Goal: Communication & Community: Answer question/provide support

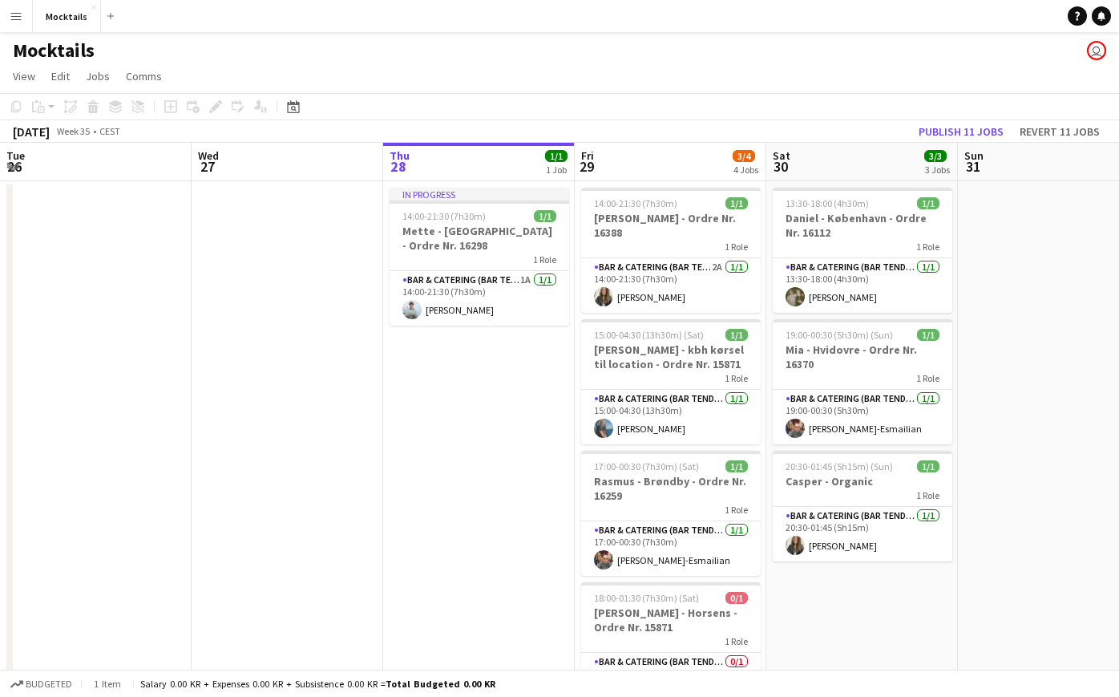
scroll to position [0, 460]
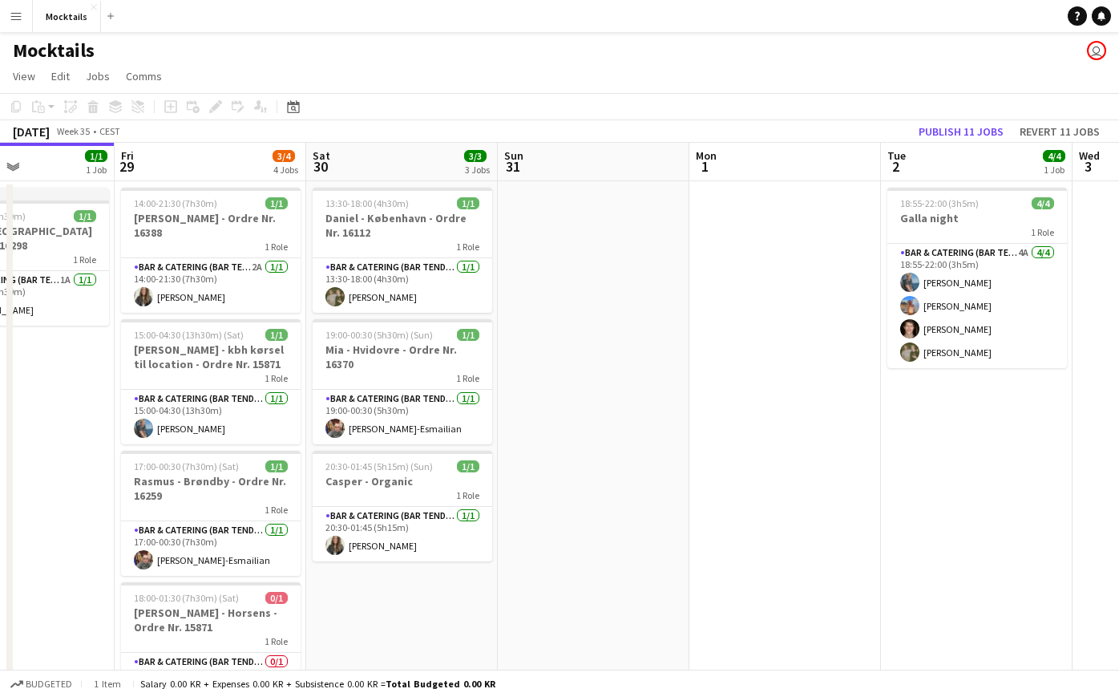
click at [21, 20] on app-icon "Menu" at bounding box center [16, 16] width 13 height 13
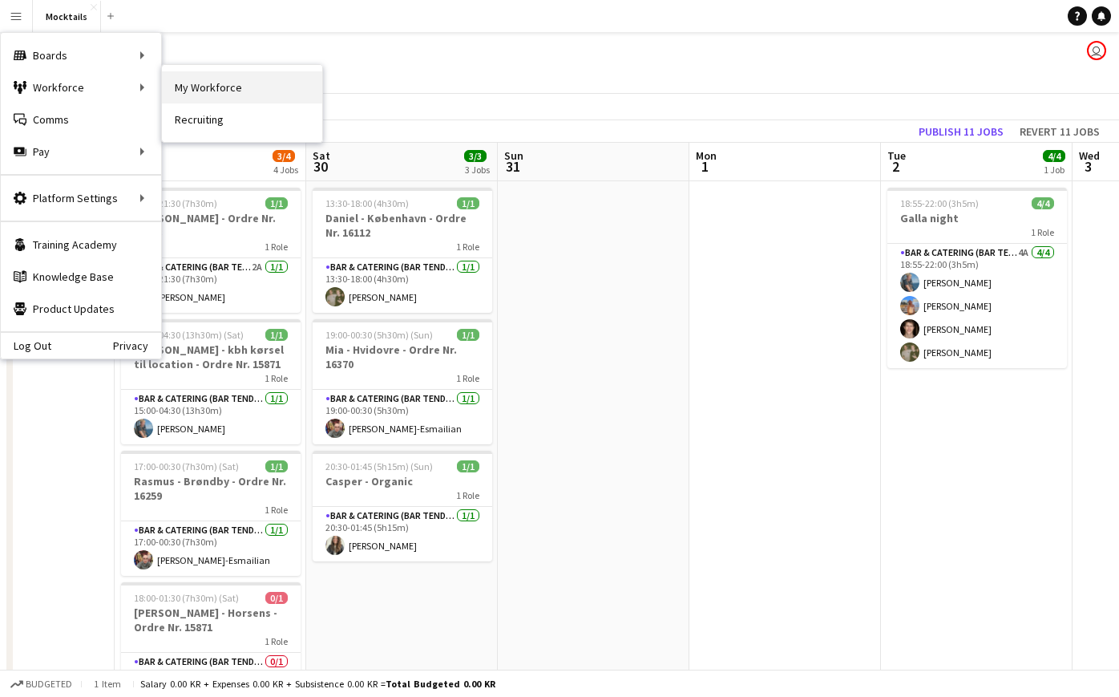
click at [191, 92] on link "My Workforce" at bounding box center [242, 87] width 160 height 32
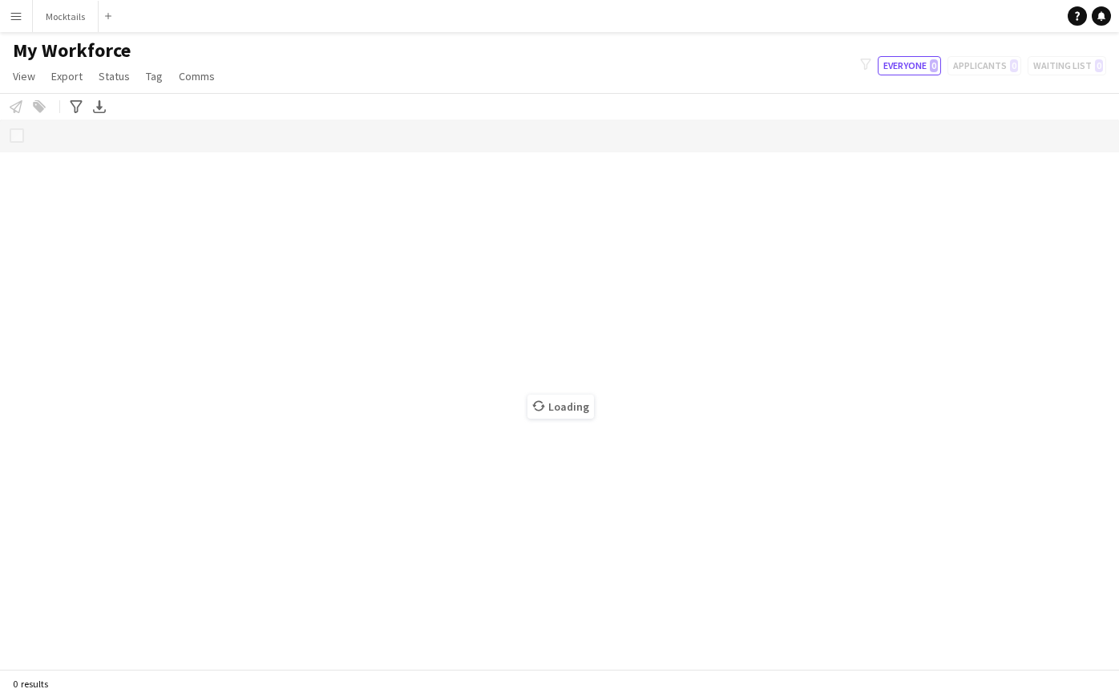
click at [15, 18] on app-icon "Menu" at bounding box center [16, 16] width 13 height 13
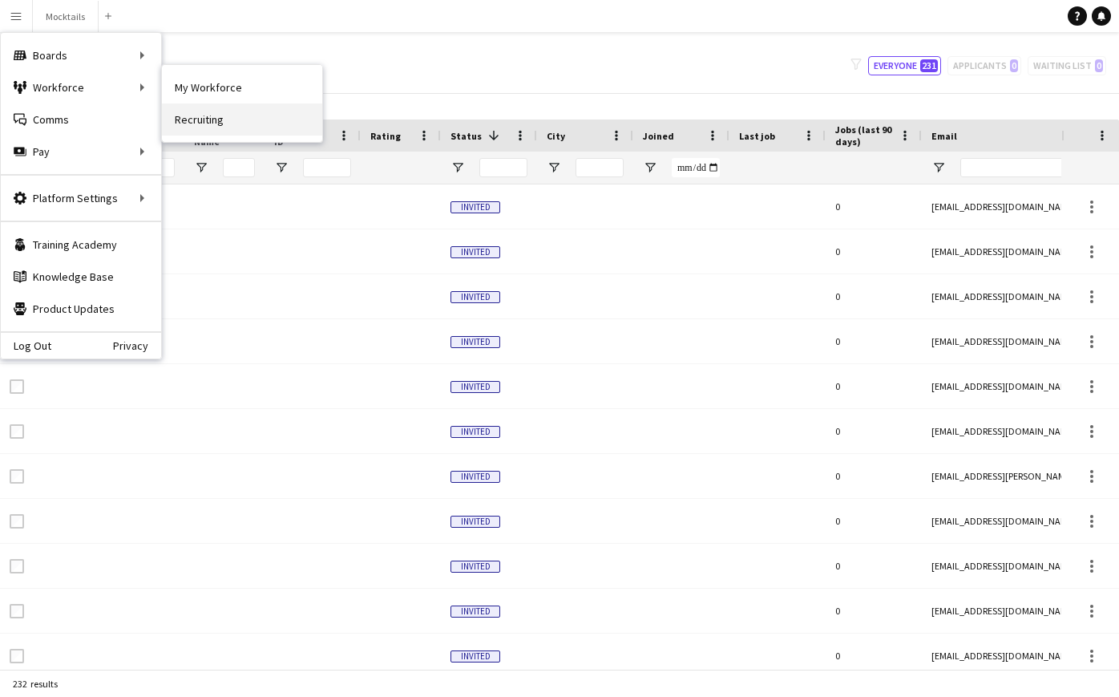
click at [204, 116] on link "Recruiting" at bounding box center [242, 119] width 160 height 32
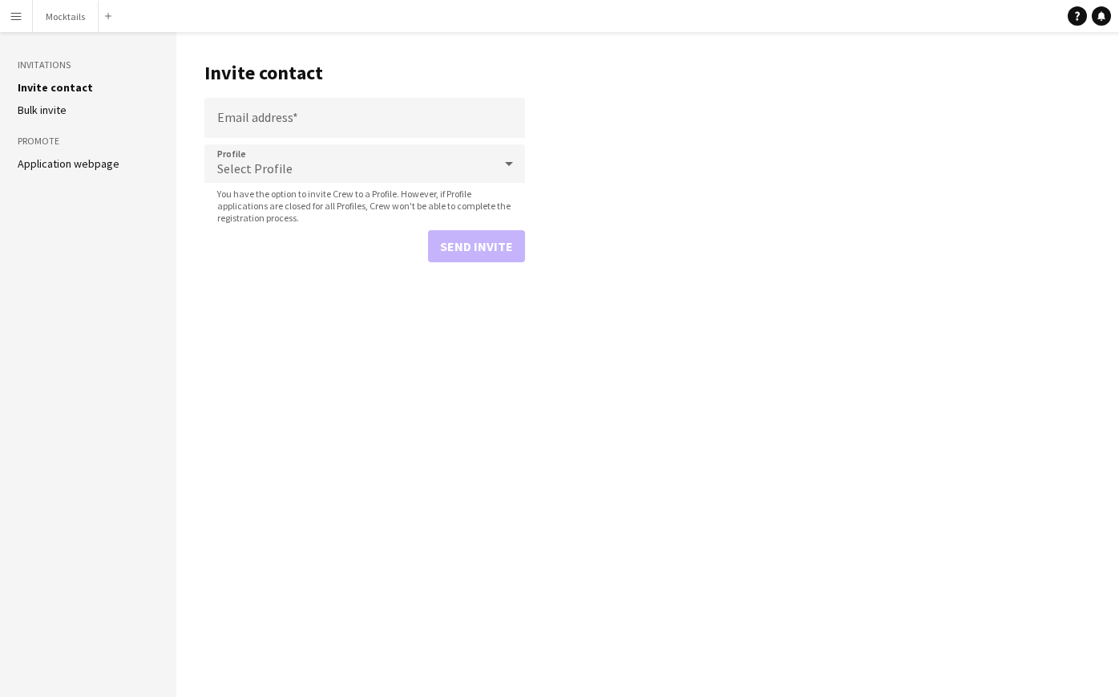
click at [102, 167] on link "Application webpage" at bounding box center [69, 163] width 102 height 14
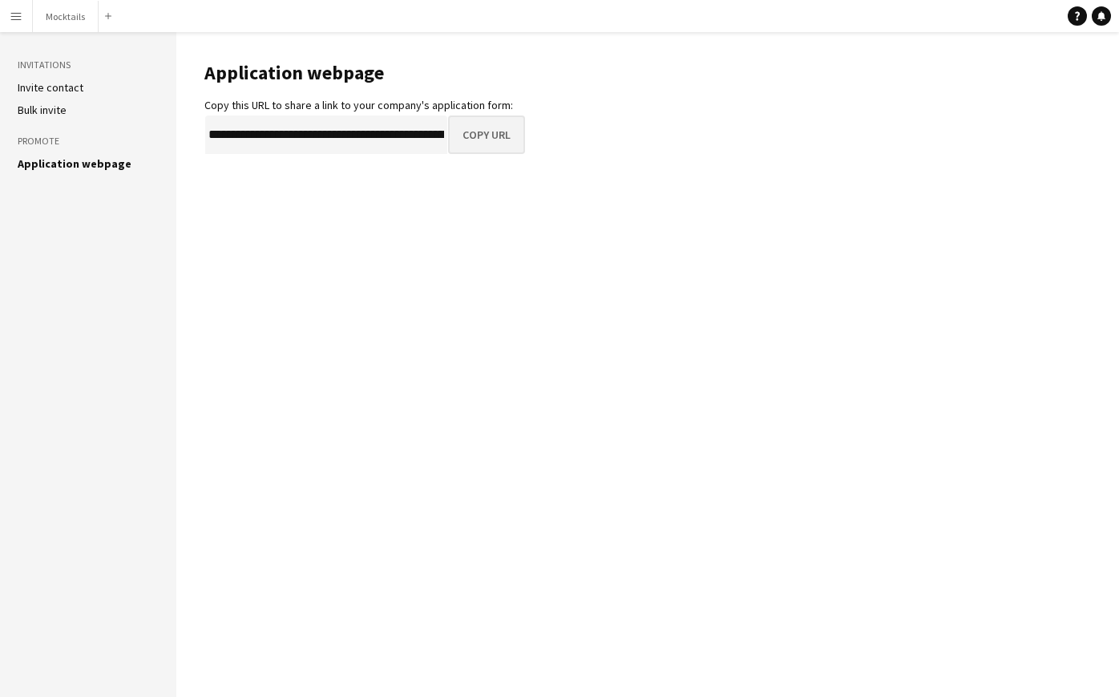
click at [481, 137] on button "Copy URL" at bounding box center [486, 134] width 77 height 38
click at [76, 22] on button "Mocktails Close" at bounding box center [66, 16] width 66 height 31
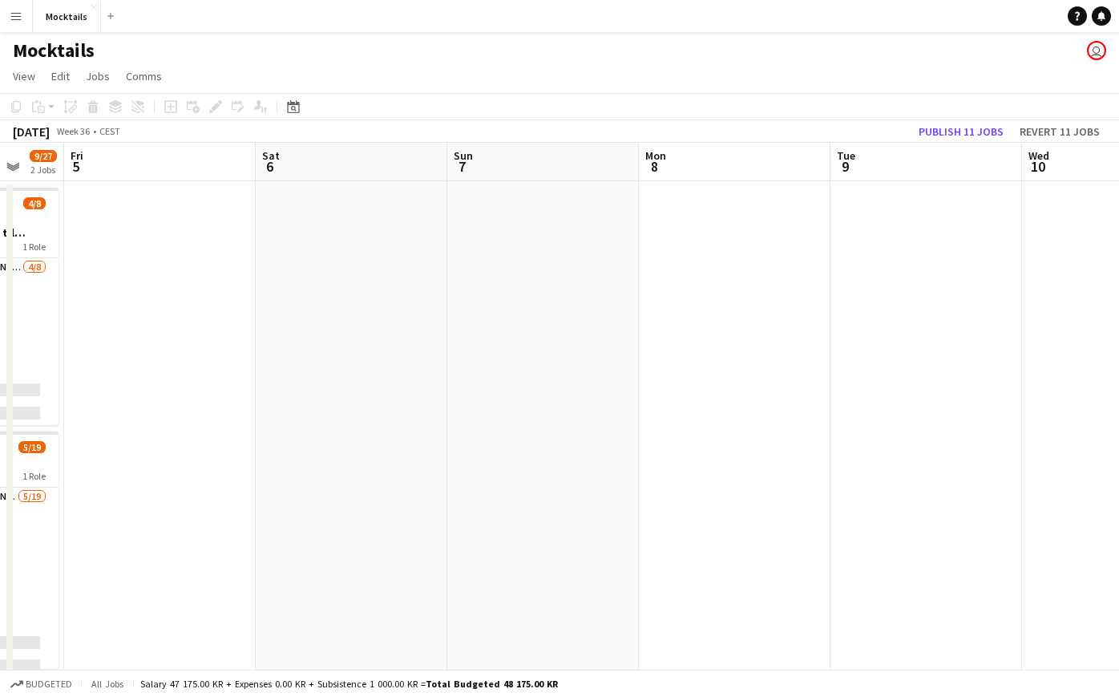
scroll to position [0, 371]
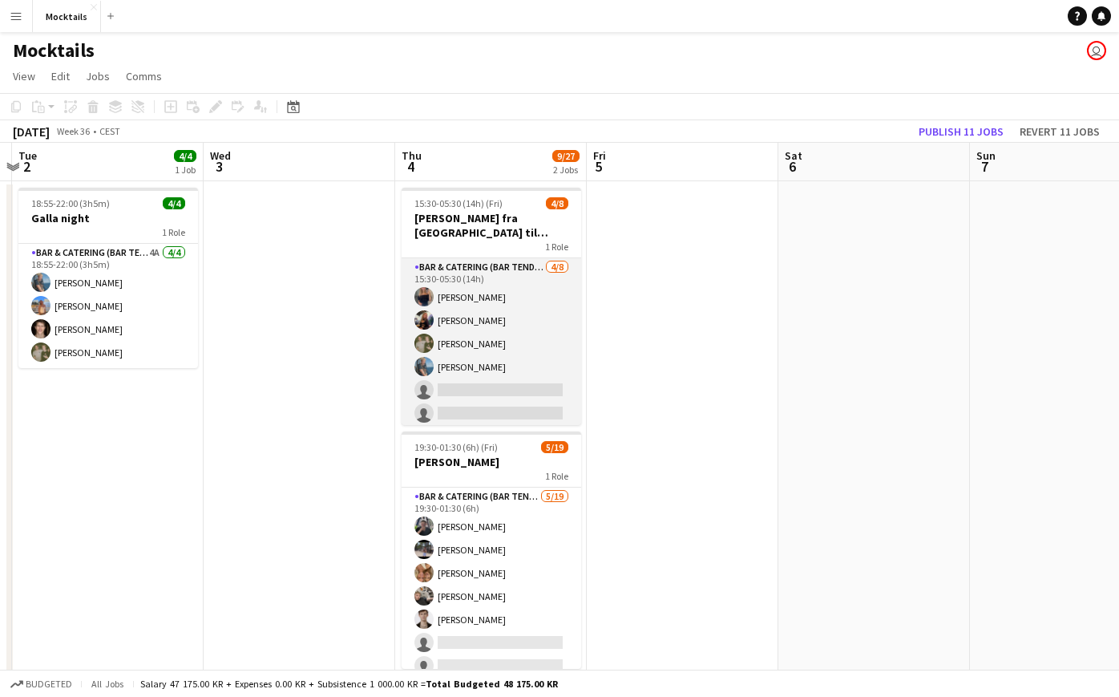
click at [493, 347] on app-card-role "Bar & Catering (Bar Tender) [DATE] 15:30-05:30 (14h) [PERSON_NAME] [PERSON_NAME…" at bounding box center [492, 366] width 180 height 217
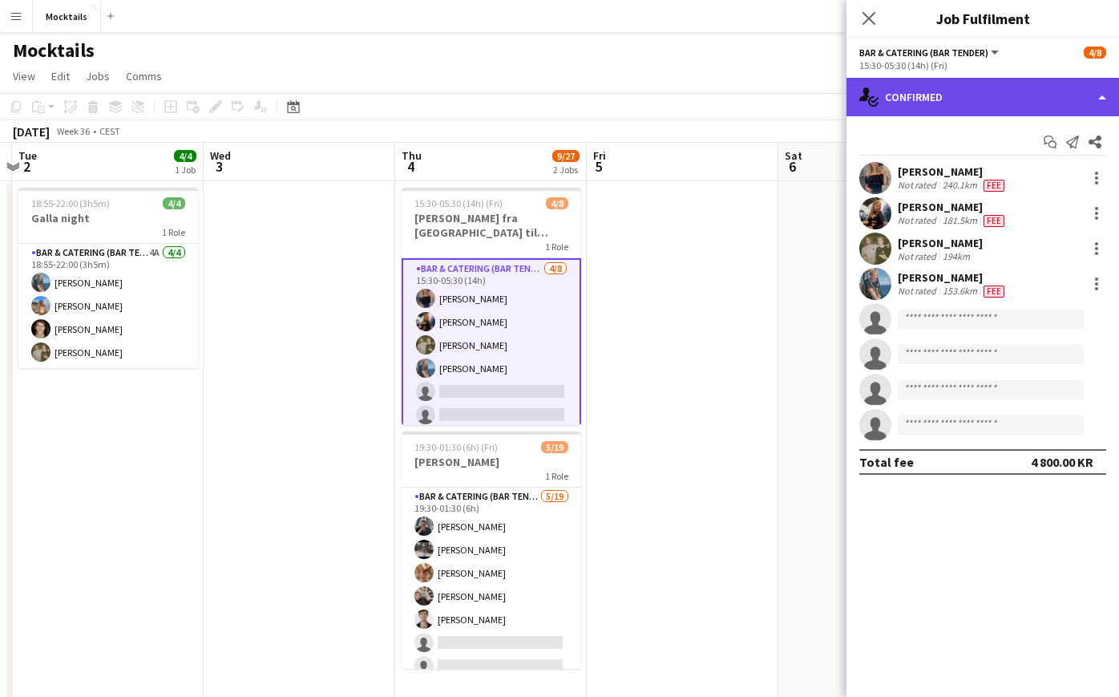
click at [932, 92] on div "single-neutral-actions-check-2 Confirmed" at bounding box center [983, 97] width 273 height 38
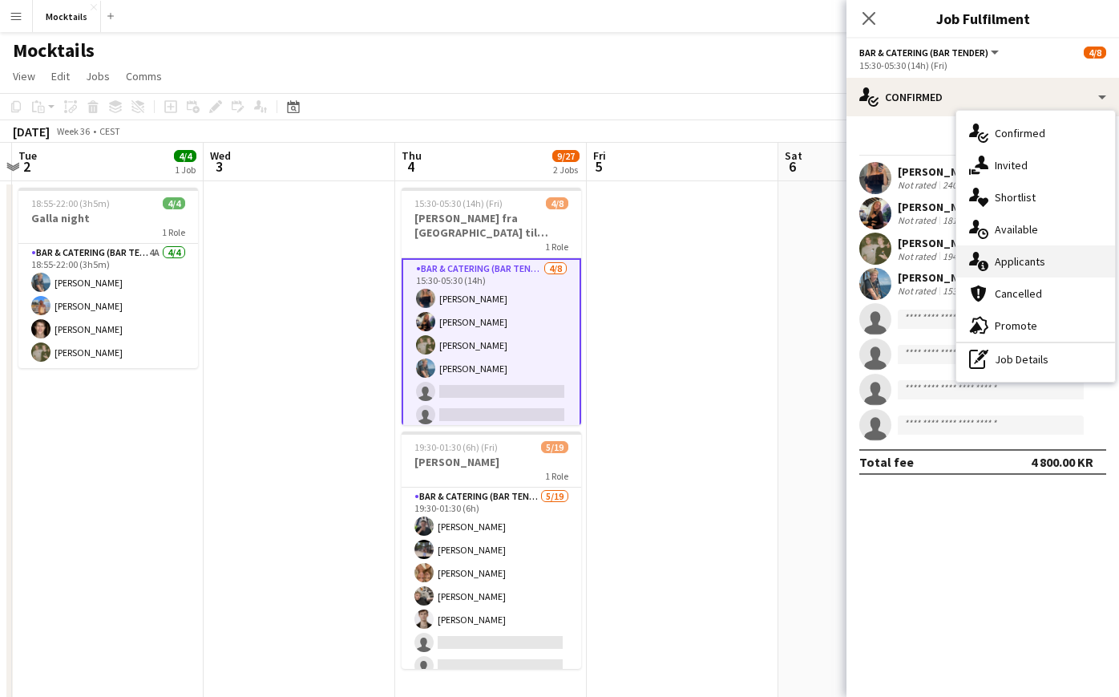
click at [1023, 254] on div "single-neutral-actions-information Applicants" at bounding box center [1035, 261] width 159 height 32
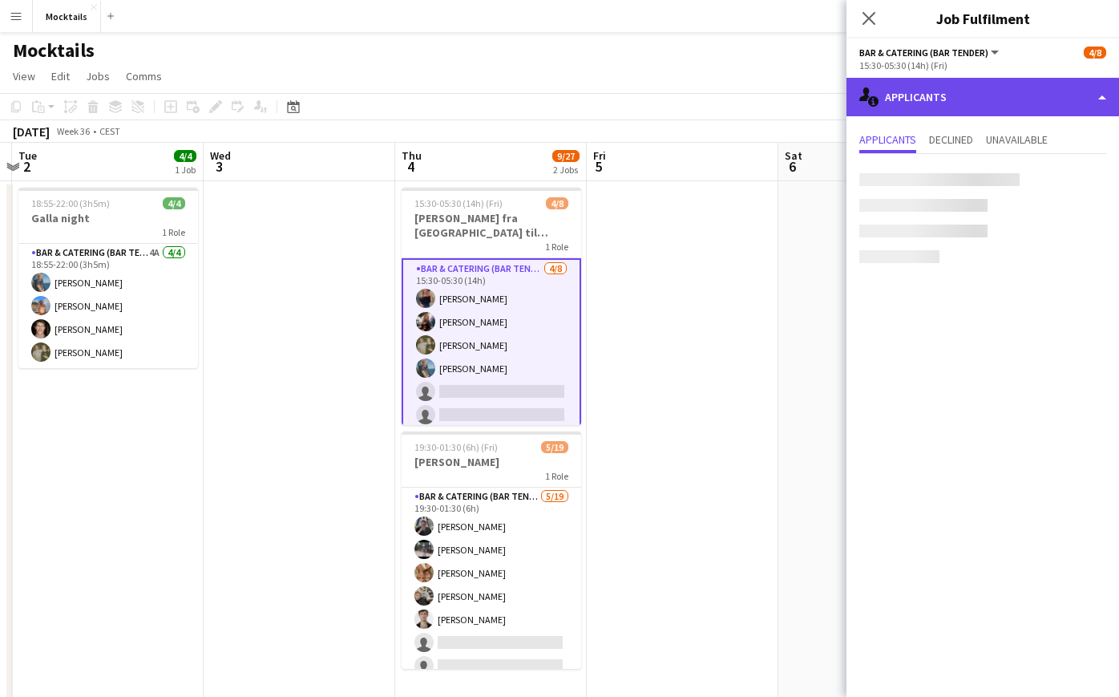
click at [928, 107] on div "single-neutral-actions-information Applicants" at bounding box center [983, 97] width 273 height 38
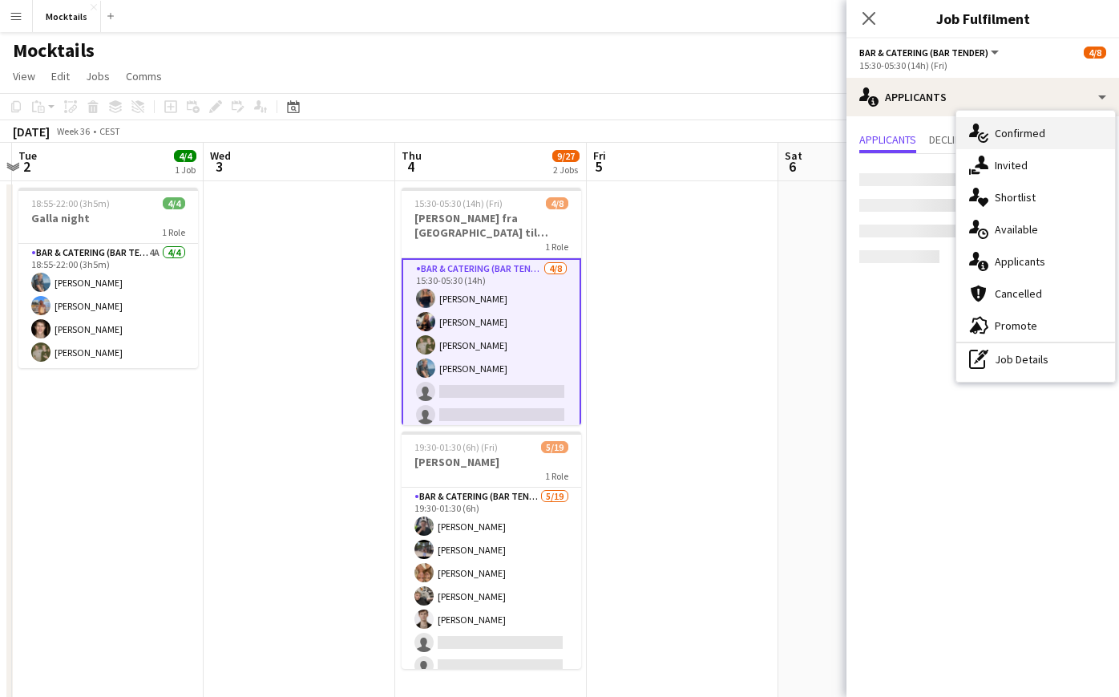
click at [993, 144] on div "single-neutral-actions-check-2 Confirmed" at bounding box center [1035, 133] width 159 height 32
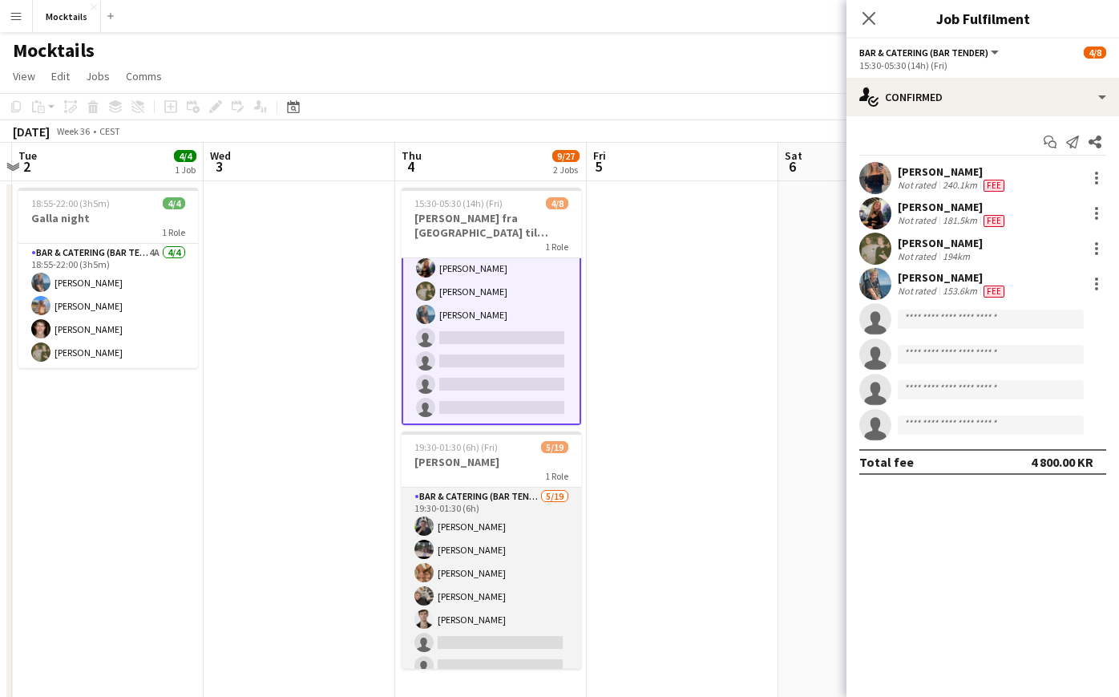
scroll to position [0, 0]
click at [501, 463] on h3 "[PERSON_NAME]" at bounding box center [492, 462] width 180 height 14
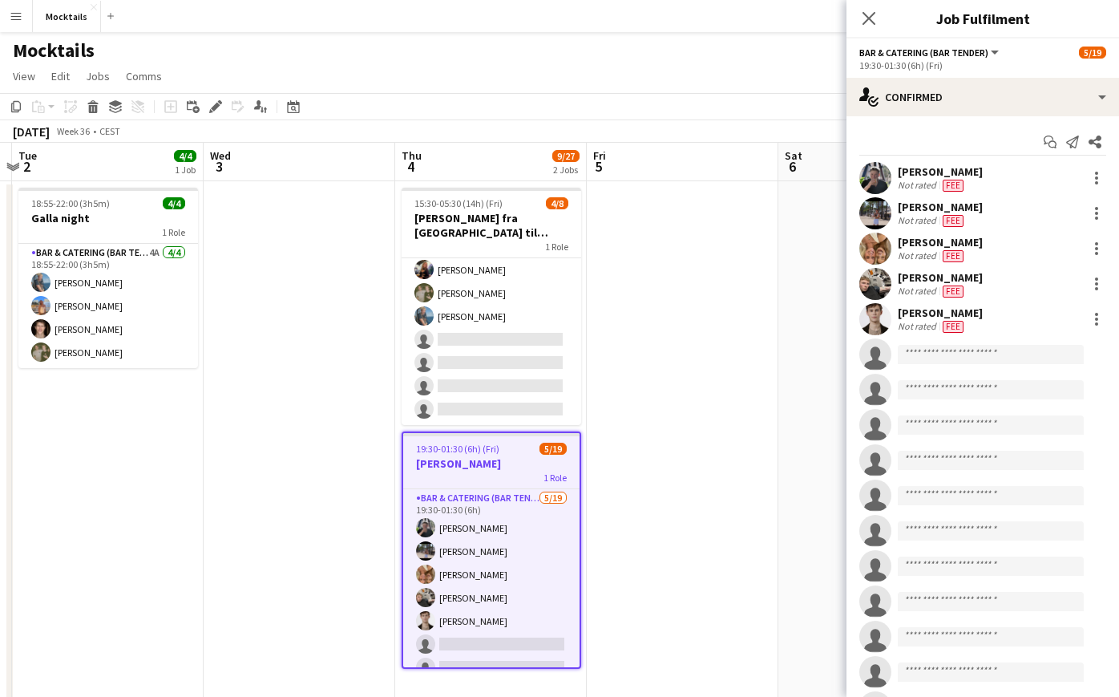
scroll to position [51, 0]
click at [210, 110] on icon at bounding box center [211, 111] width 4 height 4
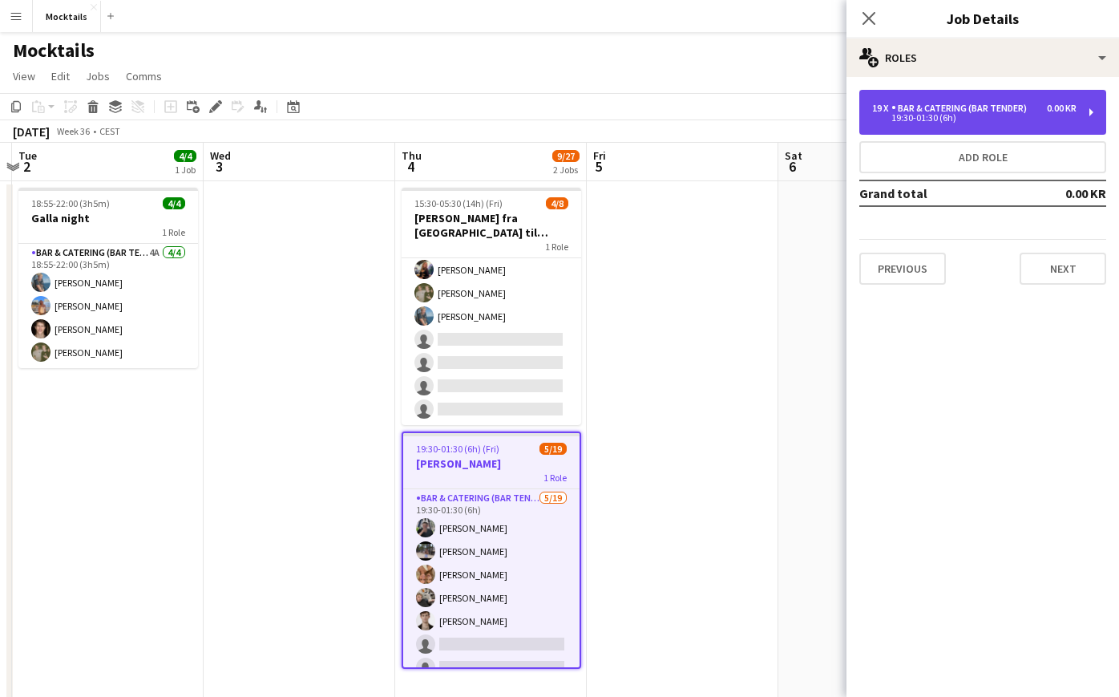
click at [971, 107] on div "Bar & Catering (Bar Tender)" at bounding box center [963, 108] width 142 height 11
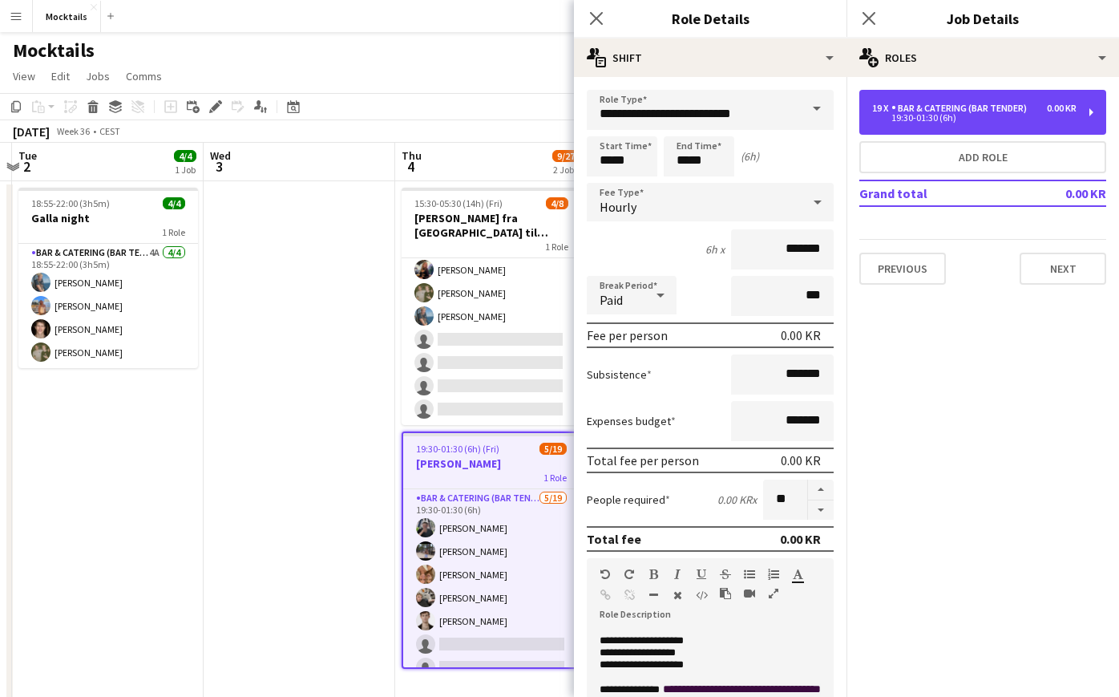
scroll to position [33, 0]
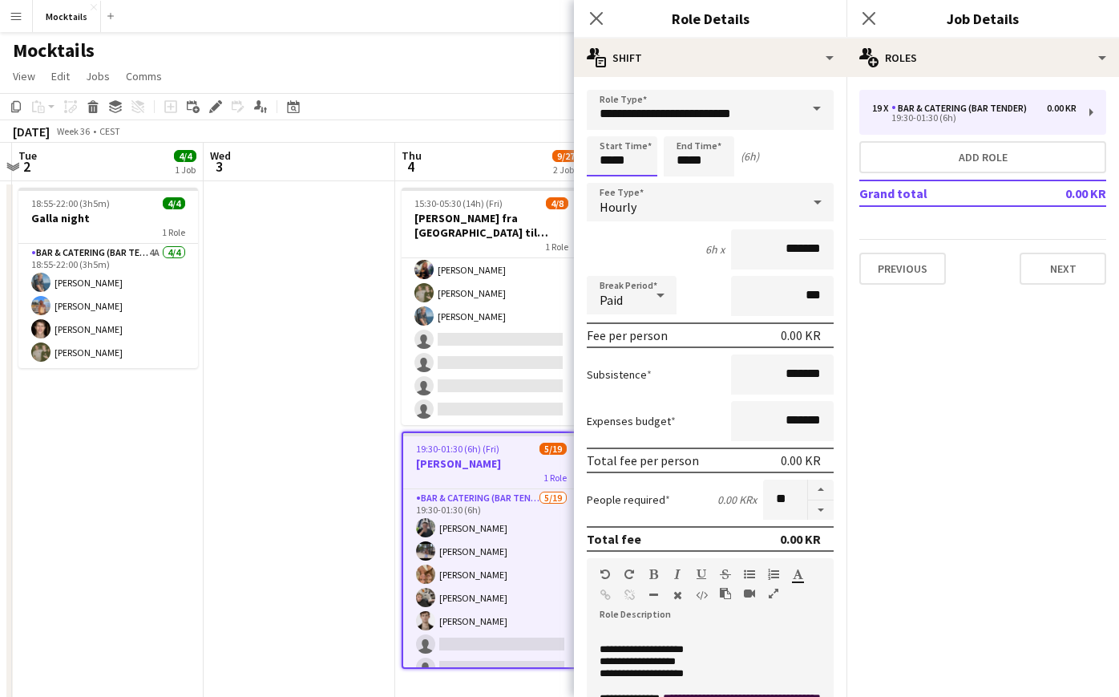
click at [621, 161] on input "*****" at bounding box center [622, 156] width 71 height 40
click at [640, 184] on div at bounding box center [638, 184] width 32 height 16
type input "*****"
click at [640, 184] on div at bounding box center [638, 184] width 32 height 16
click at [822, 151] on div "Start Time ***** End Time ***** (6h 30m)" at bounding box center [710, 156] width 247 height 40
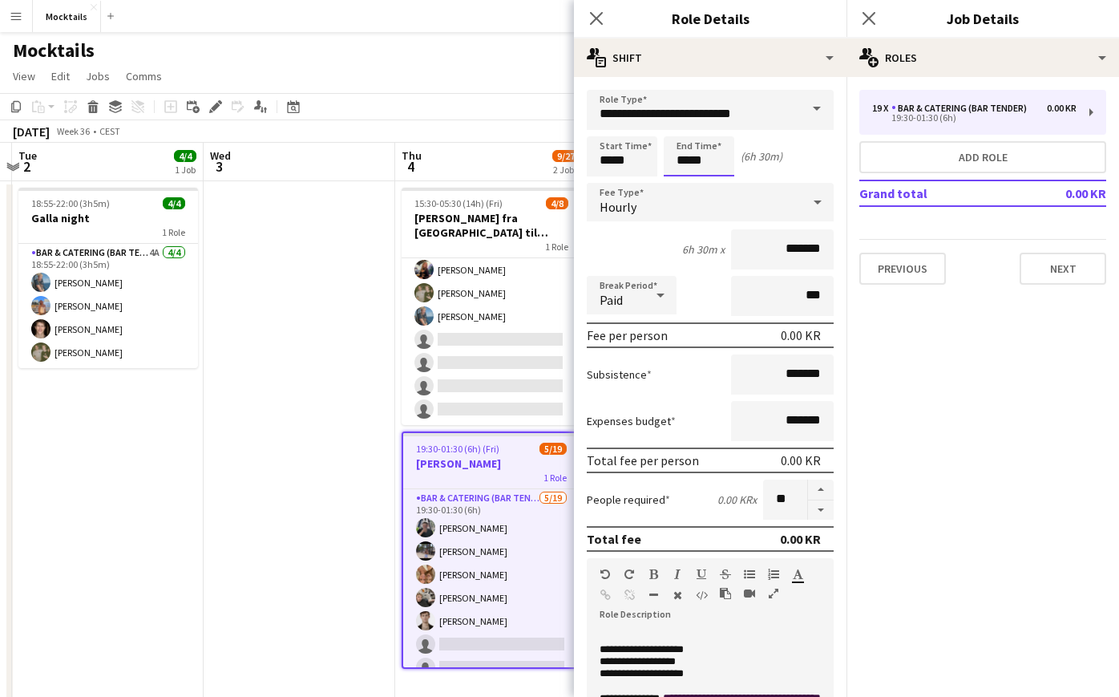
click at [678, 163] on input "*****" at bounding box center [699, 156] width 71 height 40
click at [682, 135] on div at bounding box center [683, 128] width 32 height 16
click at [717, 186] on div at bounding box center [715, 184] width 32 height 16
type input "*****"
click at [718, 184] on div at bounding box center [715, 184] width 32 height 16
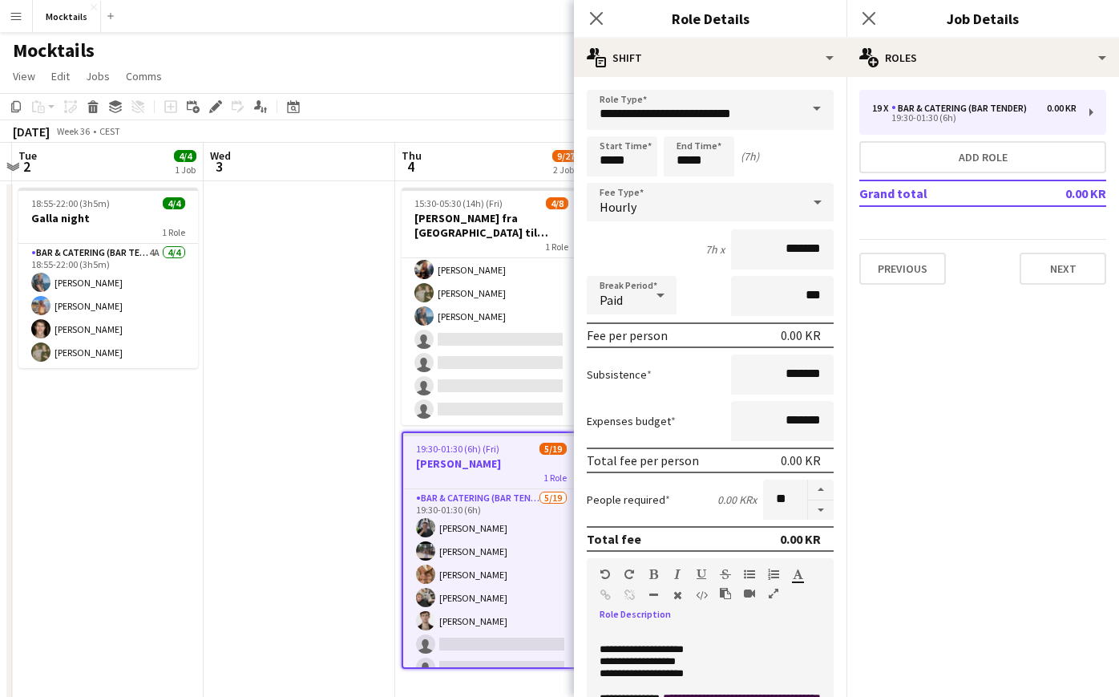
click at [739, 666] on p "**********" at bounding box center [710, 662] width 221 height 12
click at [676, 665] on p "**********" at bounding box center [710, 662] width 221 height 12
click at [596, 22] on icon "Close pop-in" at bounding box center [595, 17] width 15 height 15
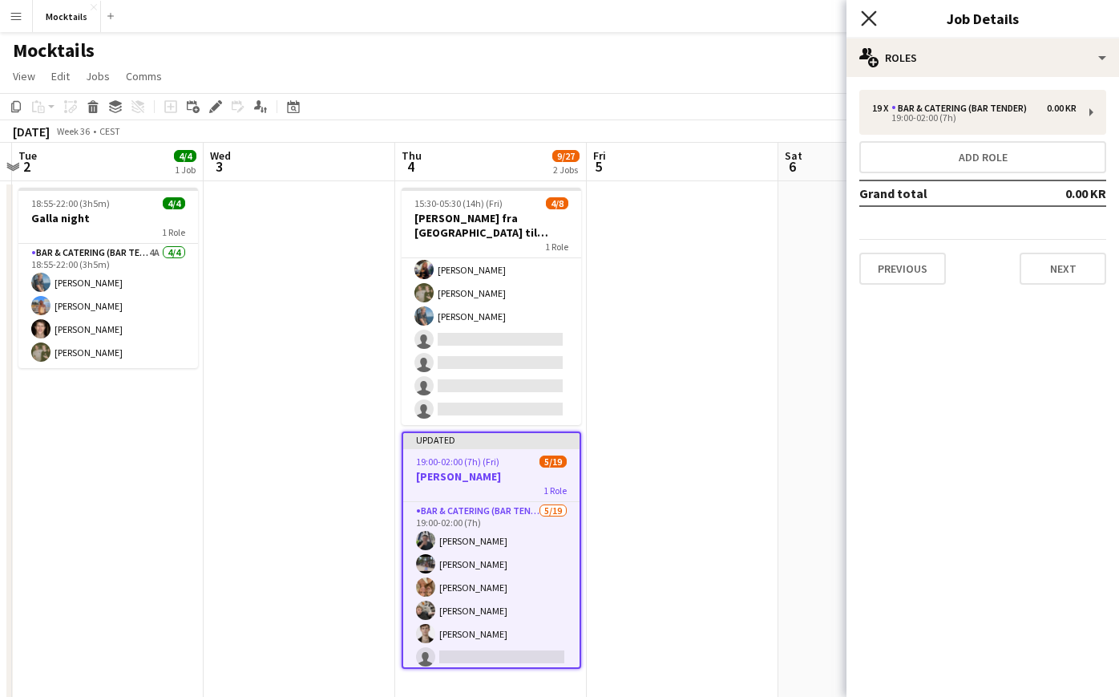
click at [868, 22] on icon "Close pop-in" at bounding box center [868, 17] width 15 height 15
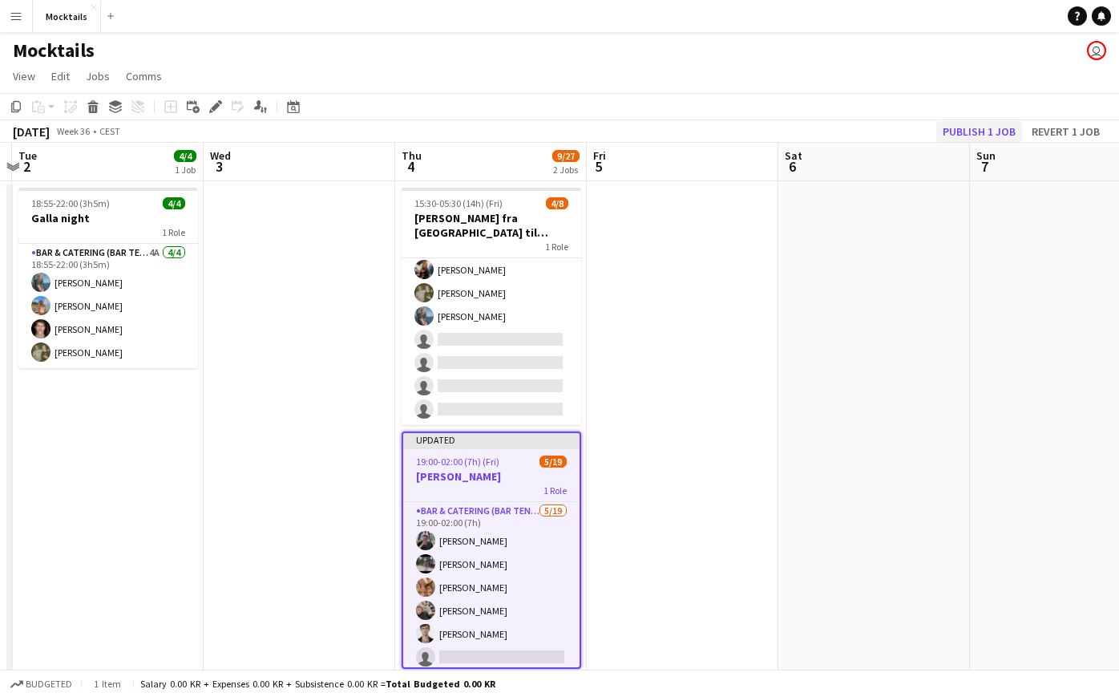
click at [990, 125] on button "Publish 1 job" at bounding box center [979, 131] width 86 height 21
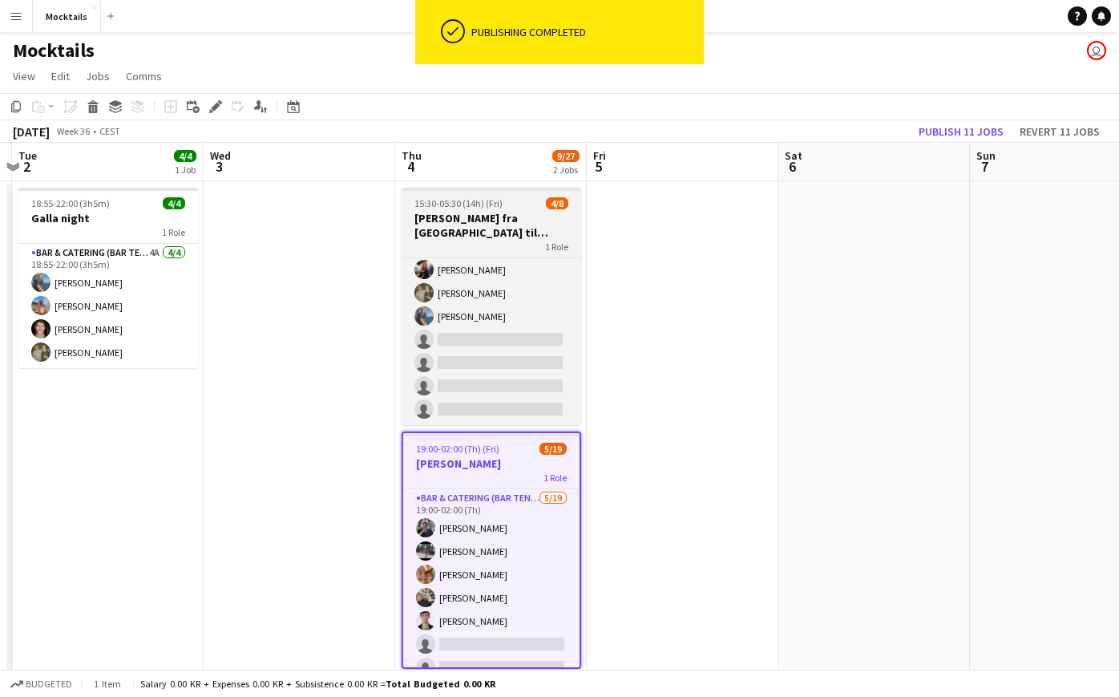
click at [479, 232] on h3 "[PERSON_NAME] fra [GEOGRAPHIC_DATA] til [GEOGRAPHIC_DATA]" at bounding box center [492, 225] width 180 height 29
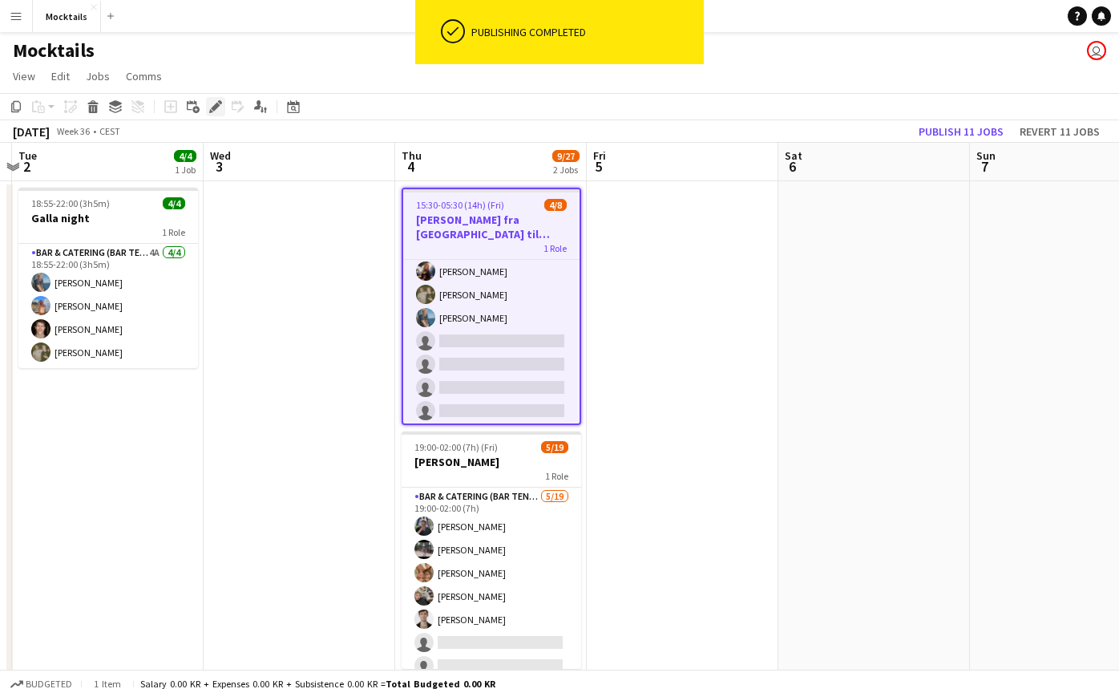
click at [213, 107] on icon at bounding box center [215, 107] width 9 height 9
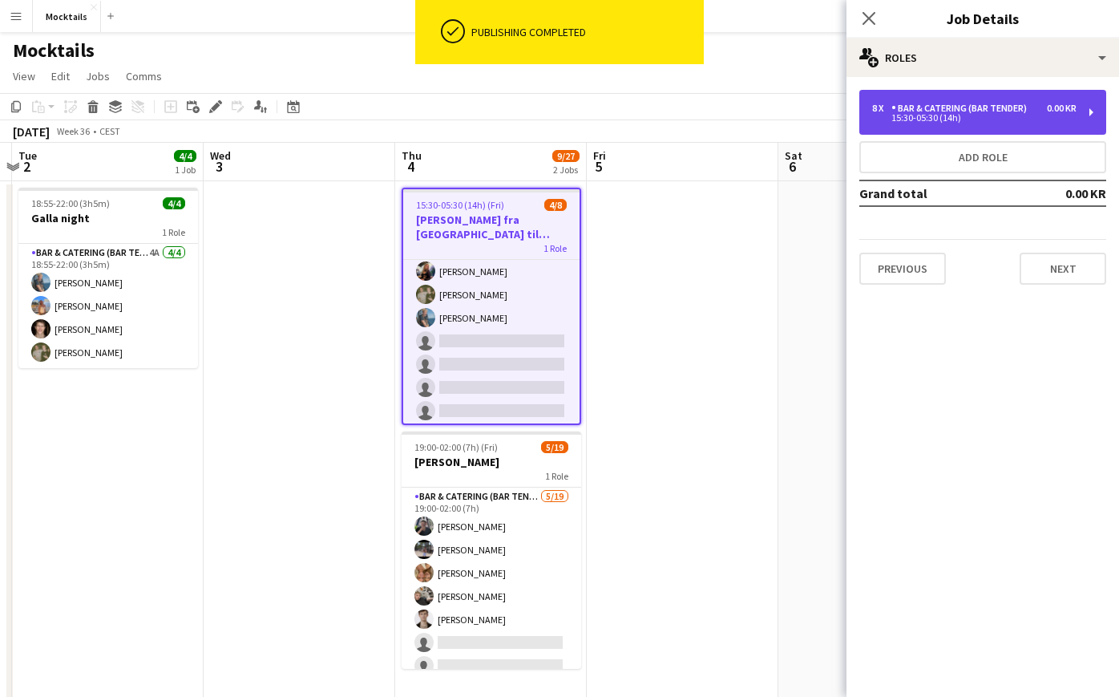
click at [1049, 115] on div "15:30-05:30 (14h)" at bounding box center [974, 118] width 204 height 8
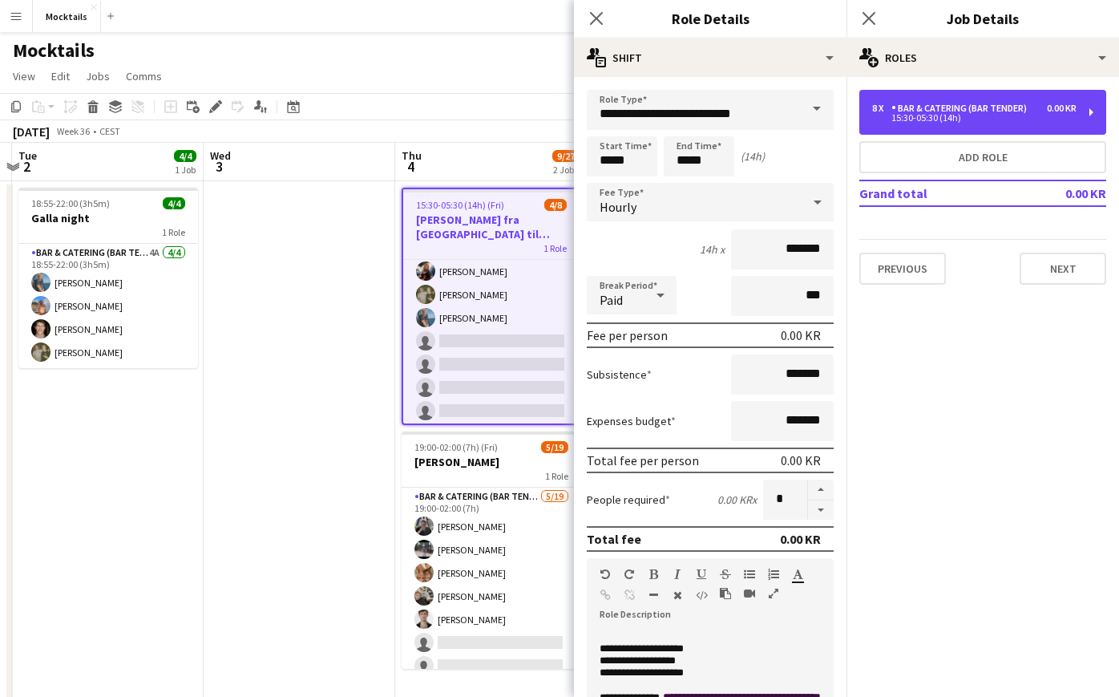
scroll to position [50, 0]
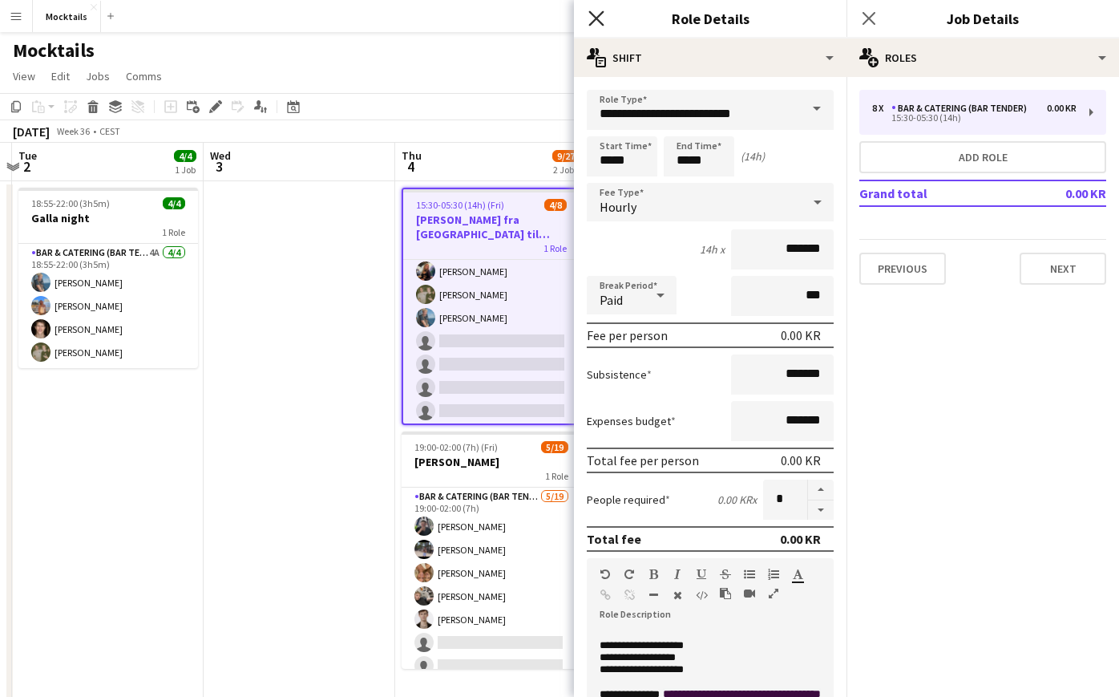
click at [597, 15] on icon "Close pop-in" at bounding box center [595, 17] width 15 height 15
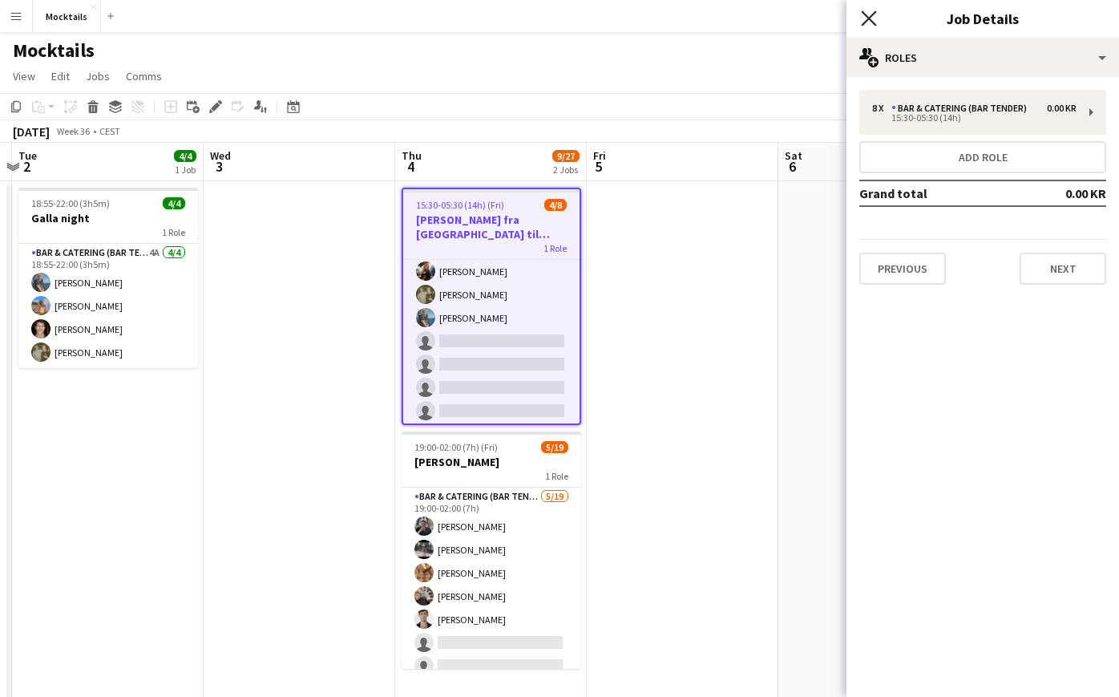
click at [871, 15] on icon at bounding box center [868, 17] width 15 height 15
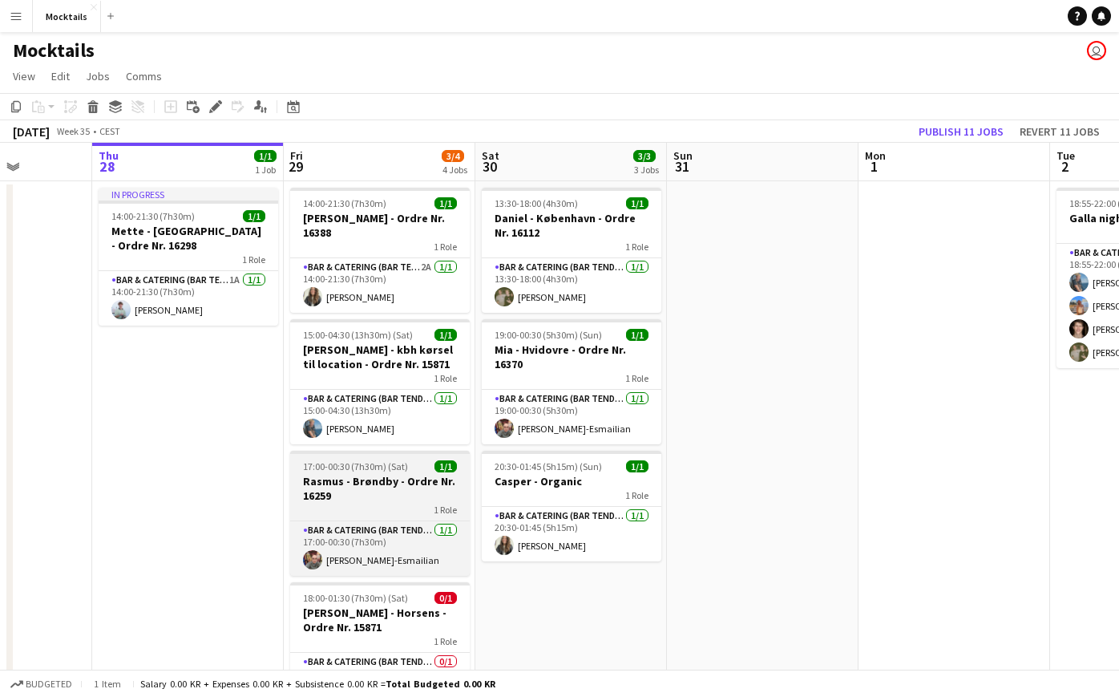
scroll to position [0, 0]
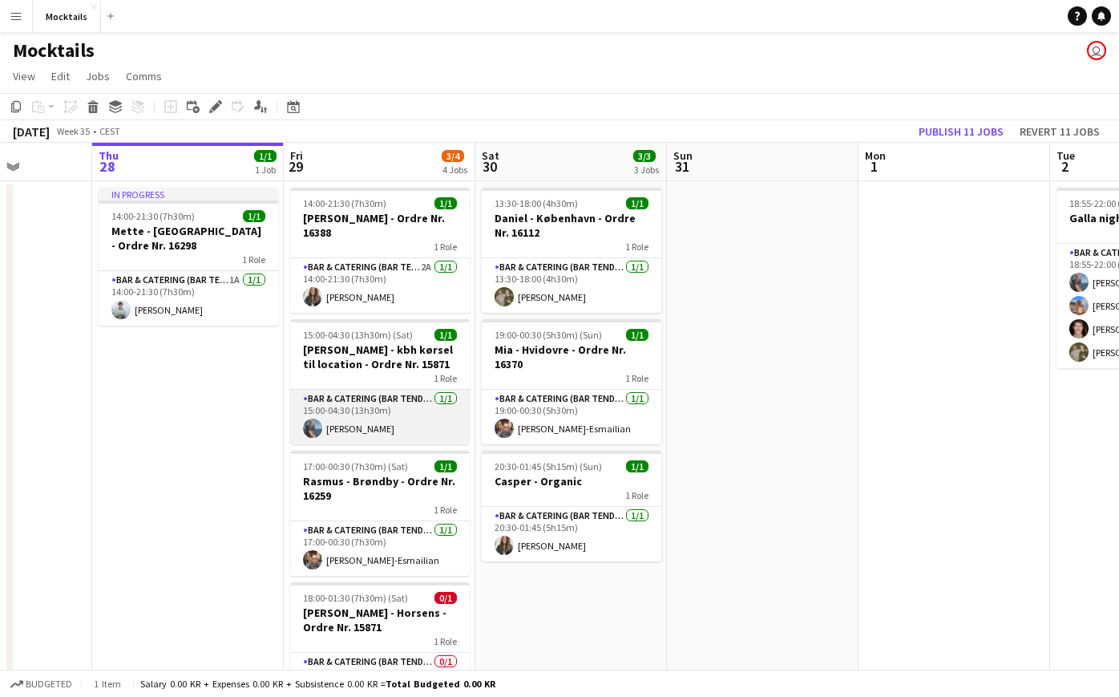
click at [382, 419] on app-card-role "Bar & Catering (Bar Tender) [DATE] 15:00-04:30 (13h30m) [PERSON_NAME]" at bounding box center [380, 417] width 180 height 55
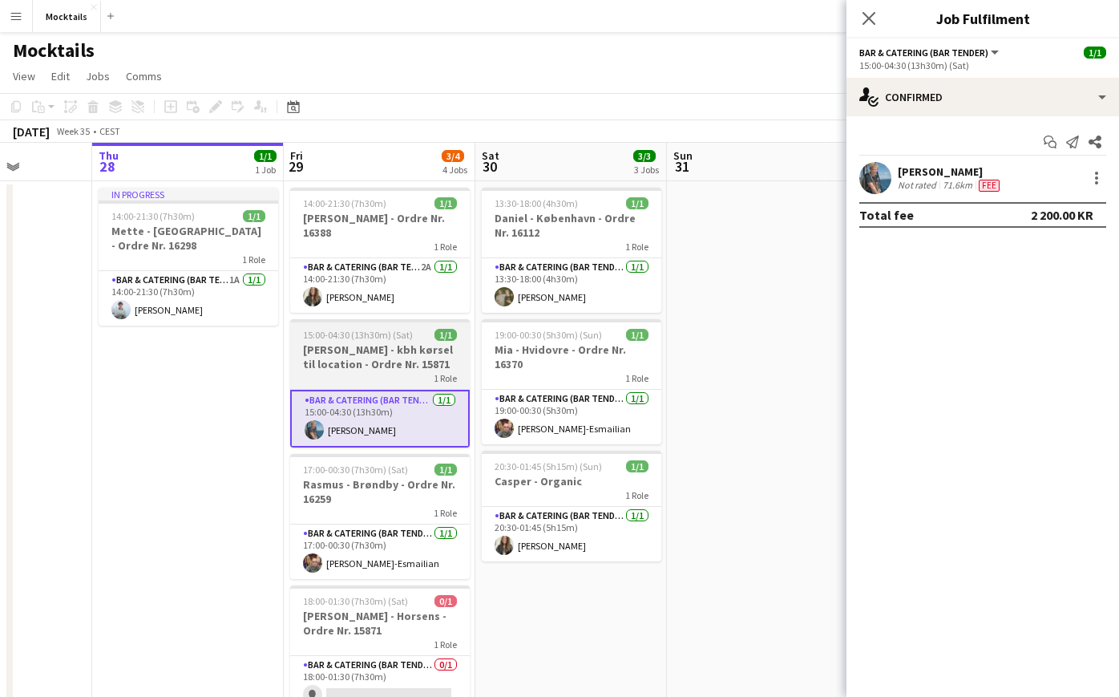
click at [371, 378] on div "1 Role" at bounding box center [380, 377] width 180 height 13
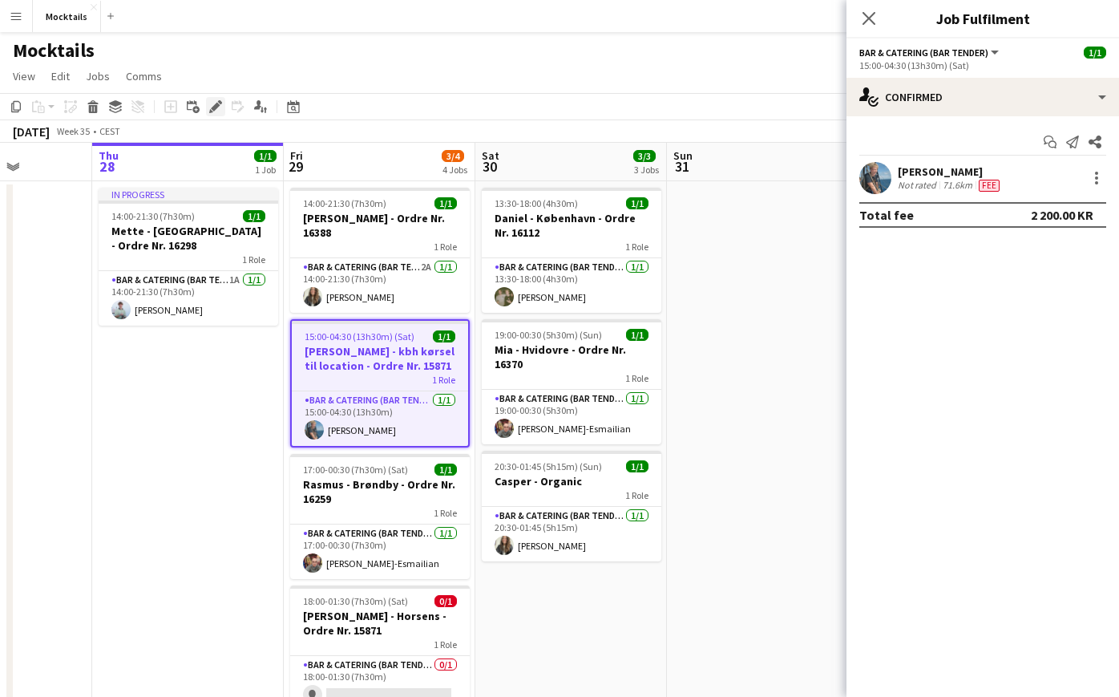
click at [216, 110] on icon "Edit" at bounding box center [215, 106] width 13 height 13
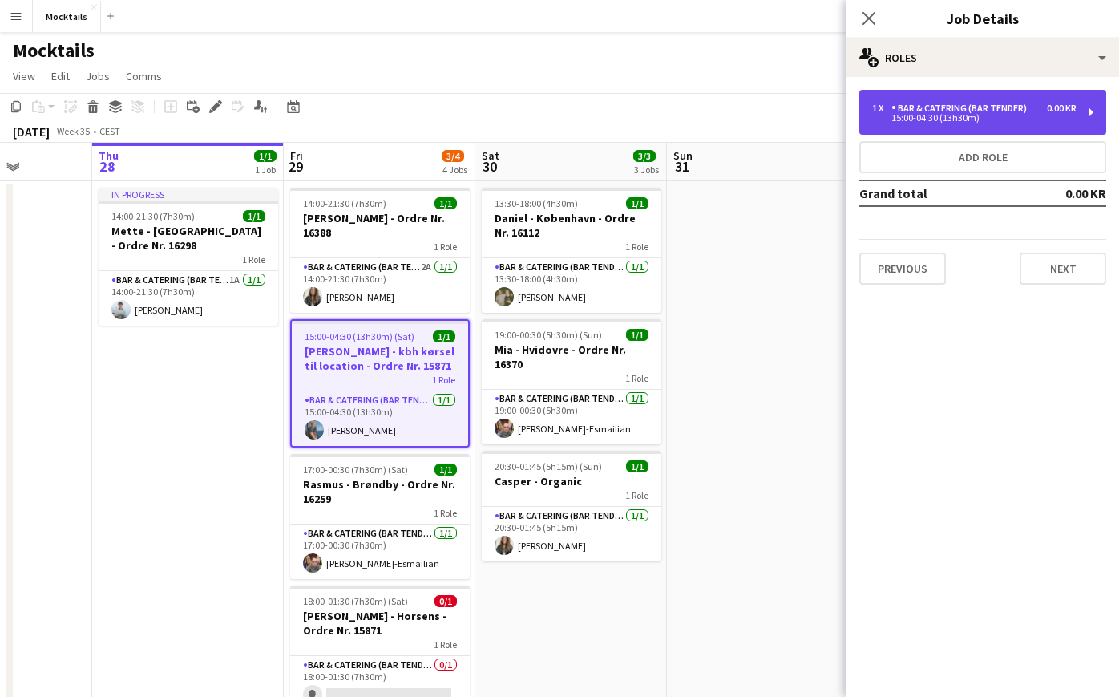
click at [944, 112] on div "Bar & Catering (Bar Tender)" at bounding box center [963, 108] width 142 height 11
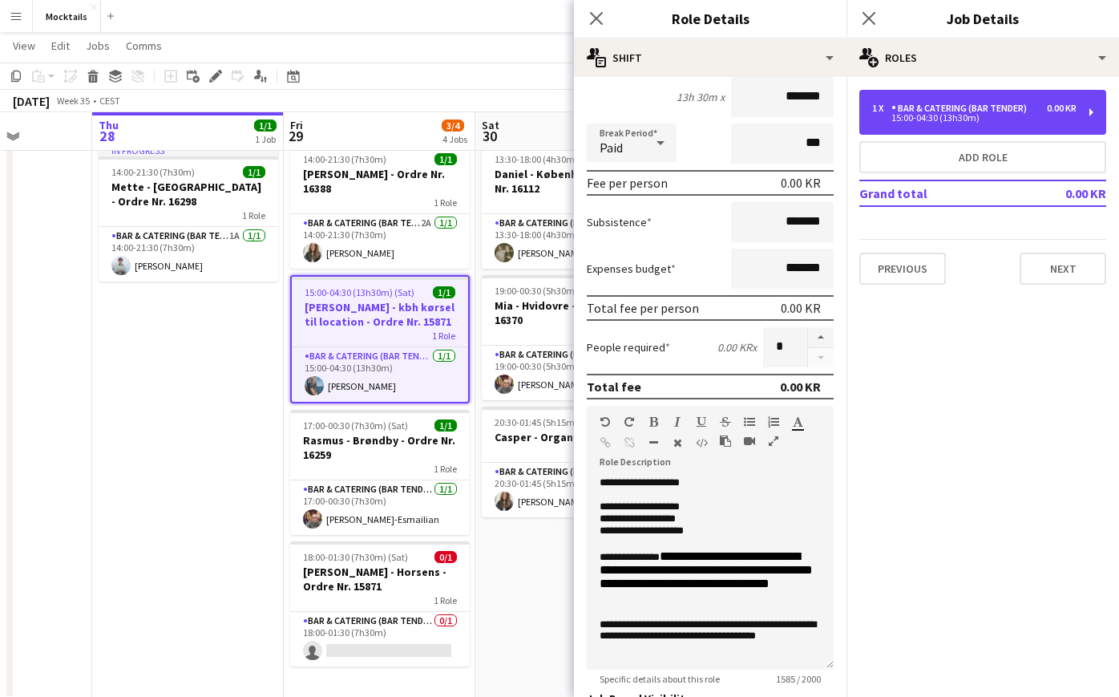
scroll to position [164, 0]
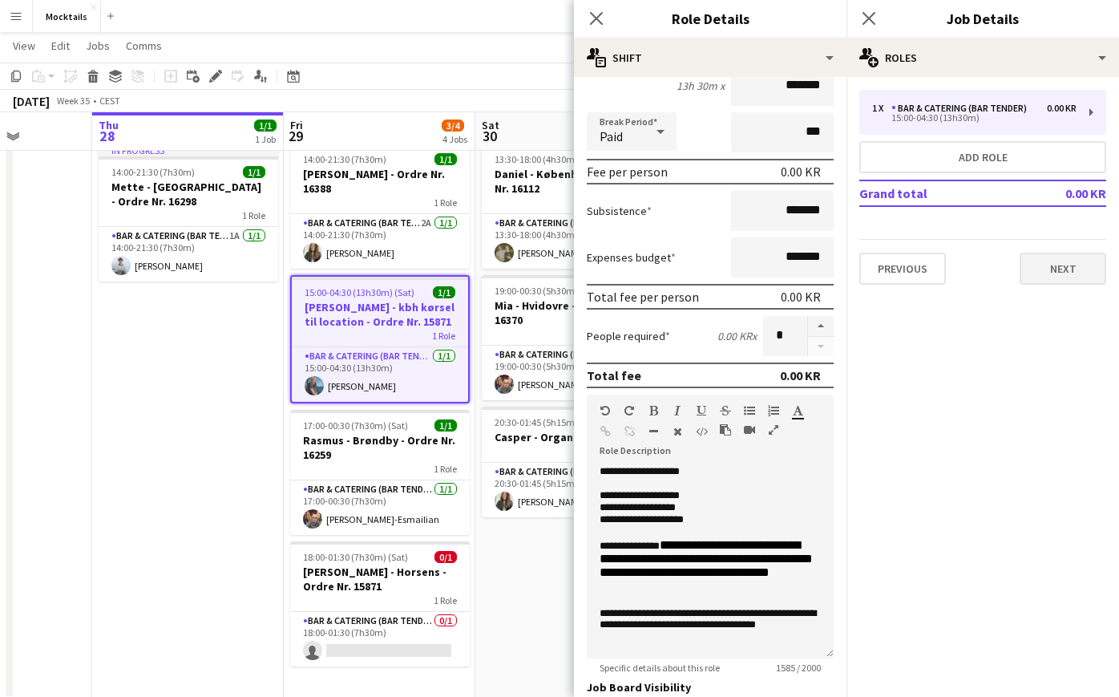
click at [1069, 273] on button "Next" at bounding box center [1063, 269] width 87 height 32
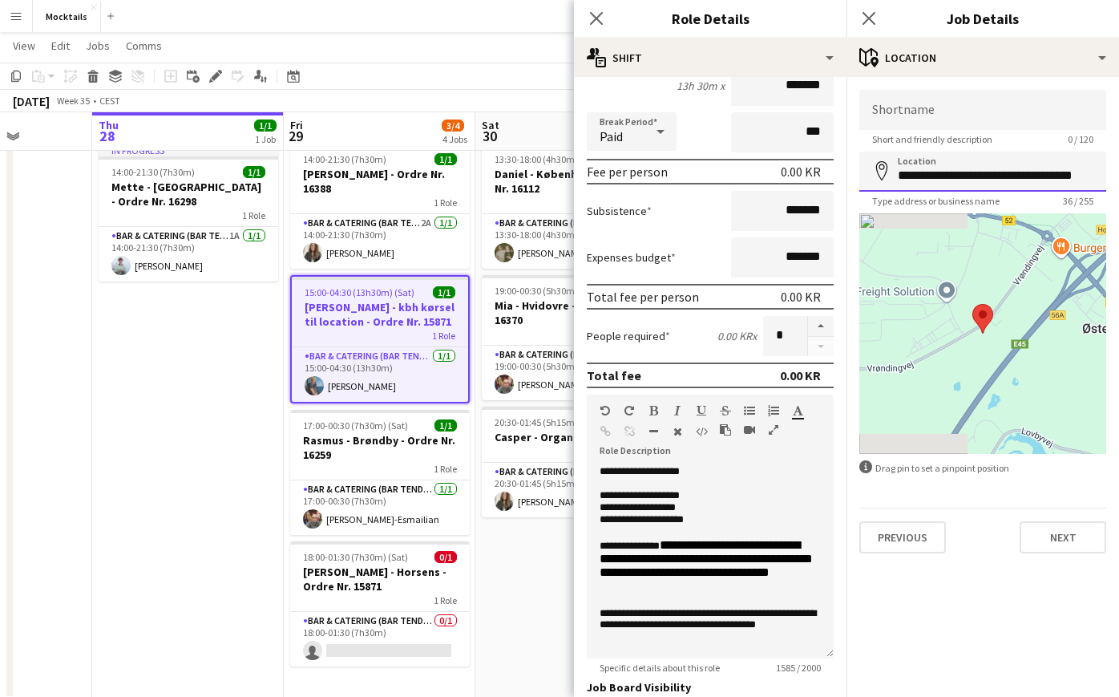
click at [935, 181] on input "**********" at bounding box center [982, 172] width 247 height 40
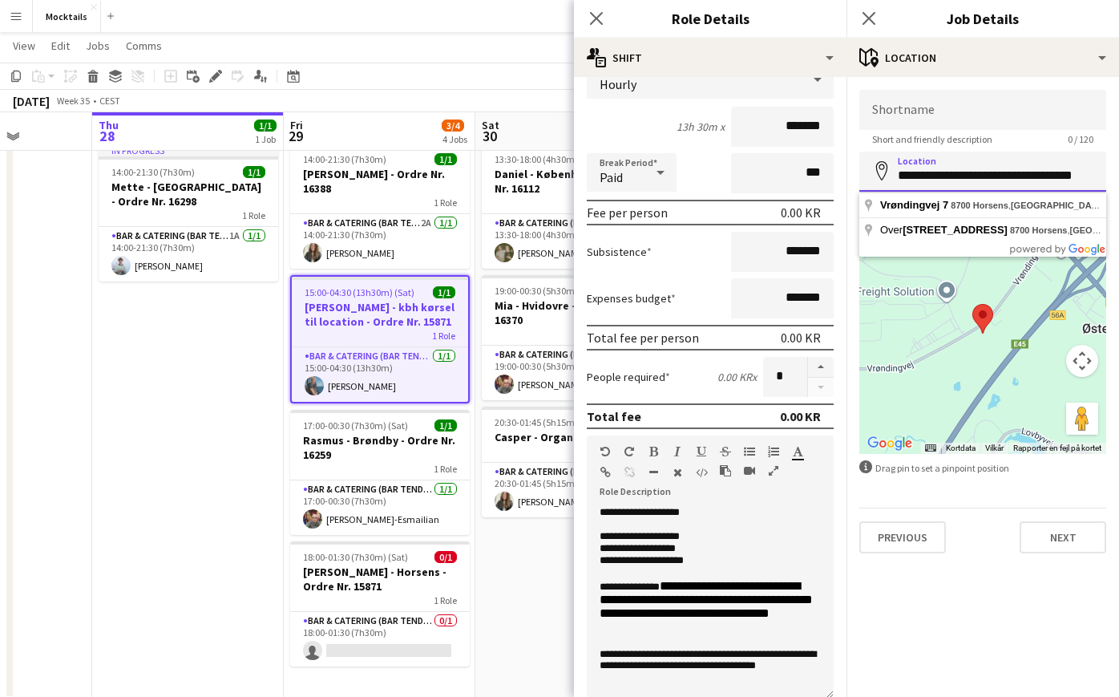
scroll to position [123, 0]
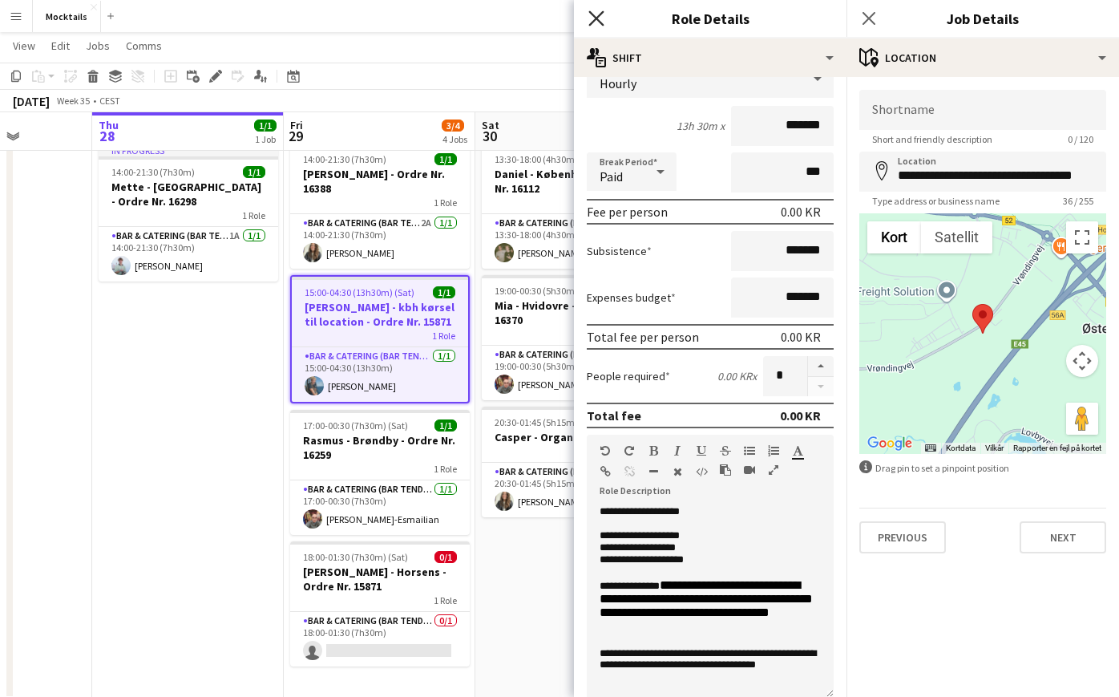
click at [600, 15] on icon at bounding box center [595, 17] width 15 height 15
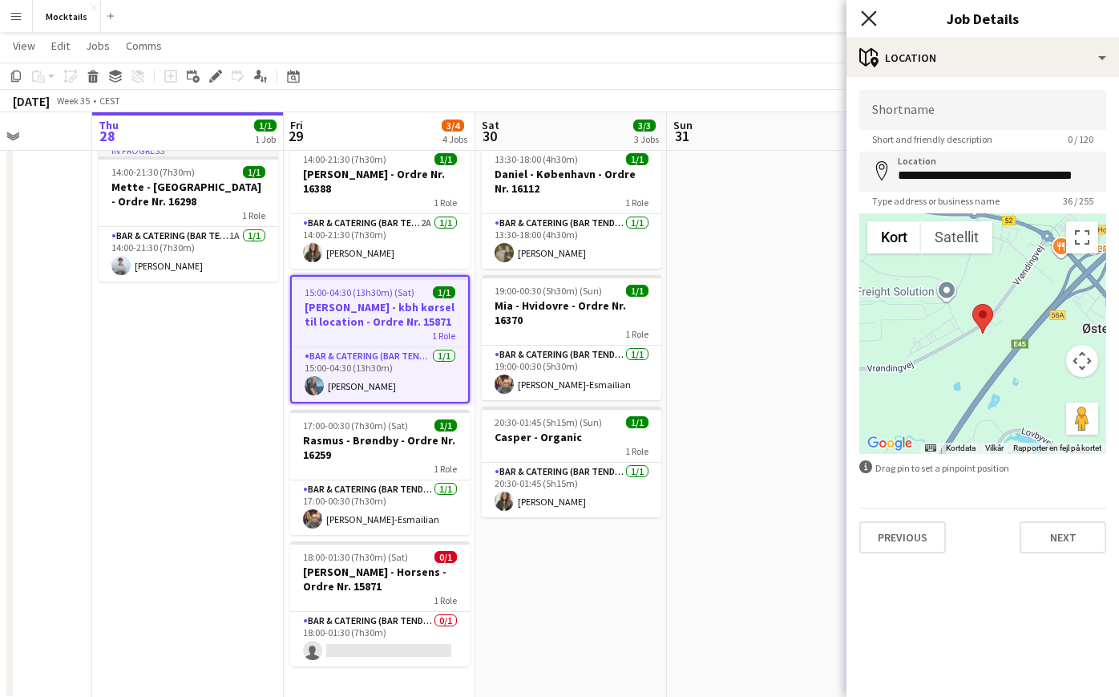
click at [867, 18] on icon at bounding box center [868, 17] width 15 height 15
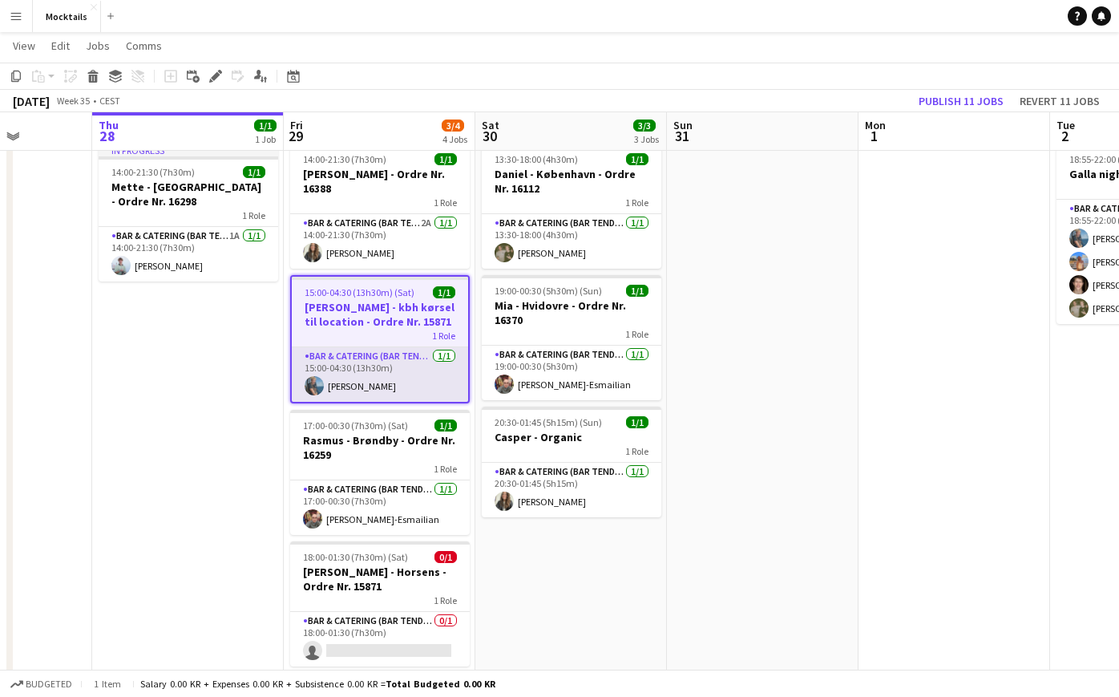
click at [397, 371] on app-card-role "Bar & Catering (Bar Tender) [DATE] 15:00-04:30 (13h30m) [PERSON_NAME]" at bounding box center [380, 374] width 176 height 55
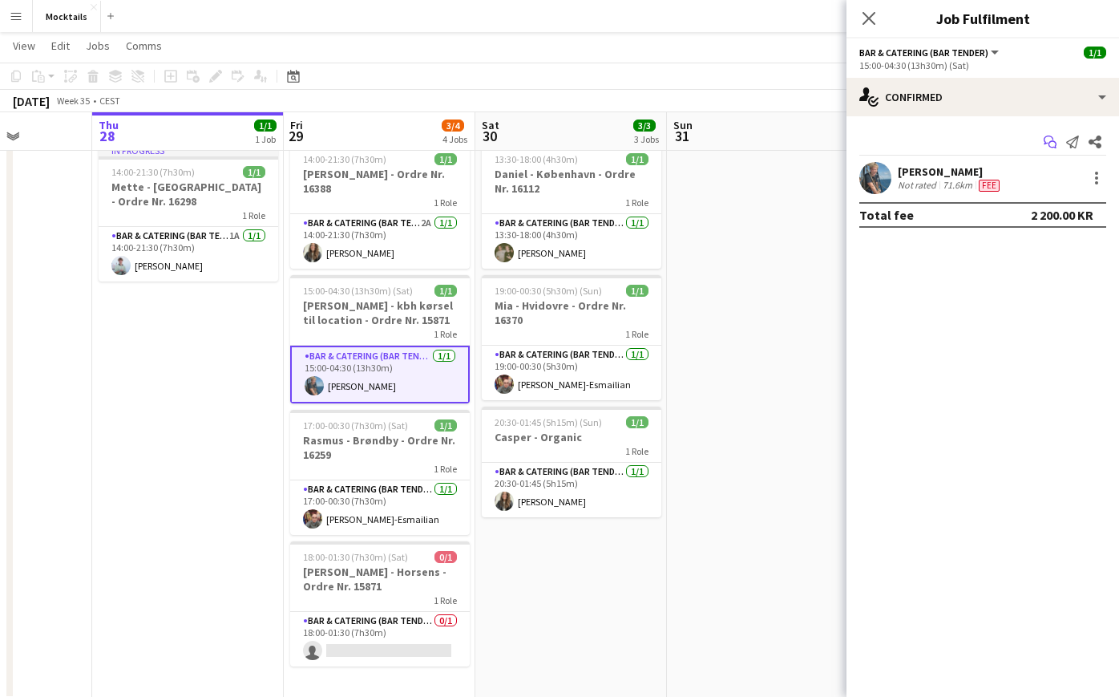
click at [1050, 141] on icon "Start chat" at bounding box center [1050, 141] width 13 height 13
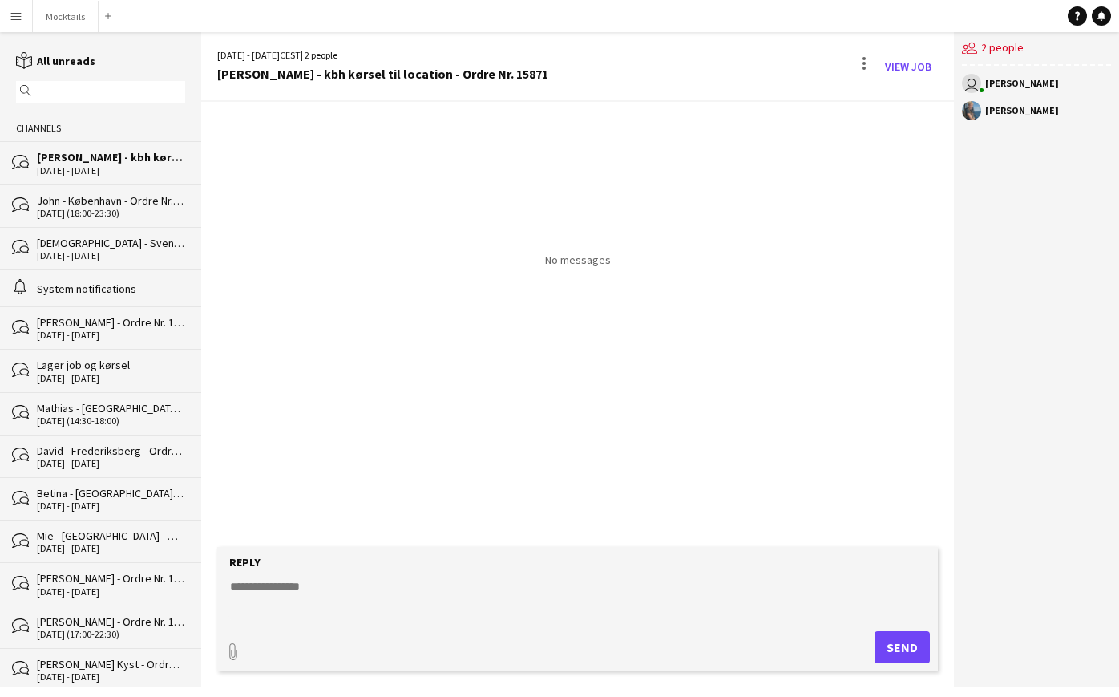
click at [321, 595] on textarea at bounding box center [580, 599] width 705 height 42
paste textarea "**********"
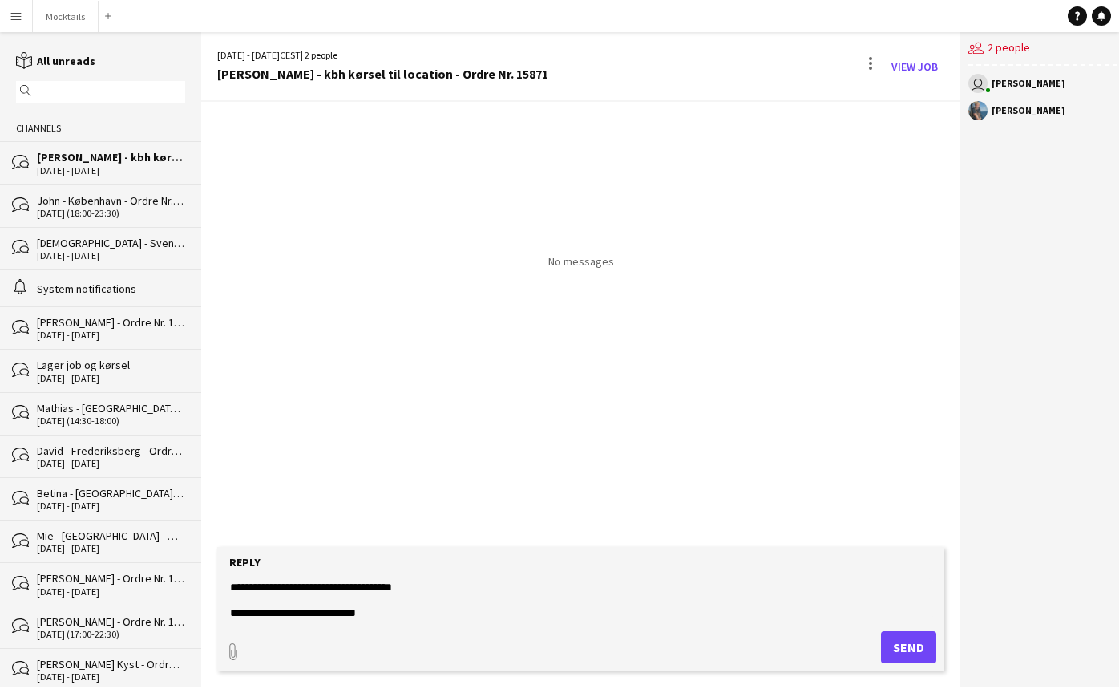
scroll to position [38, 0]
paste textarea "**********"
type textarea "**********"
click at [902, 640] on button "Send" at bounding box center [908, 647] width 55 height 32
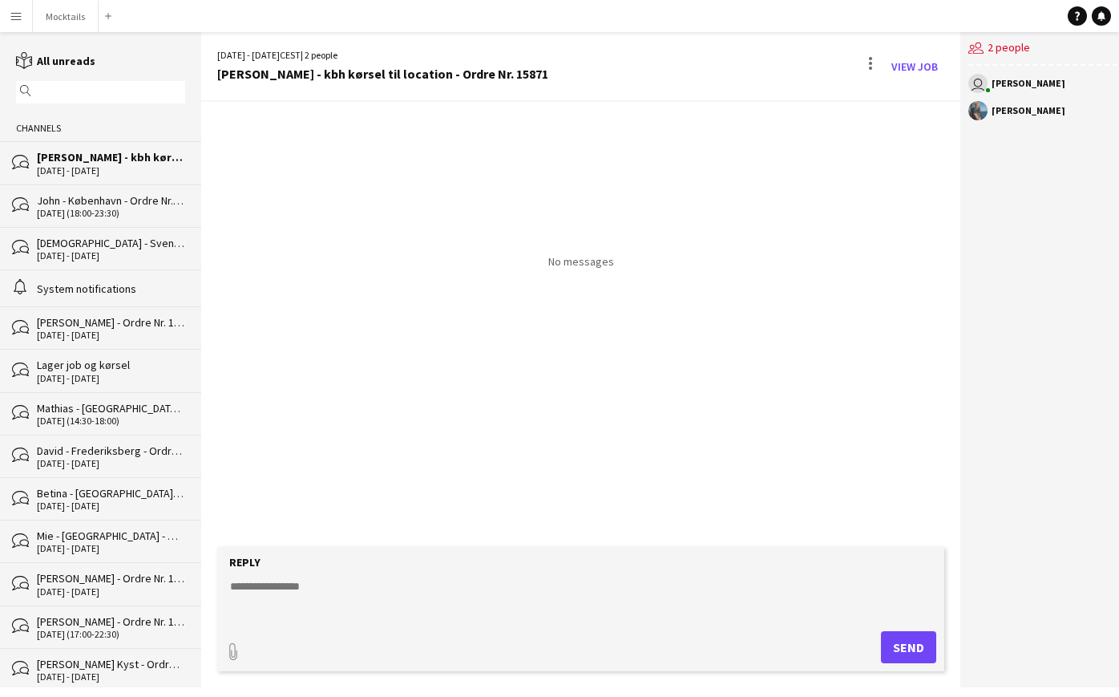
scroll to position [0, 0]
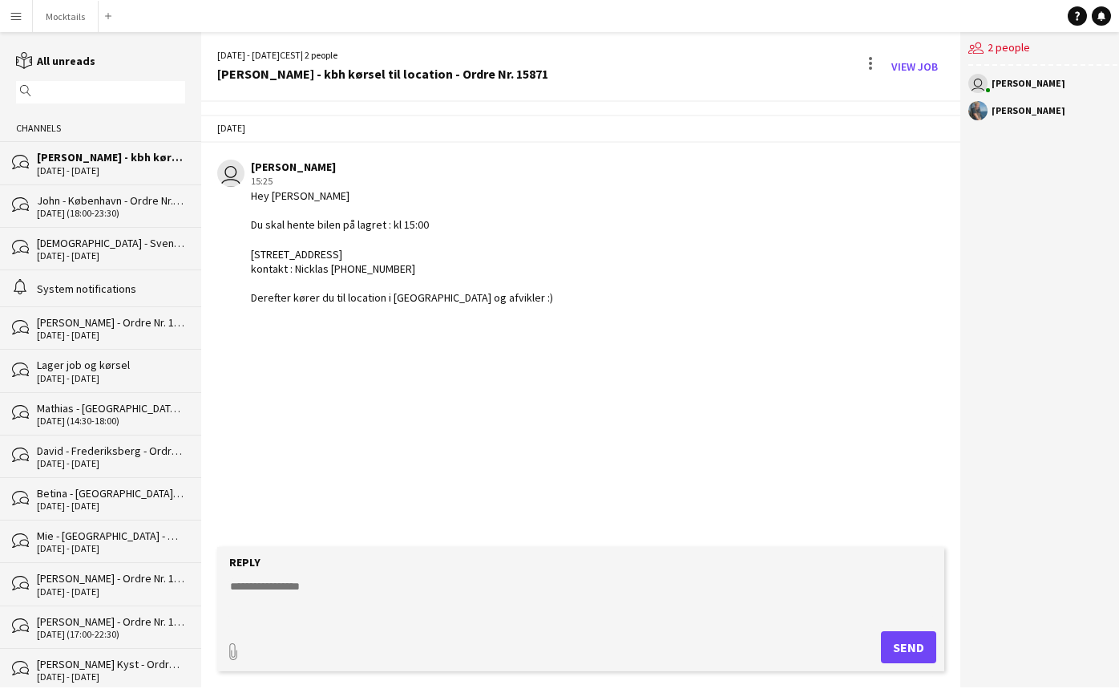
click at [528, 417] on div "[DATE] user [PERSON_NAME] 15:25 Hey [PERSON_NAME] Du skal hente bilen på lagret…" at bounding box center [580, 324] width 759 height 445
click at [64, 22] on button "Mocktails Close" at bounding box center [66, 16] width 66 height 31
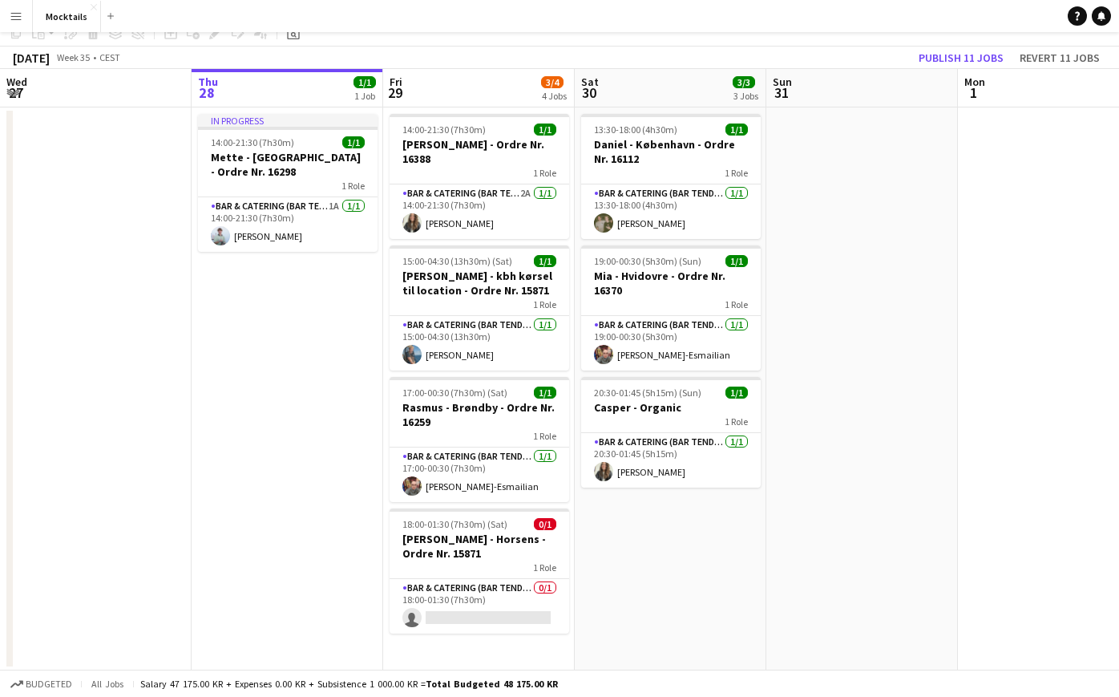
scroll to position [112, 0]
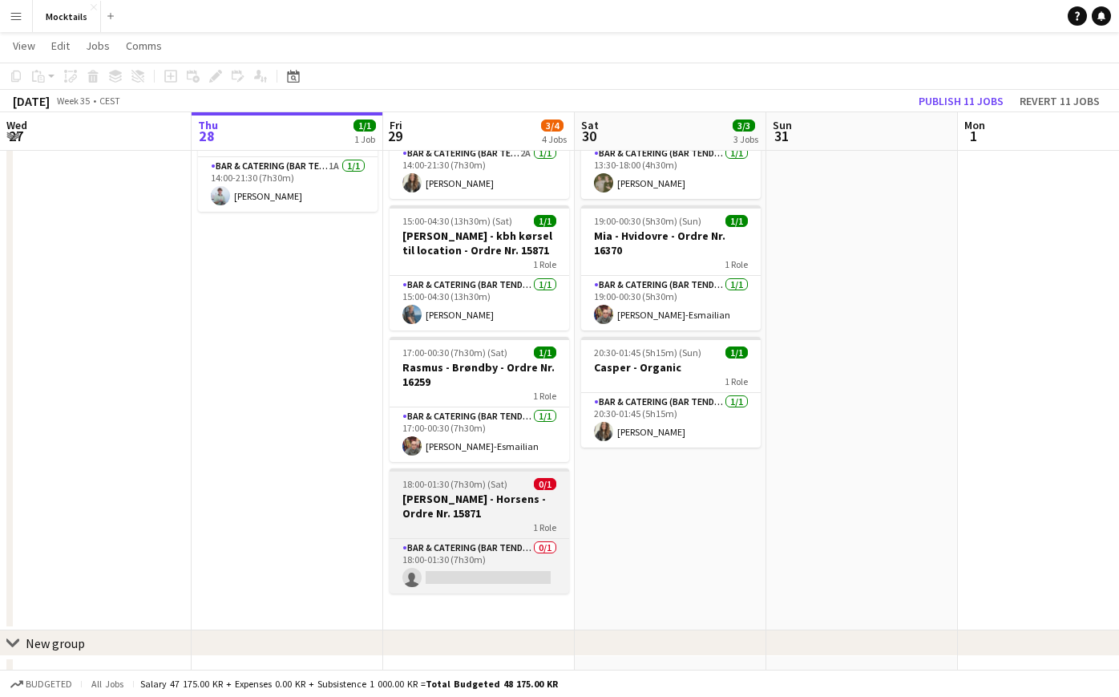
click at [491, 496] on h3 "[PERSON_NAME] - Horsens - Ordre Nr. 15871" at bounding box center [480, 505] width 180 height 29
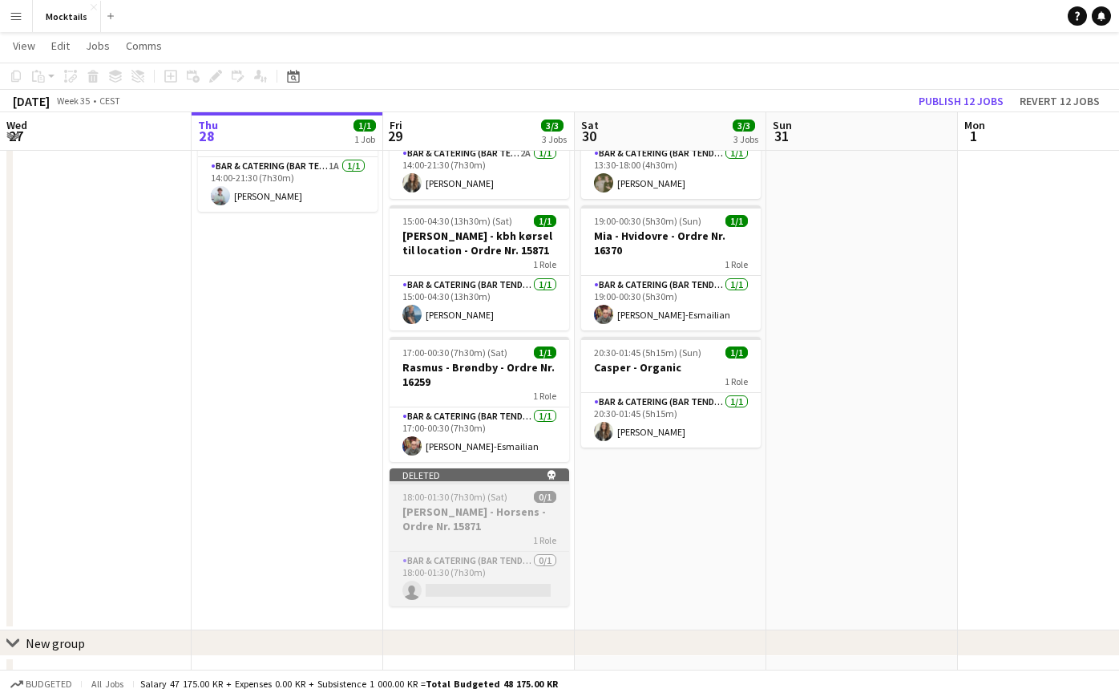
click at [482, 514] on h3 "[PERSON_NAME] - Horsens - Ordre Nr. 15871" at bounding box center [480, 518] width 180 height 29
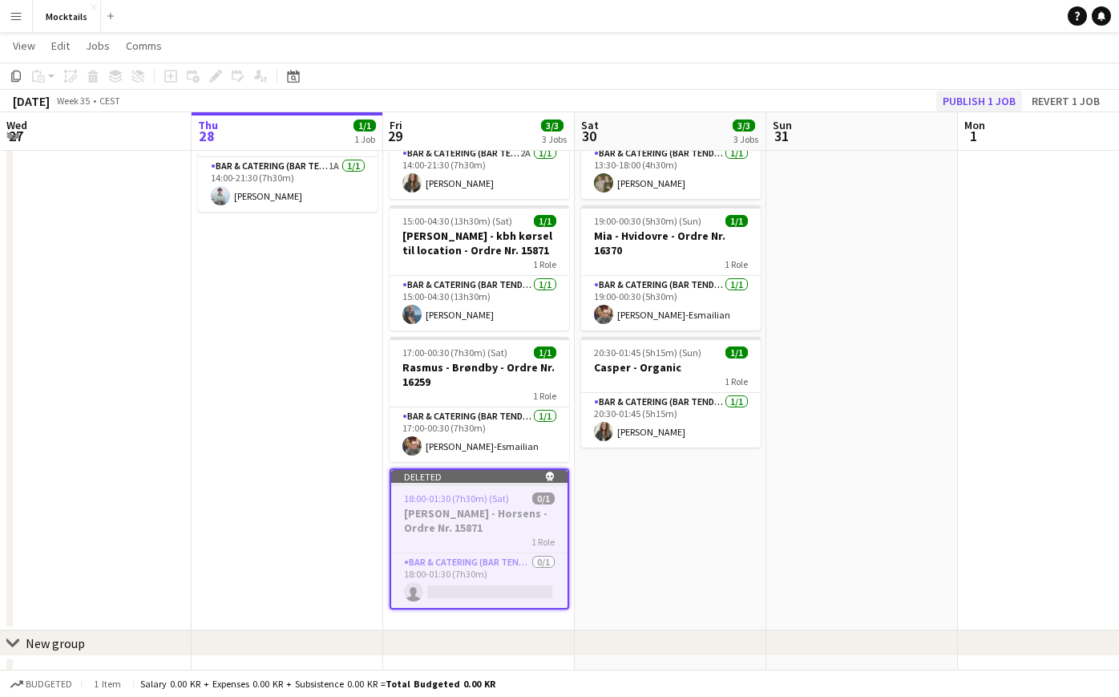
click at [997, 102] on button "Publish 1 job" at bounding box center [979, 101] width 86 height 21
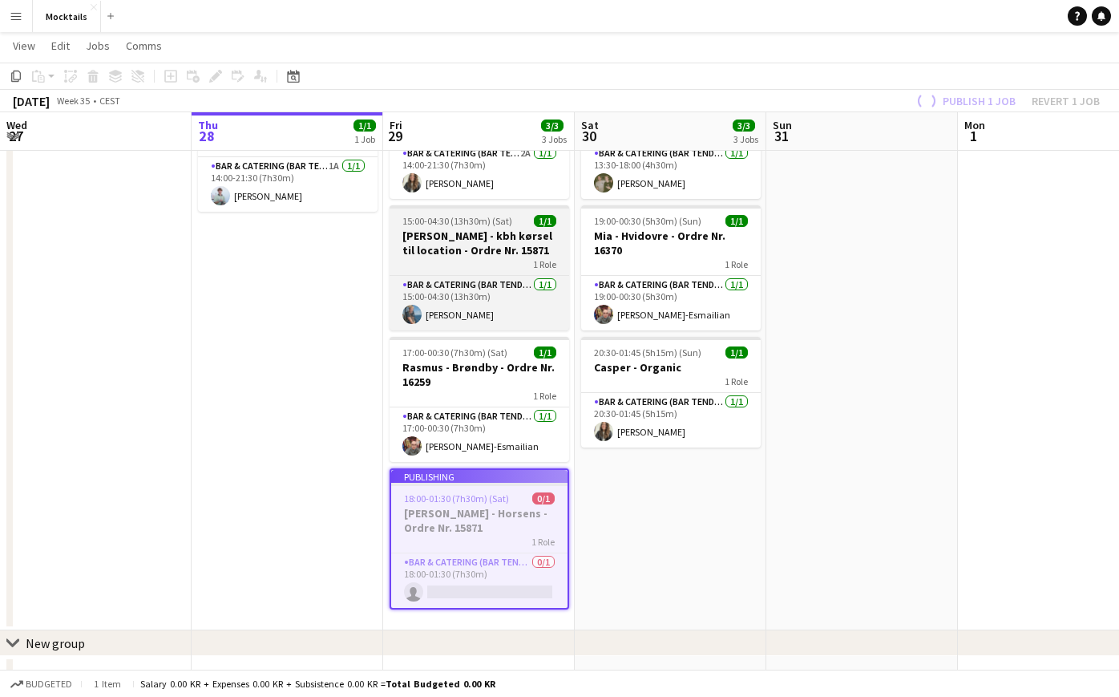
scroll to position [103, 0]
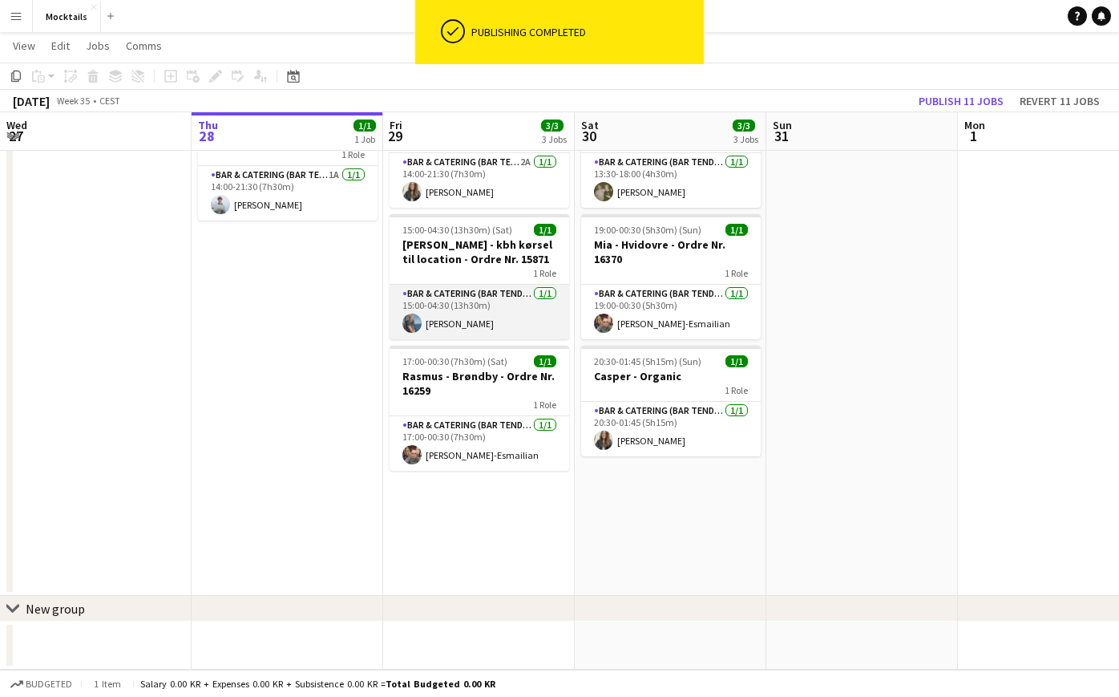
click at [473, 307] on app-card-role "Bar & Catering (Bar Tender) [DATE] 15:00-04:30 (13h30m) [PERSON_NAME]" at bounding box center [480, 312] width 180 height 55
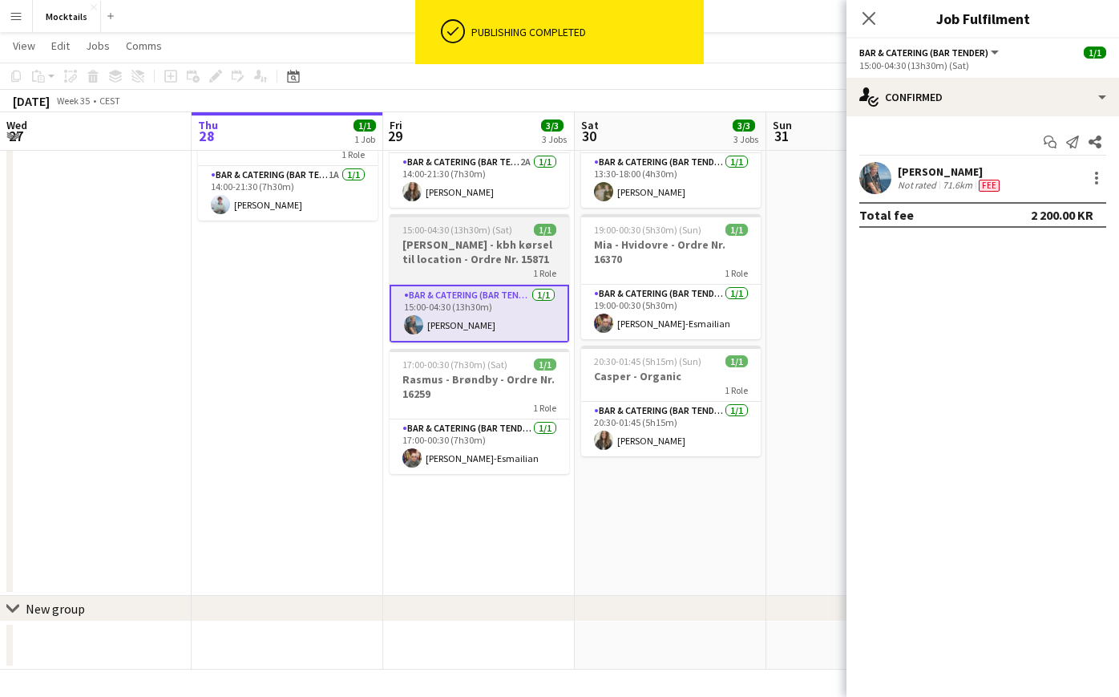
click at [443, 264] on h3 "[PERSON_NAME] - kbh kørsel til location - Ordre Nr. 15871" at bounding box center [480, 251] width 180 height 29
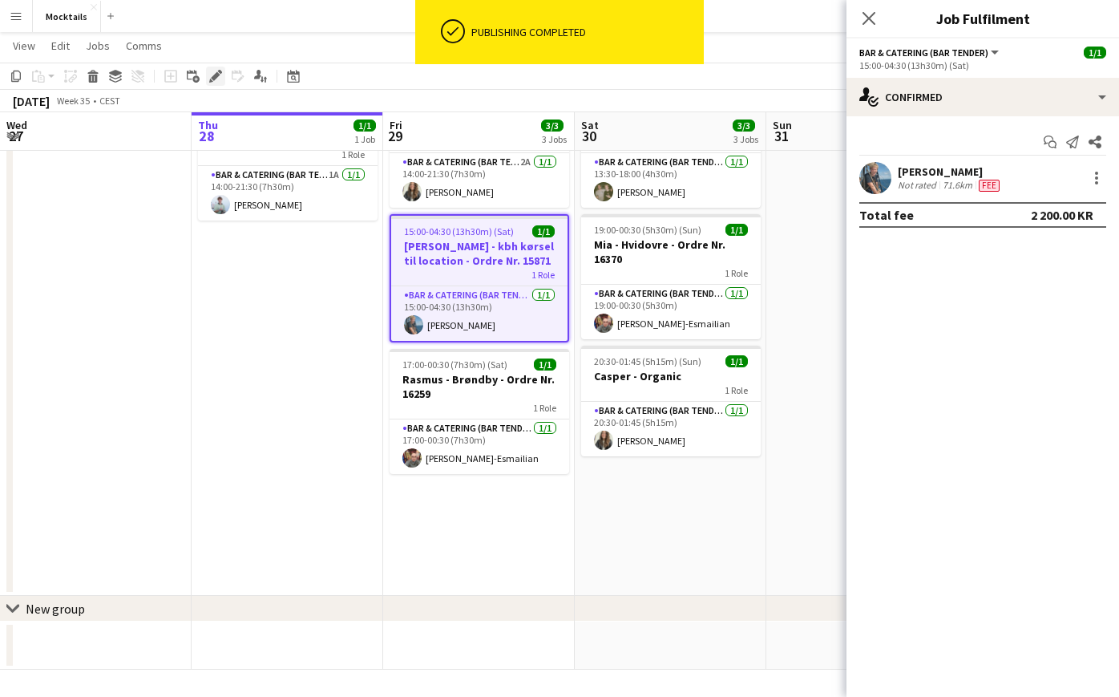
click at [211, 78] on icon "Edit" at bounding box center [215, 76] width 13 height 13
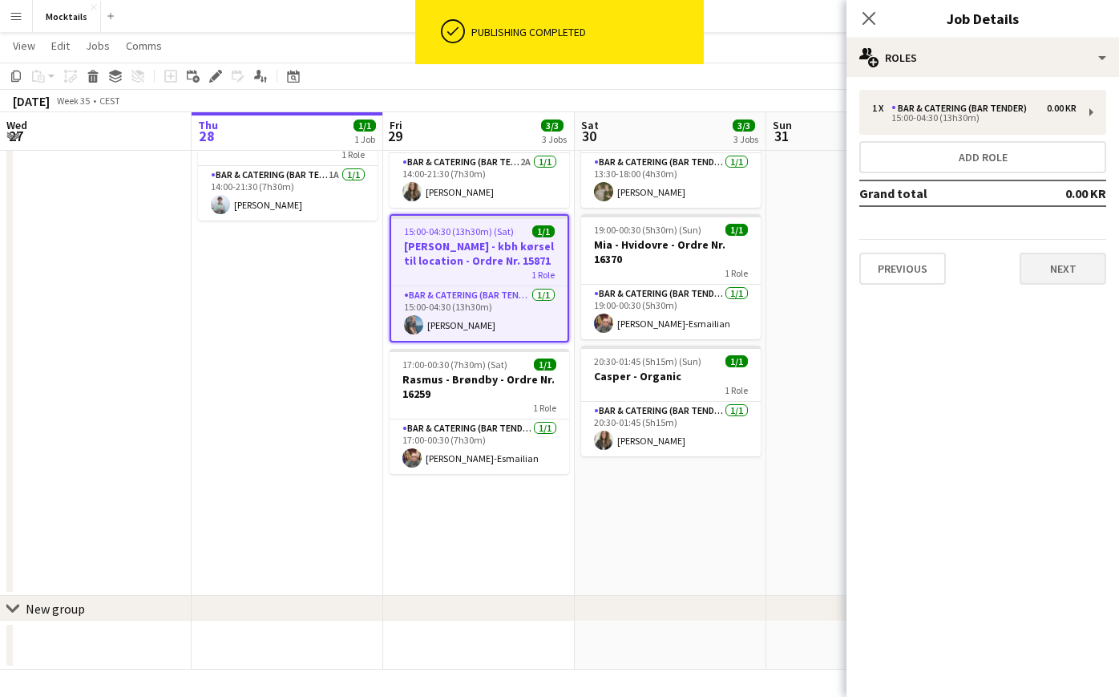
click at [1066, 270] on button "Next" at bounding box center [1063, 269] width 87 height 32
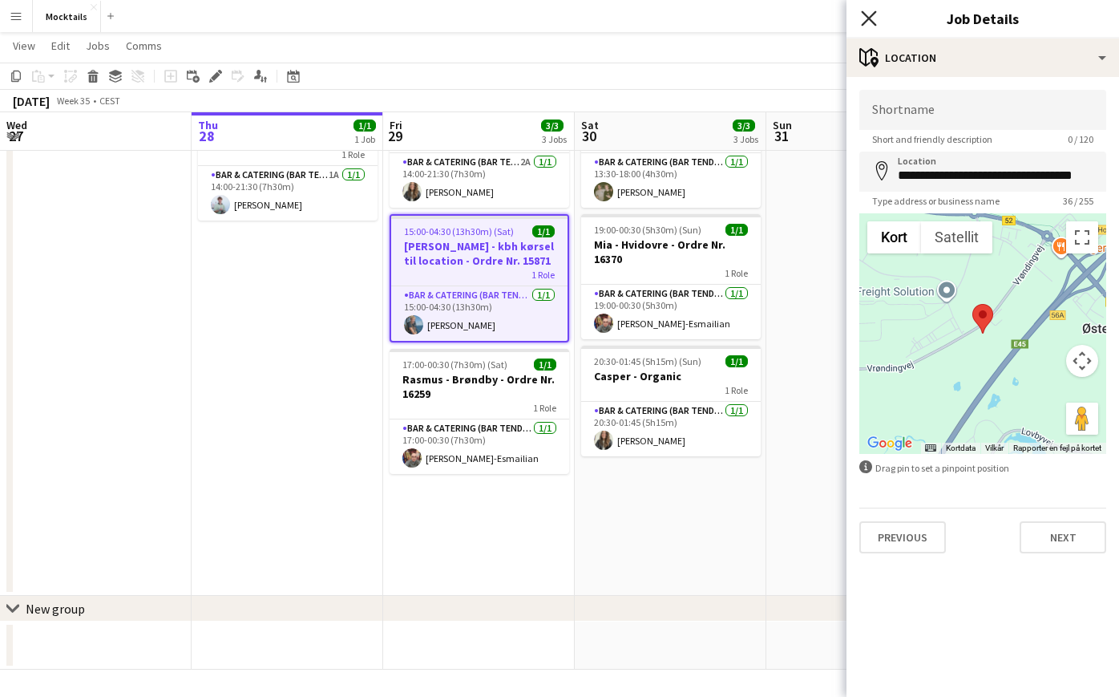
click at [875, 14] on icon "Close pop-in" at bounding box center [868, 17] width 15 height 15
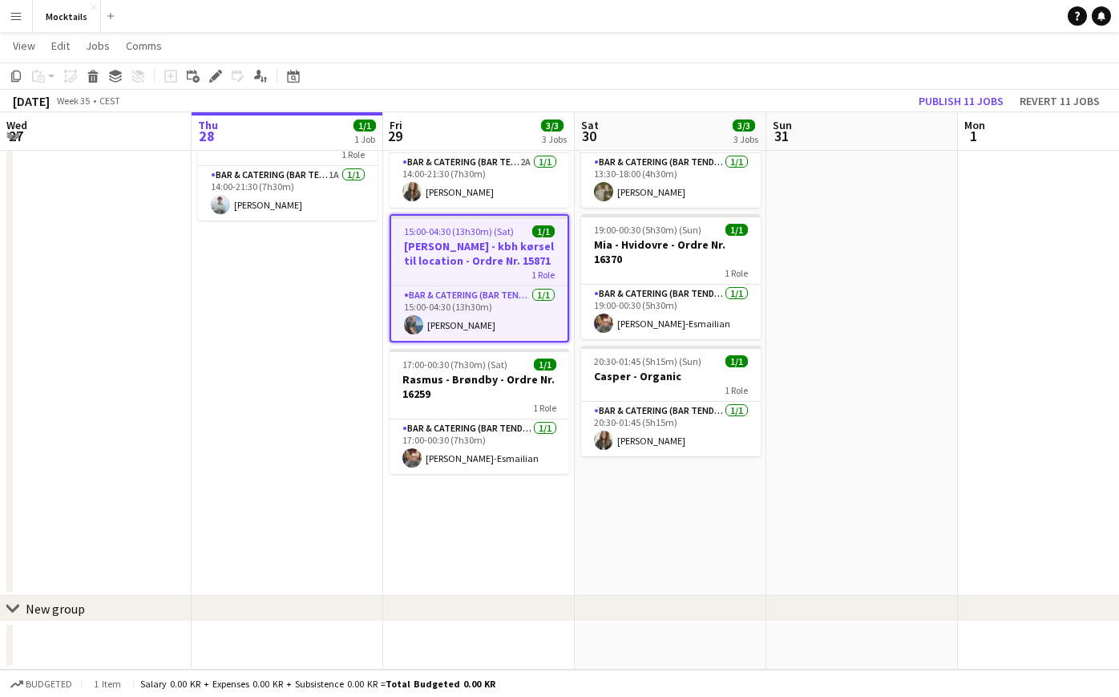
click at [770, 23] on app-navbar "Menu Boards Boards Boards All jobs Status Workforce Workforce My Workforce Recr…" at bounding box center [559, 16] width 1119 height 32
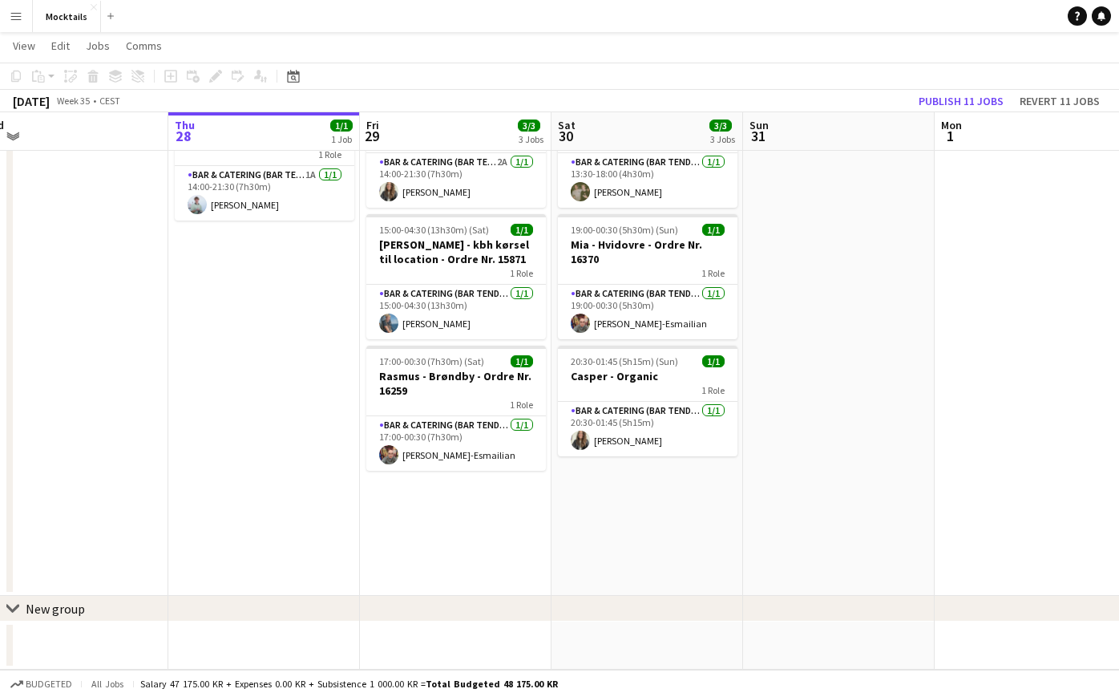
scroll to position [0, 390]
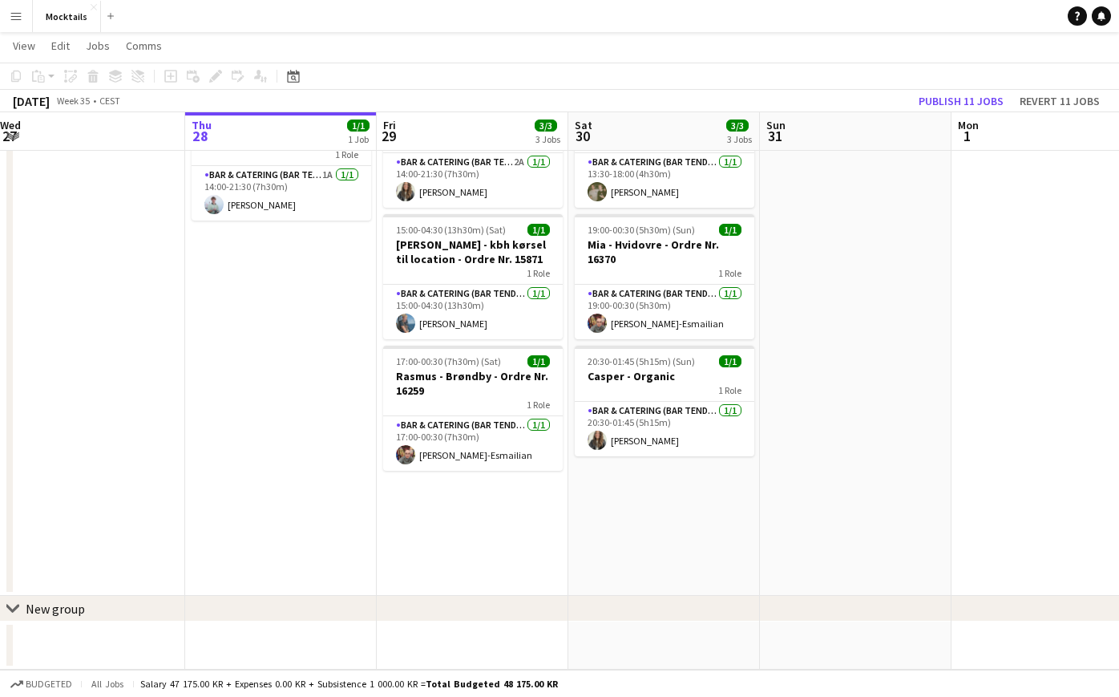
drag, startPoint x: 1029, startPoint y: 171, endPoint x: 1022, endPoint y: 508, distance: 337.6
click at [1022, 508] on app-calendar-viewport "Mon 25 Tue 26 Wed 27 Thu 28 1/1 1 Job Fri 29 3/3 3 Jobs Sat 30 3/3 3 Jobs Sun 3…" at bounding box center [559, 314] width 1119 height 710
click at [876, 570] on app-date-cell at bounding box center [856, 336] width 192 height 520
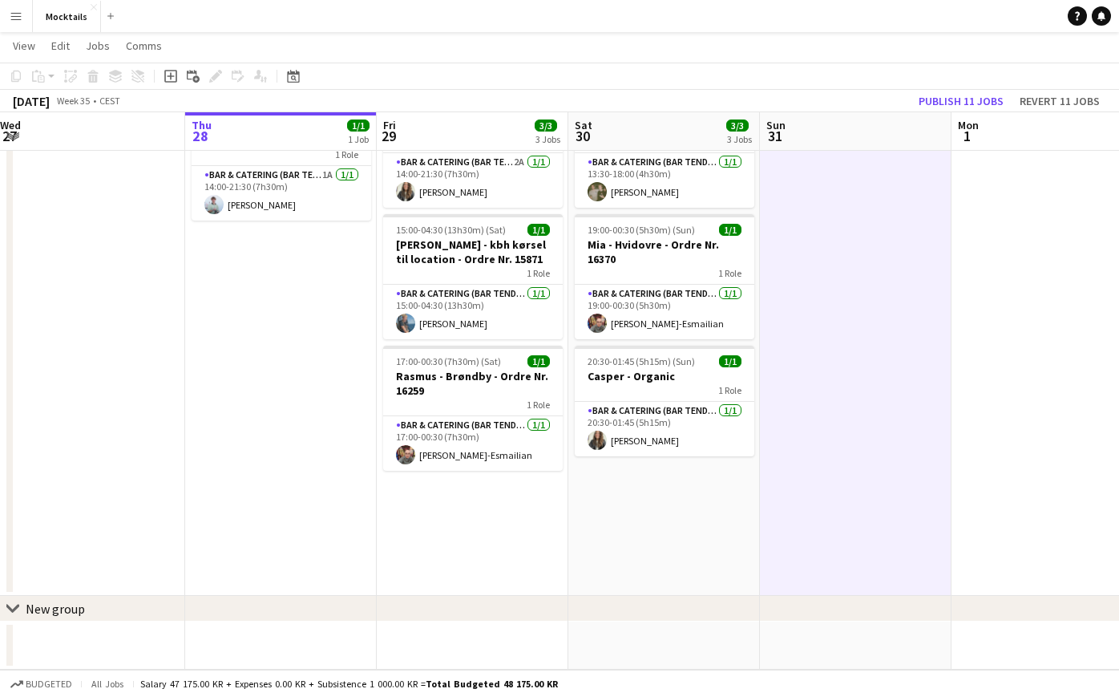
click at [352, 439] on app-date-cell "In progress 14:00-21:30 (7h30m) 1/1 Mette - [GEOGRAPHIC_DATA] - Ordre Nr. 16298…" at bounding box center [281, 336] width 192 height 520
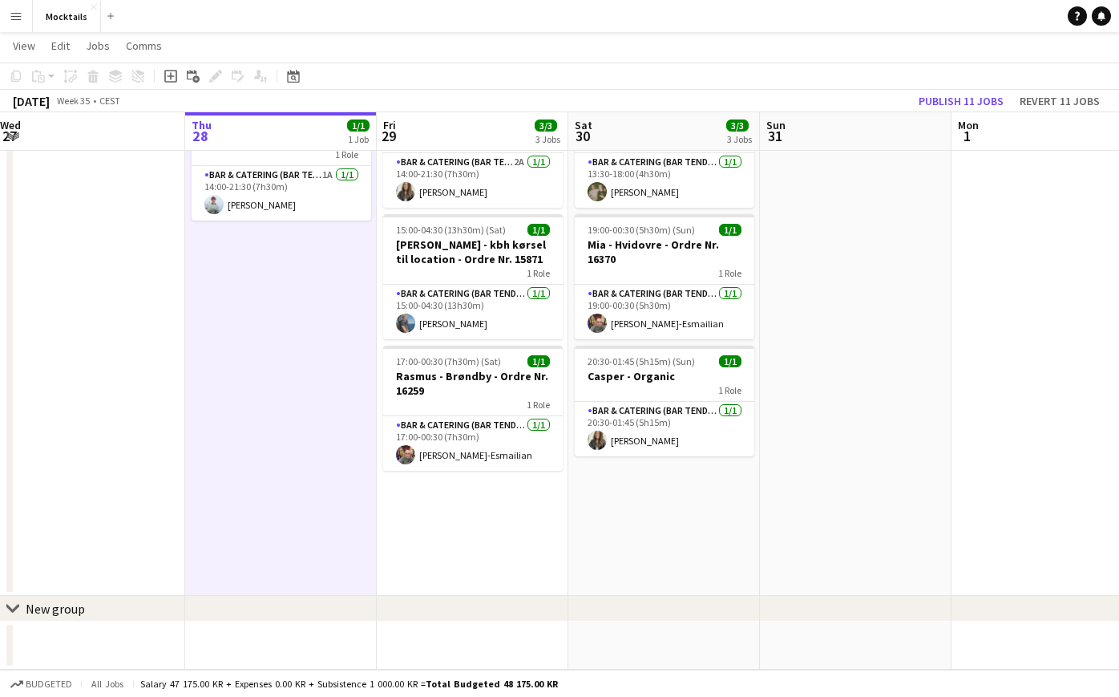
click at [131, 379] on app-date-cell at bounding box center [90, 336] width 192 height 520
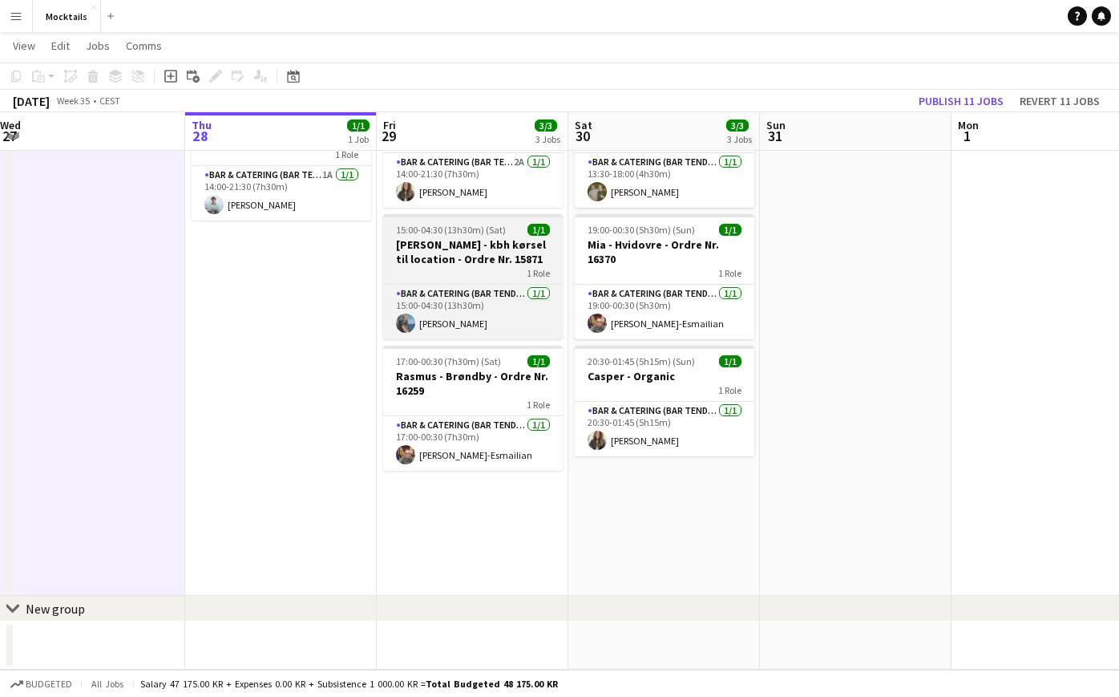
click at [493, 252] on h3 "[PERSON_NAME] - kbh kørsel til location - Ordre Nr. 15871" at bounding box center [473, 251] width 180 height 29
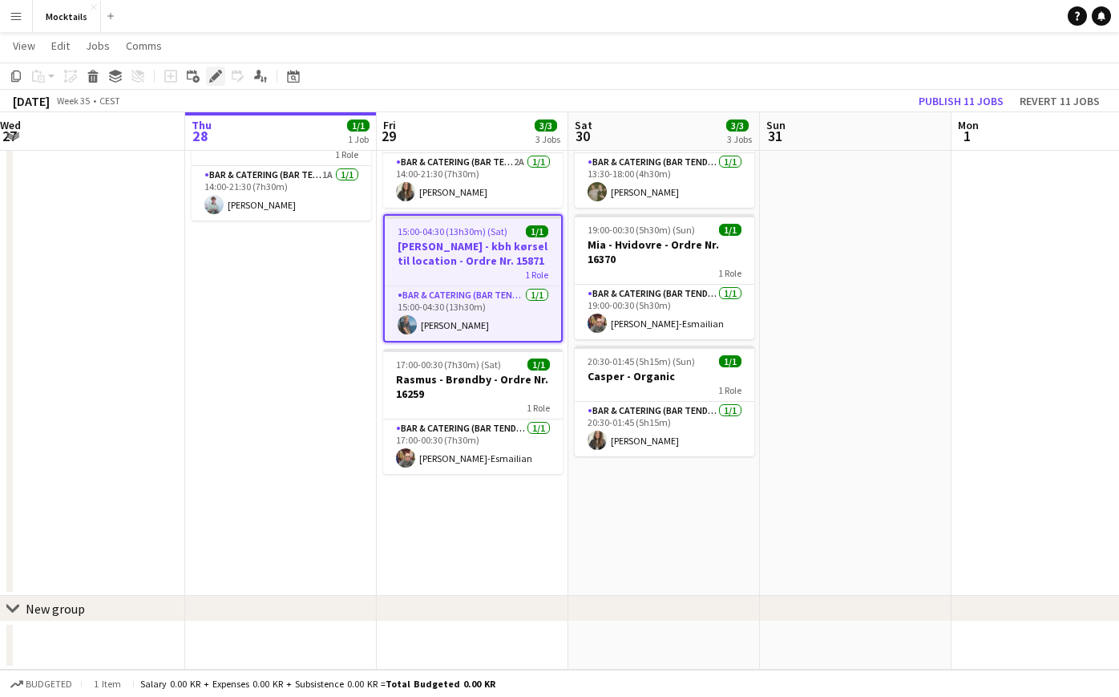
click at [210, 75] on icon "Edit" at bounding box center [215, 76] width 13 height 13
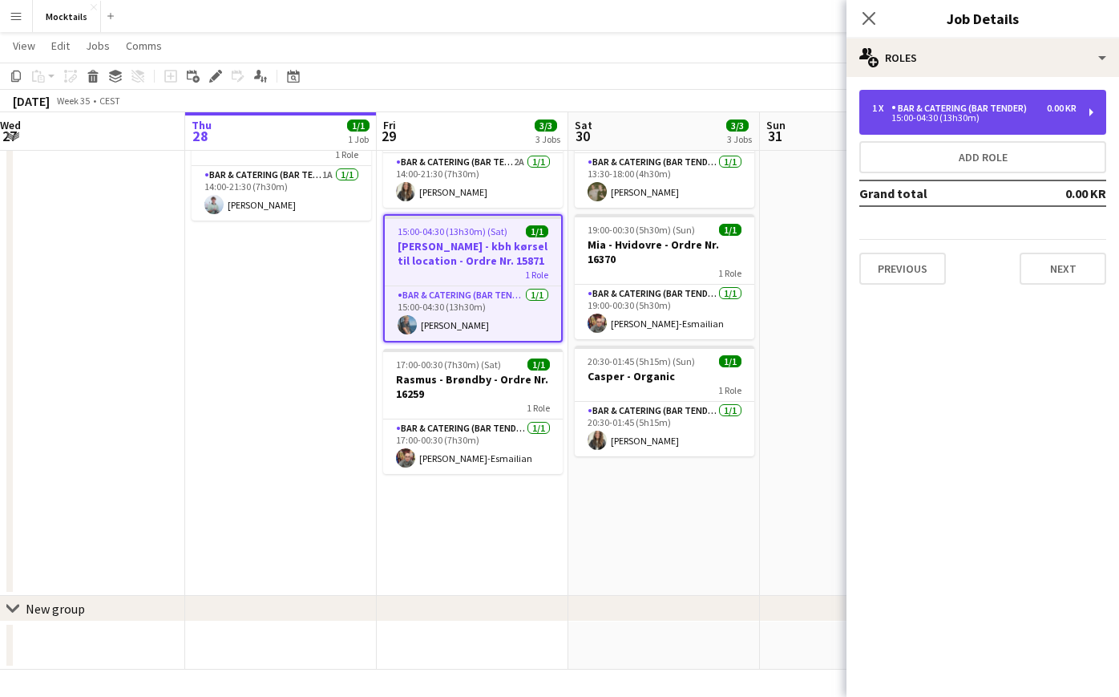
click at [1020, 122] on div "1 x Bar & Catering (Bar Tender) 0.00 KR 15:00-04:30 (13h30m)" at bounding box center [982, 112] width 247 height 45
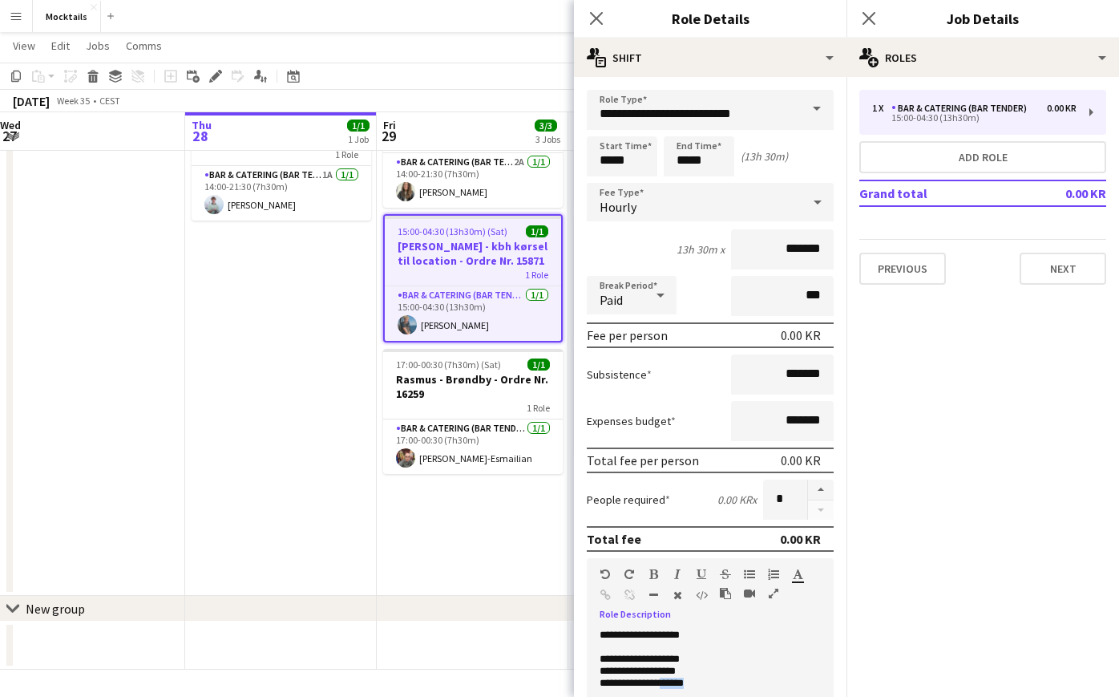
drag, startPoint x: 673, startPoint y: 681, endPoint x: 718, endPoint y: 685, distance: 45.2
click at [718, 685] on p "**********" at bounding box center [710, 683] width 221 height 12
click at [868, 22] on icon "Close pop-in" at bounding box center [868, 17] width 15 height 15
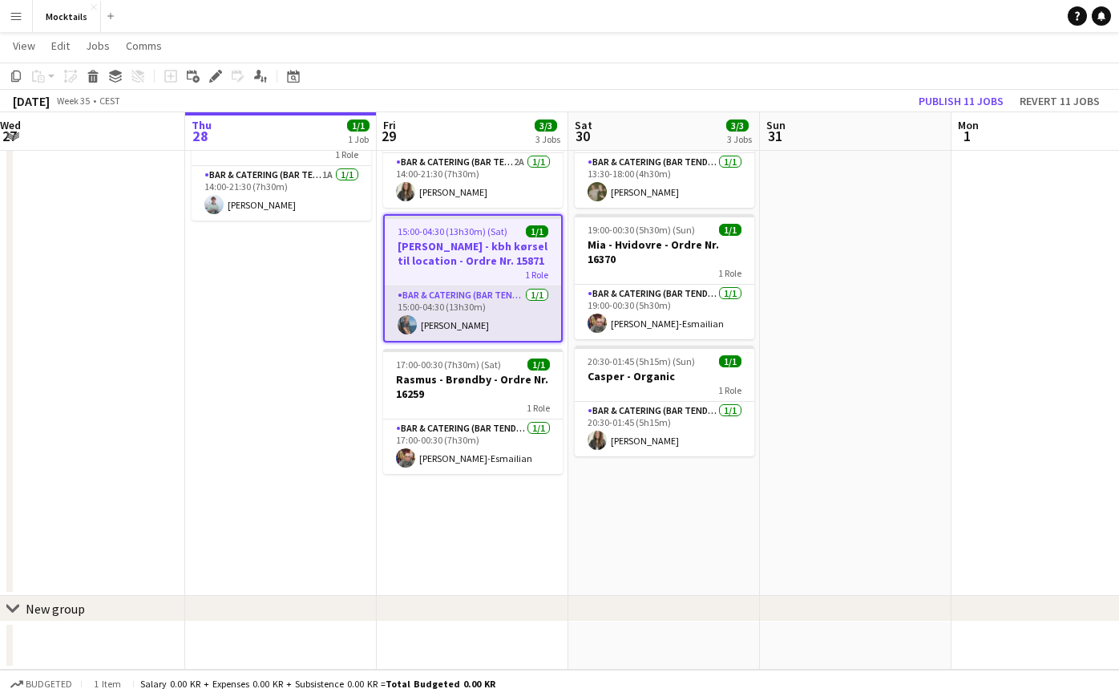
click at [455, 308] on app-card-role "Bar & Catering (Bar Tender) [DATE] 15:00-04:30 (13h30m) [PERSON_NAME]" at bounding box center [473, 313] width 176 height 55
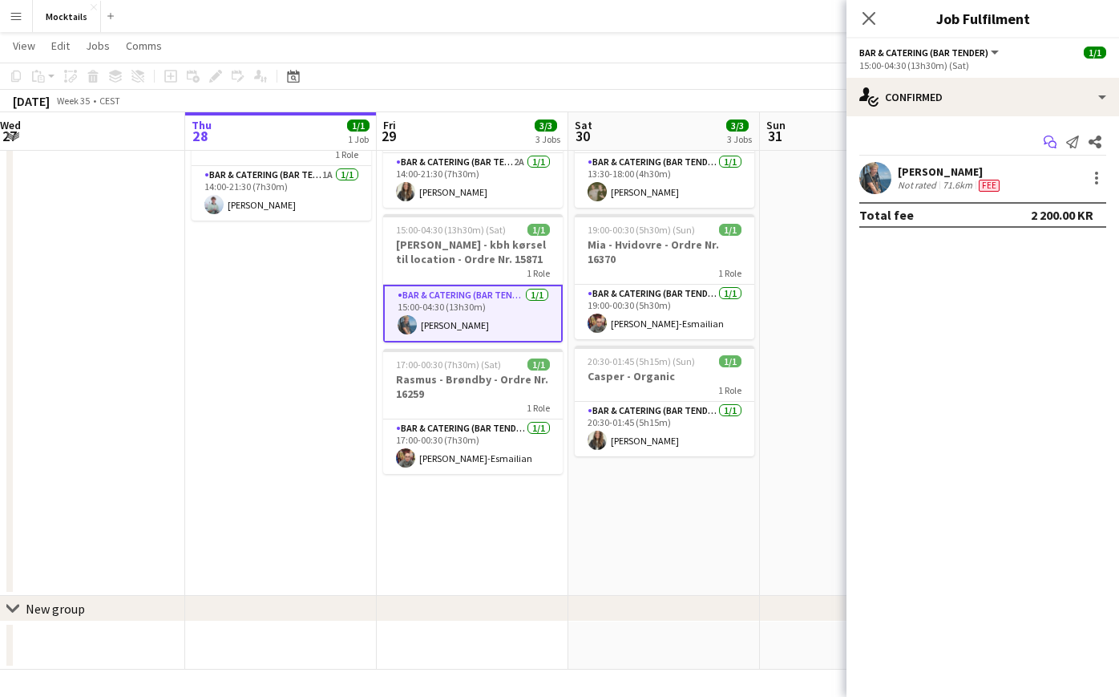
click at [1054, 145] on icon "Start chat" at bounding box center [1050, 141] width 13 height 13
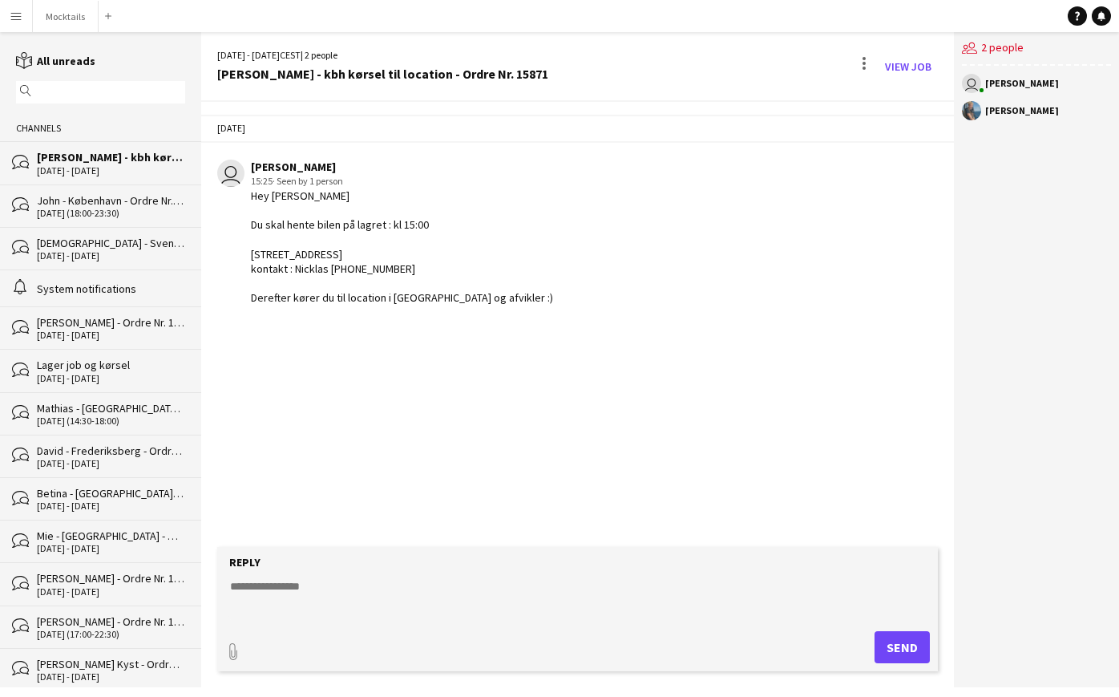
click at [366, 592] on textarea at bounding box center [580, 599] width 705 height 42
type textarea "**********"
click at [907, 643] on button "Send" at bounding box center [902, 647] width 55 height 32
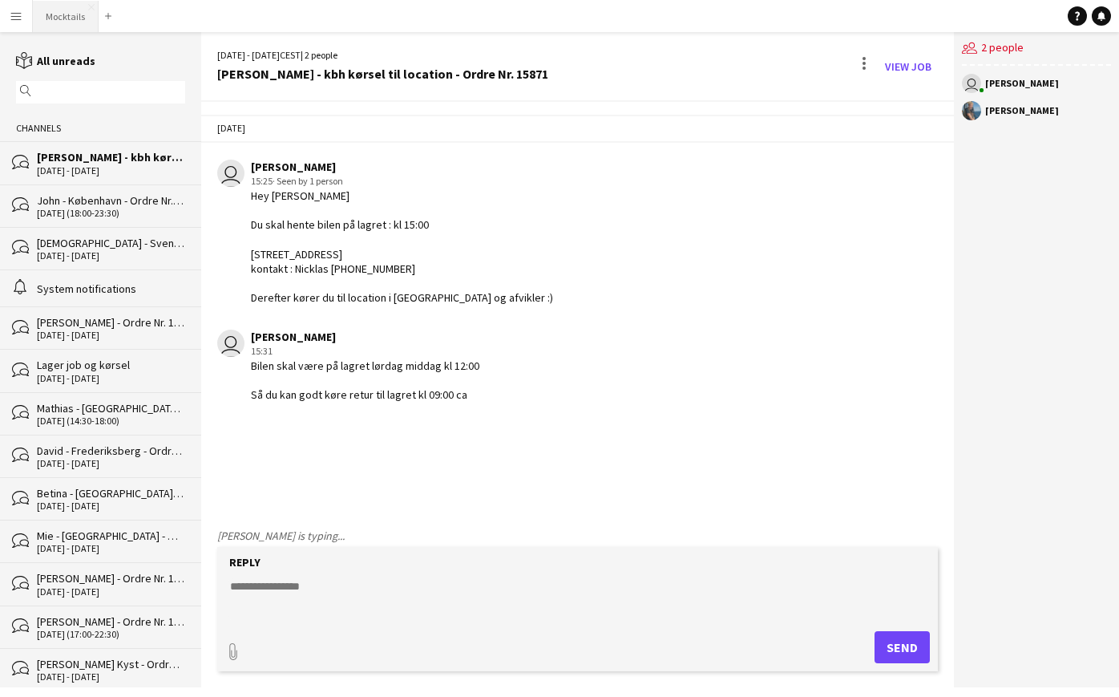
click at [67, 15] on button "Mocktails Close" at bounding box center [66, 16] width 66 height 31
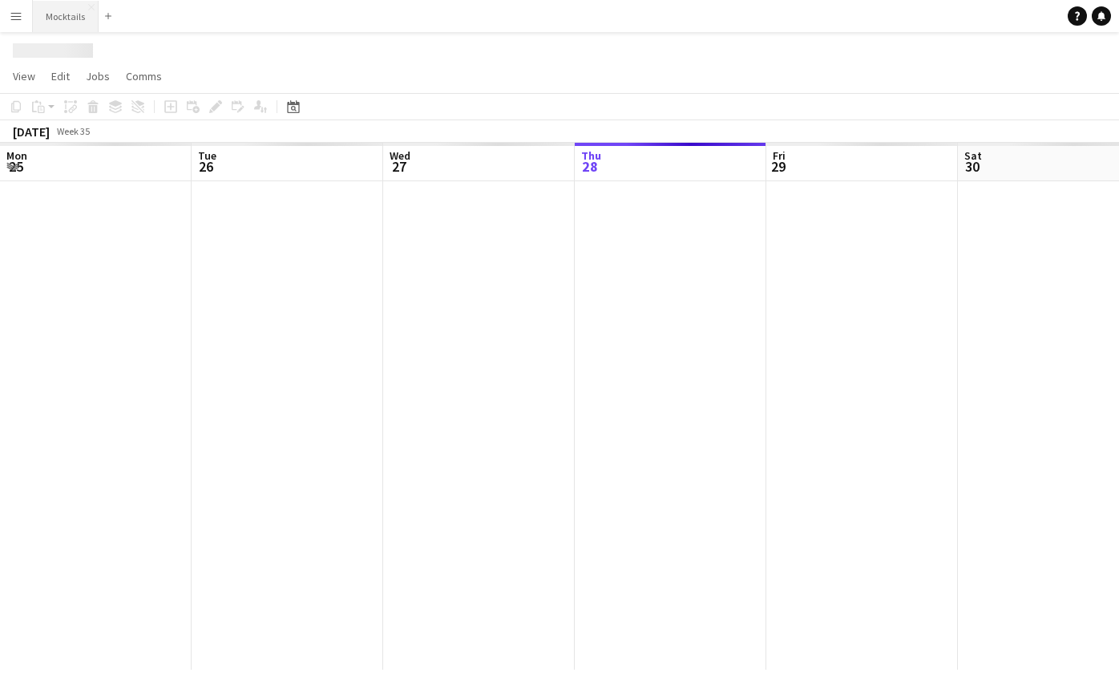
scroll to position [0, 383]
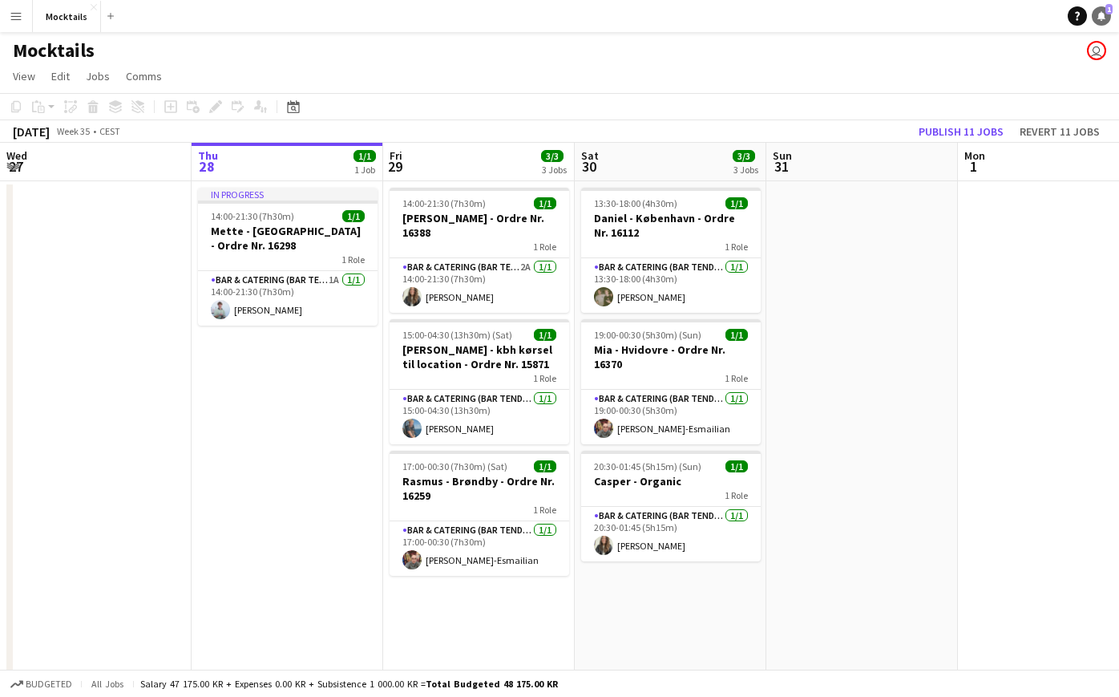
click at [1104, 15] on icon at bounding box center [1102, 15] width 8 height 8
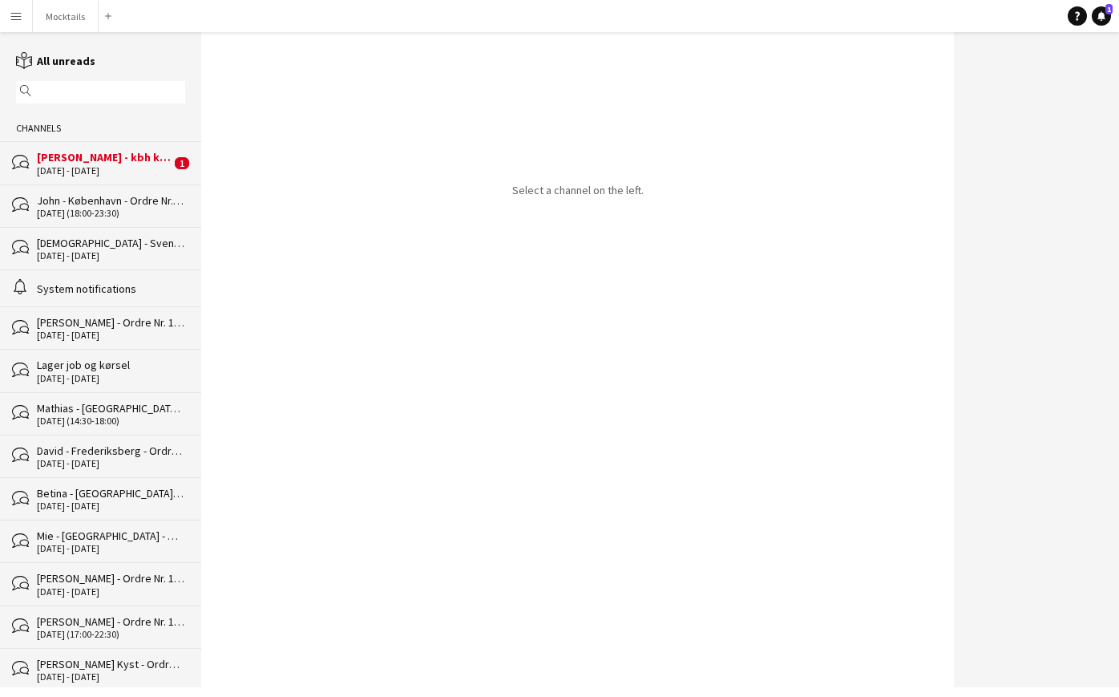
click at [109, 162] on div "[PERSON_NAME] - kbh kørsel til location - Ordre Nr. 15871" at bounding box center [104, 157] width 134 height 14
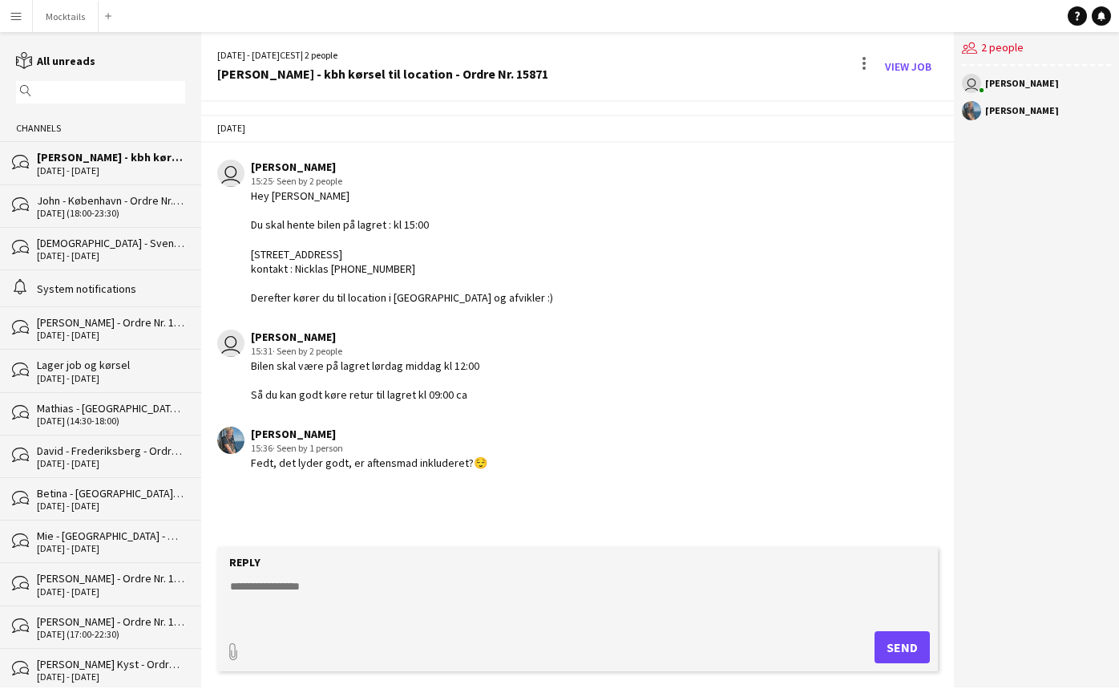
click at [363, 595] on textarea at bounding box center [580, 599] width 705 height 42
type textarea "**********"
click at [913, 641] on button "Send" at bounding box center [902, 647] width 55 height 32
click at [70, 20] on button "Mocktails Close" at bounding box center [66, 16] width 66 height 31
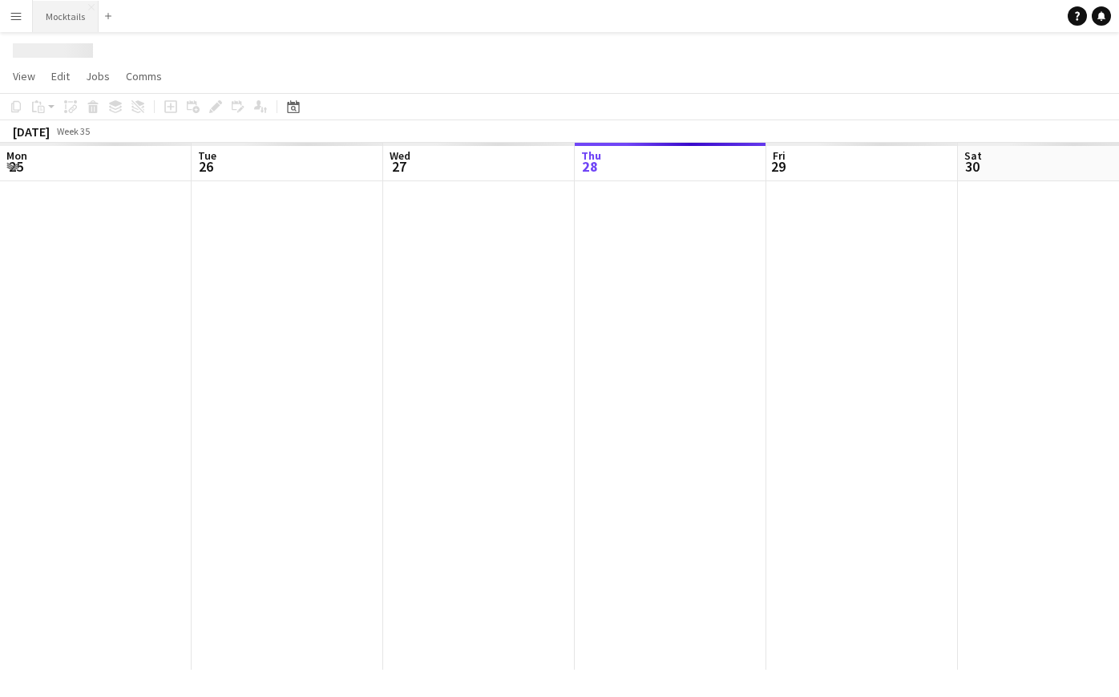
scroll to position [0, 383]
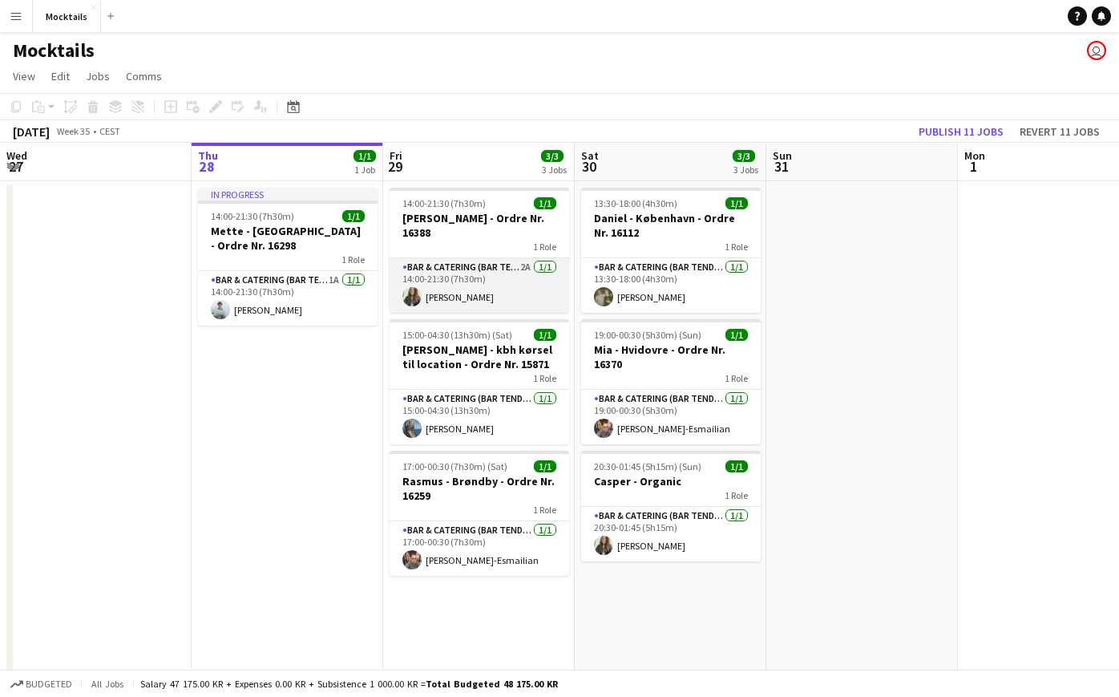
click at [485, 277] on app-card-role "Bar & Catering (Bar Tender) 2A [DATE] 14:00-21:30 (7h30m) [PERSON_NAME]" at bounding box center [480, 285] width 180 height 55
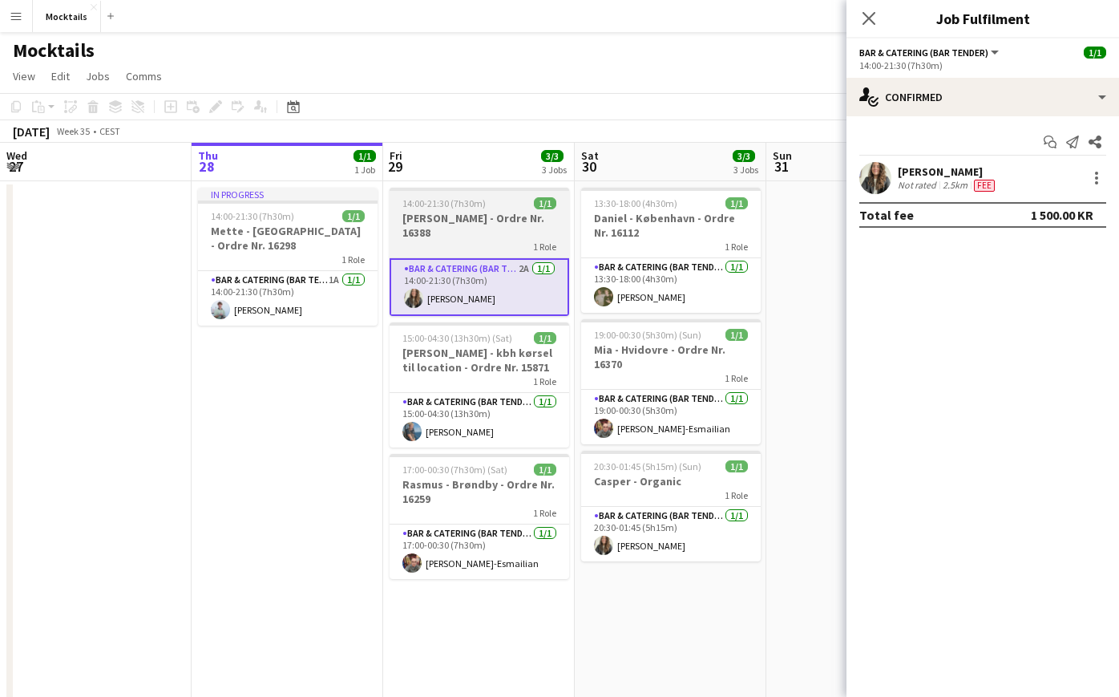
click at [459, 220] on h3 "[PERSON_NAME] - Ordre Nr. 16388" at bounding box center [480, 225] width 180 height 29
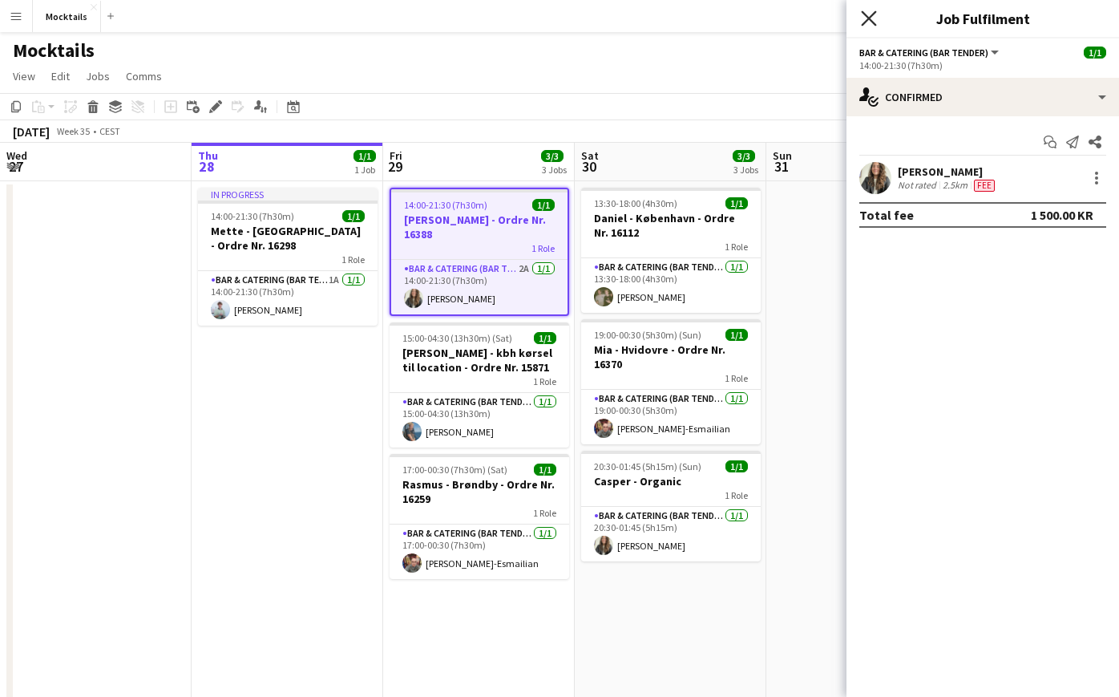
click at [866, 21] on icon at bounding box center [868, 17] width 15 height 15
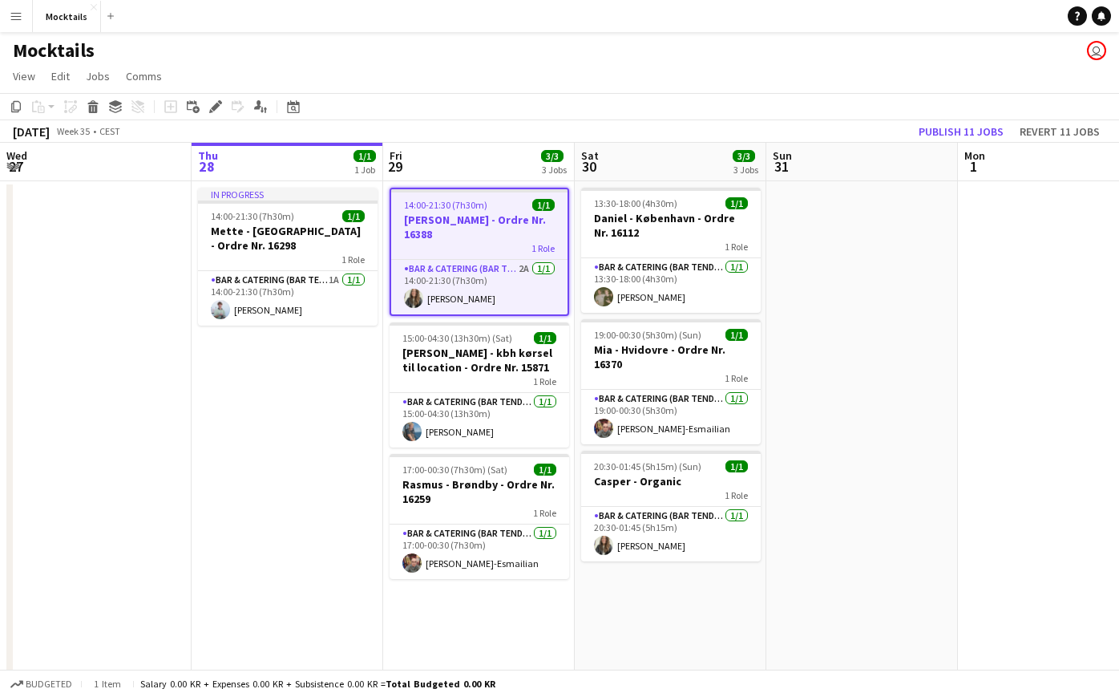
click at [482, 238] on h3 "[PERSON_NAME] - Ordre Nr. 16388" at bounding box center [479, 226] width 176 height 29
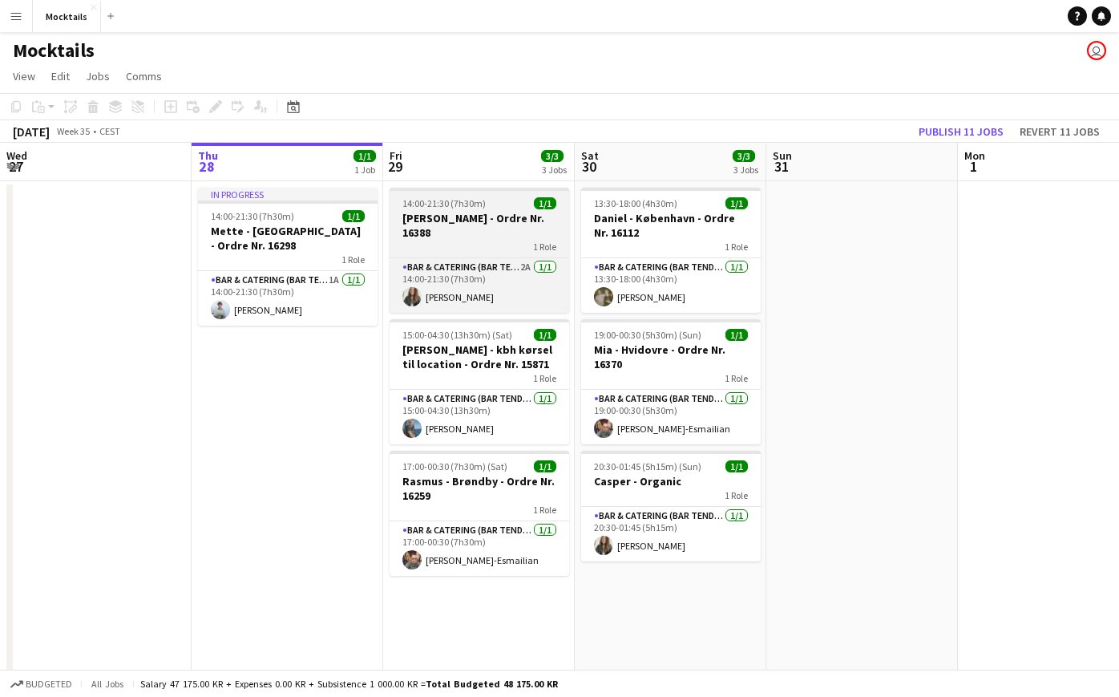
click at [482, 238] on h3 "[PERSON_NAME] - Ordre Nr. 16388" at bounding box center [480, 225] width 180 height 29
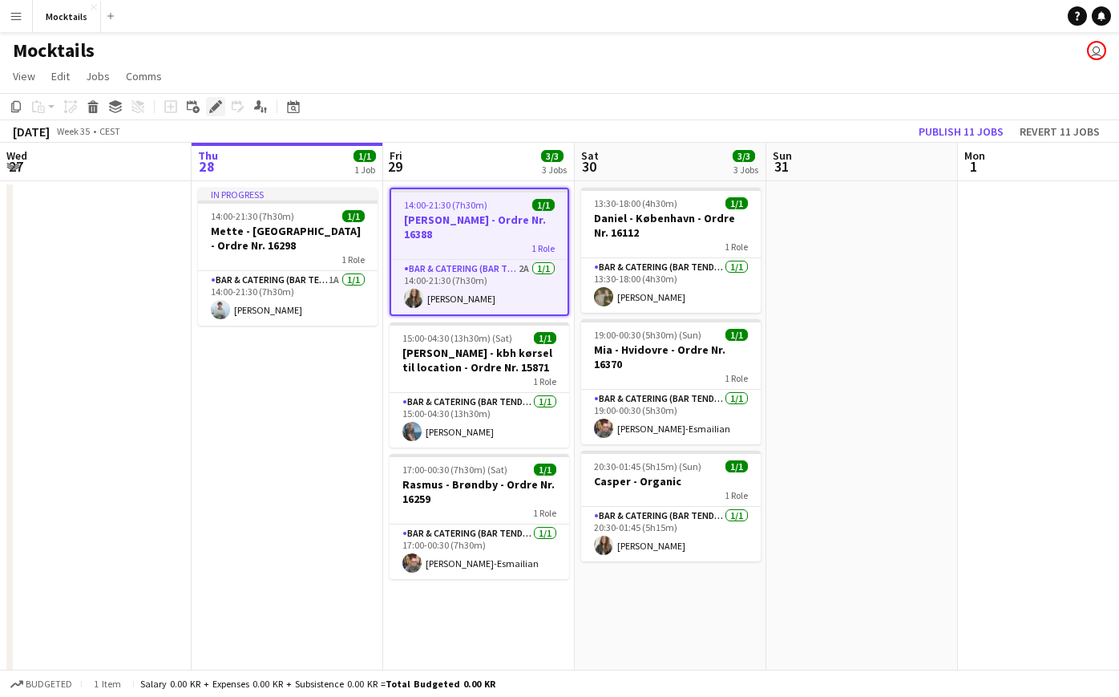
click at [216, 104] on icon at bounding box center [215, 107] width 9 height 9
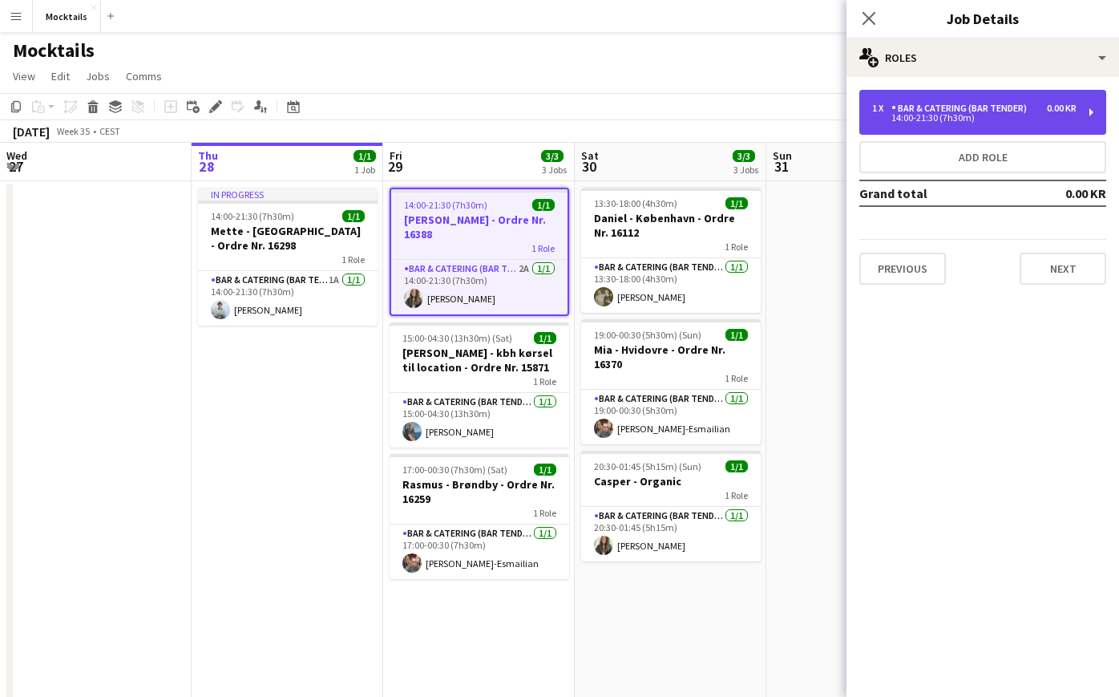
click at [1039, 105] on div "1 x Bar & Catering (Bar Tender) 0.00 KR" at bounding box center [974, 108] width 204 height 11
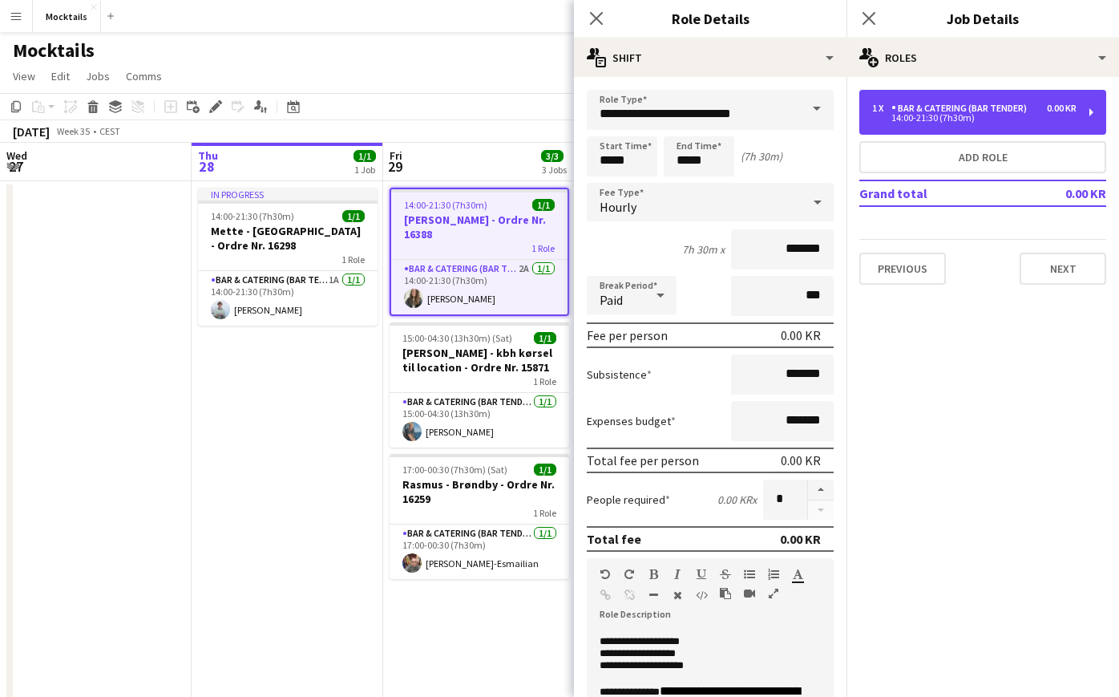
scroll to position [6, 0]
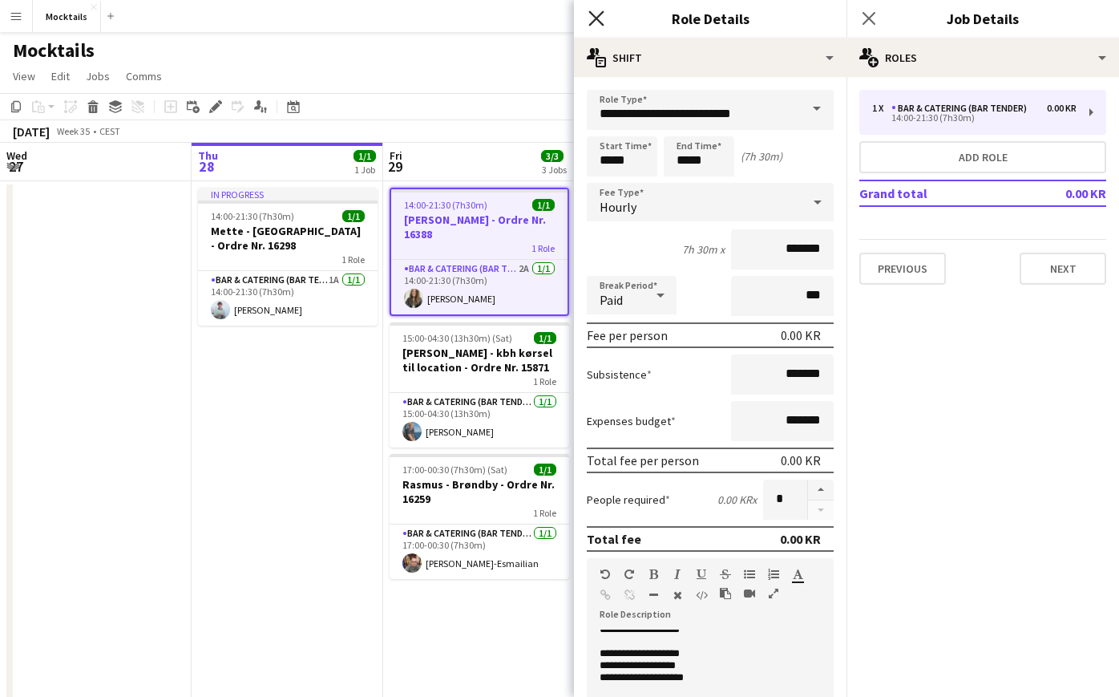
click at [595, 18] on icon "Close pop-in" at bounding box center [595, 17] width 15 height 15
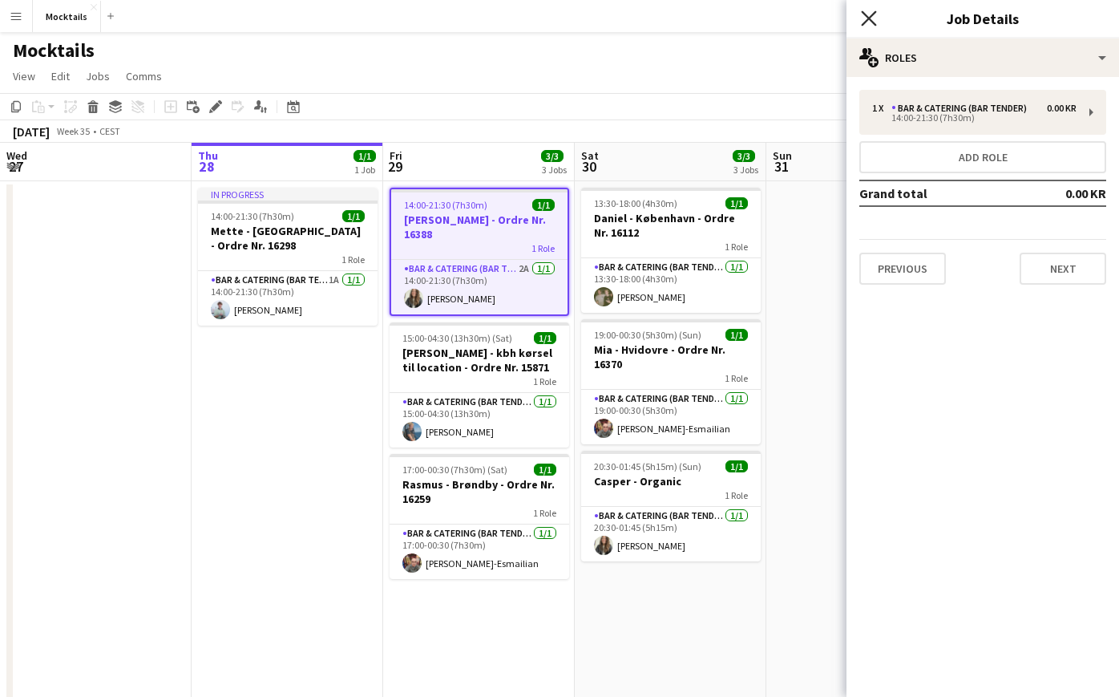
click at [867, 18] on icon "Close pop-in" at bounding box center [868, 17] width 15 height 15
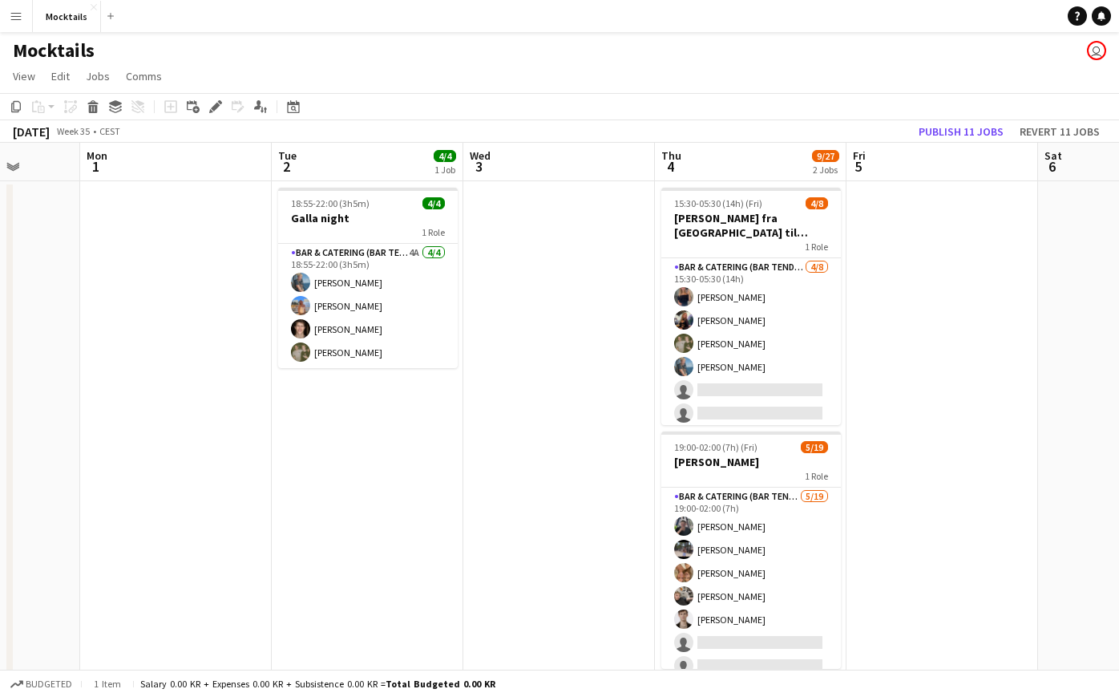
scroll to position [0, 613]
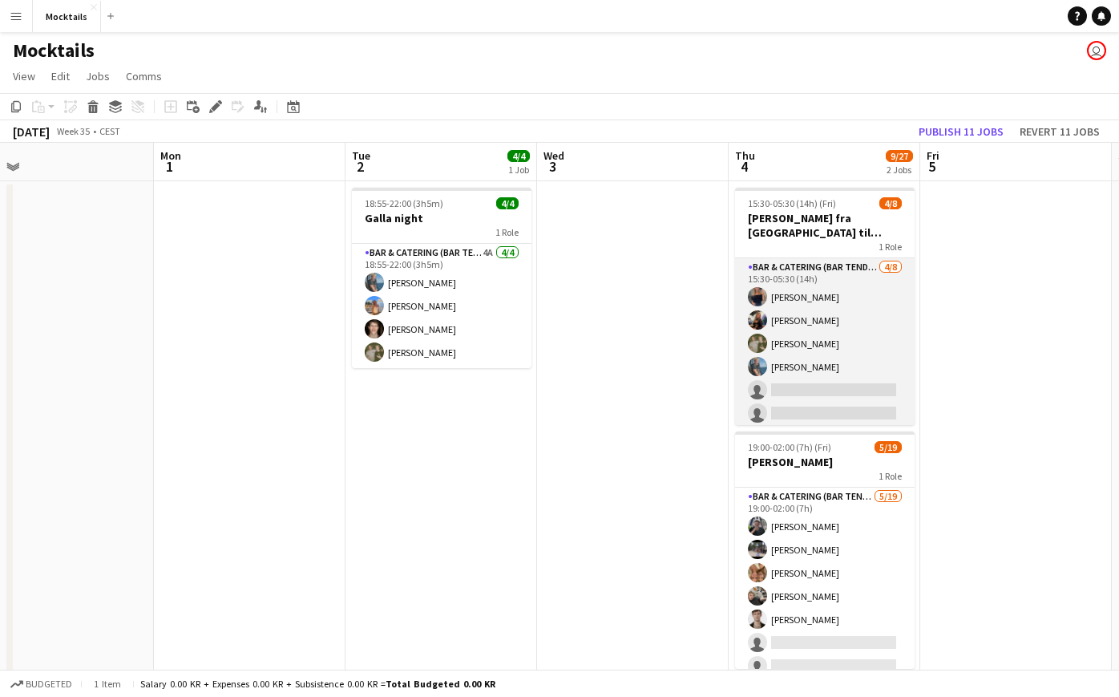
click at [830, 330] on app-card-role "Bar & Catering (Bar Tender) [DATE] 15:30-05:30 (14h) [PERSON_NAME] [PERSON_NAME…" at bounding box center [825, 366] width 180 height 217
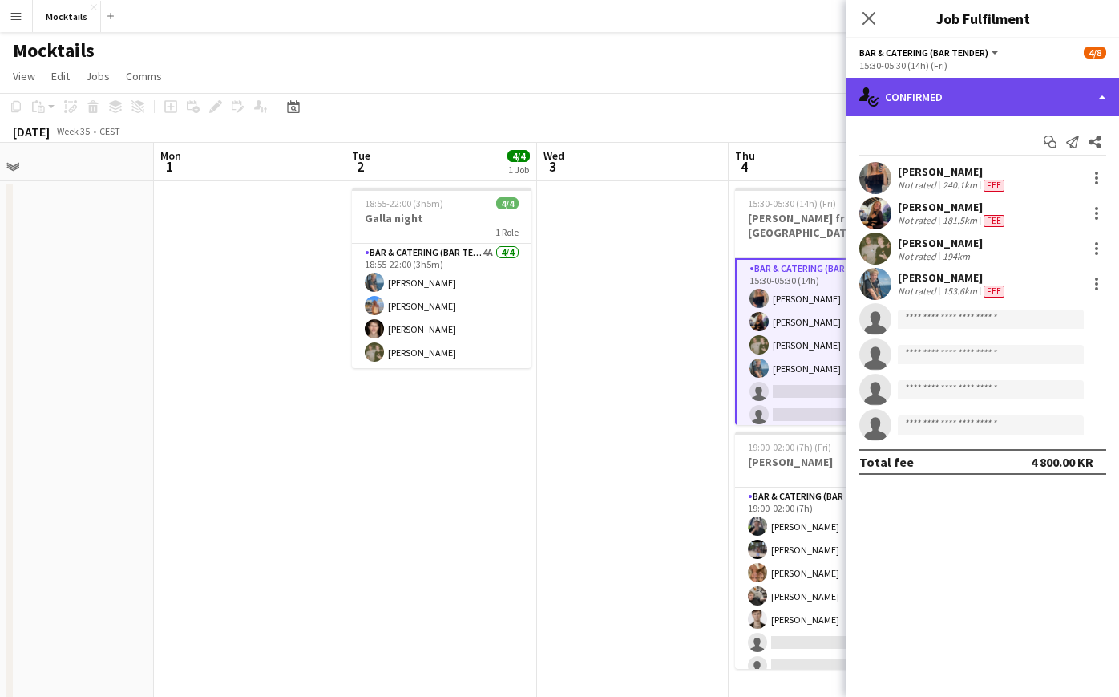
click at [967, 96] on div "single-neutral-actions-check-2 Confirmed" at bounding box center [983, 97] width 273 height 38
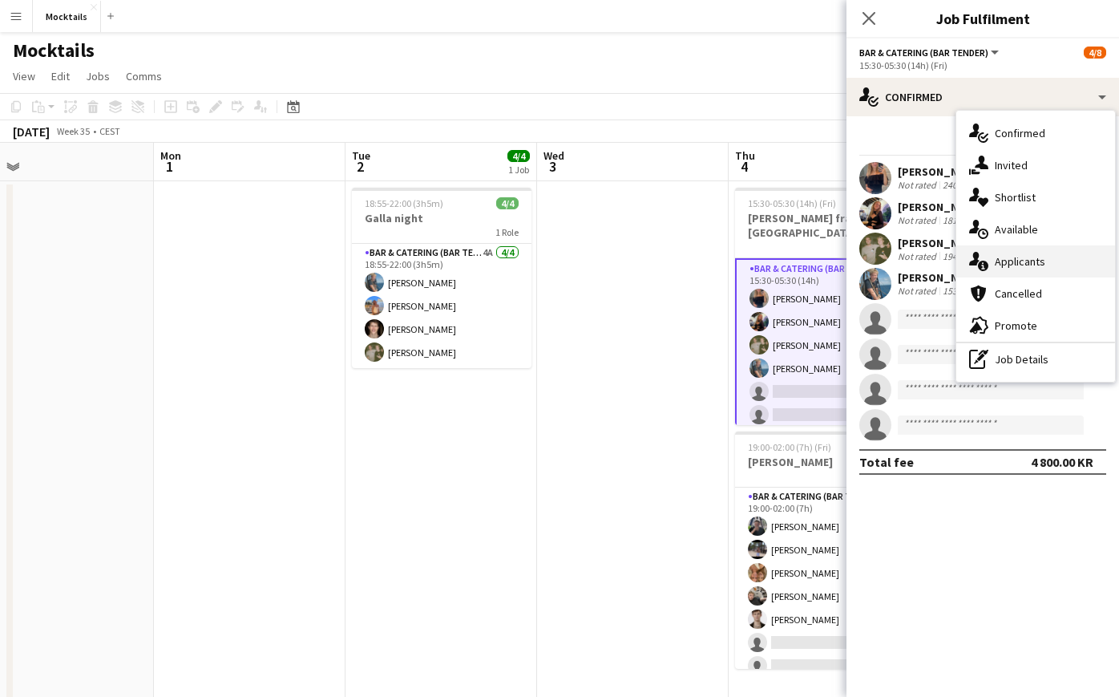
click at [1041, 271] on div "single-neutral-actions-information Applicants" at bounding box center [1035, 261] width 159 height 32
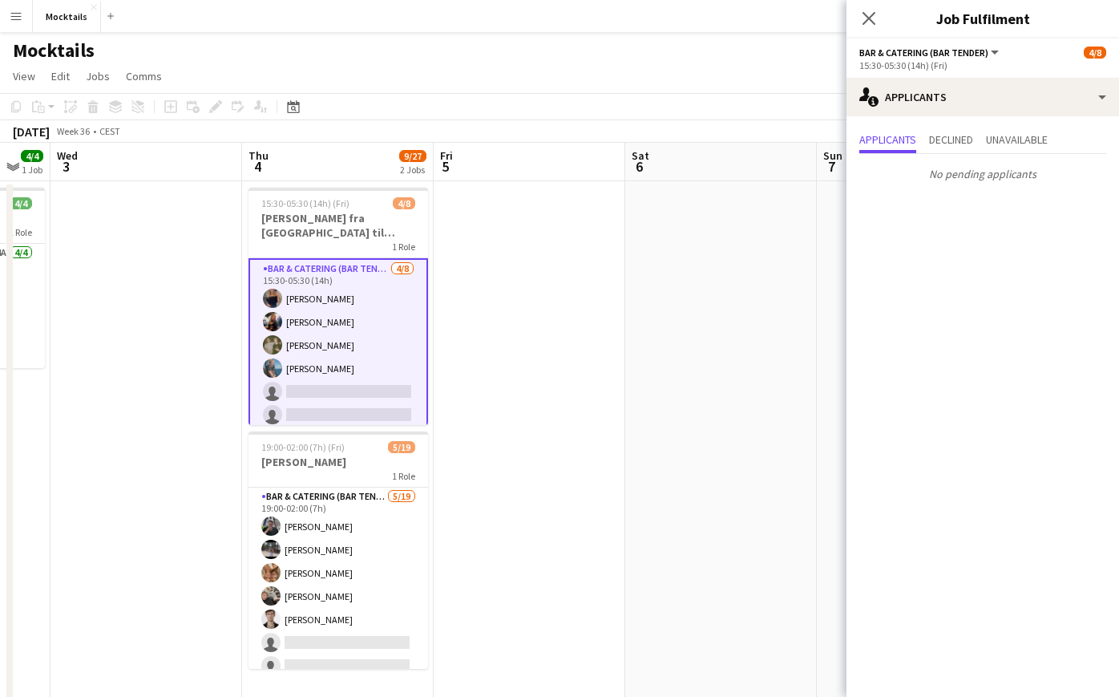
scroll to position [0, 541]
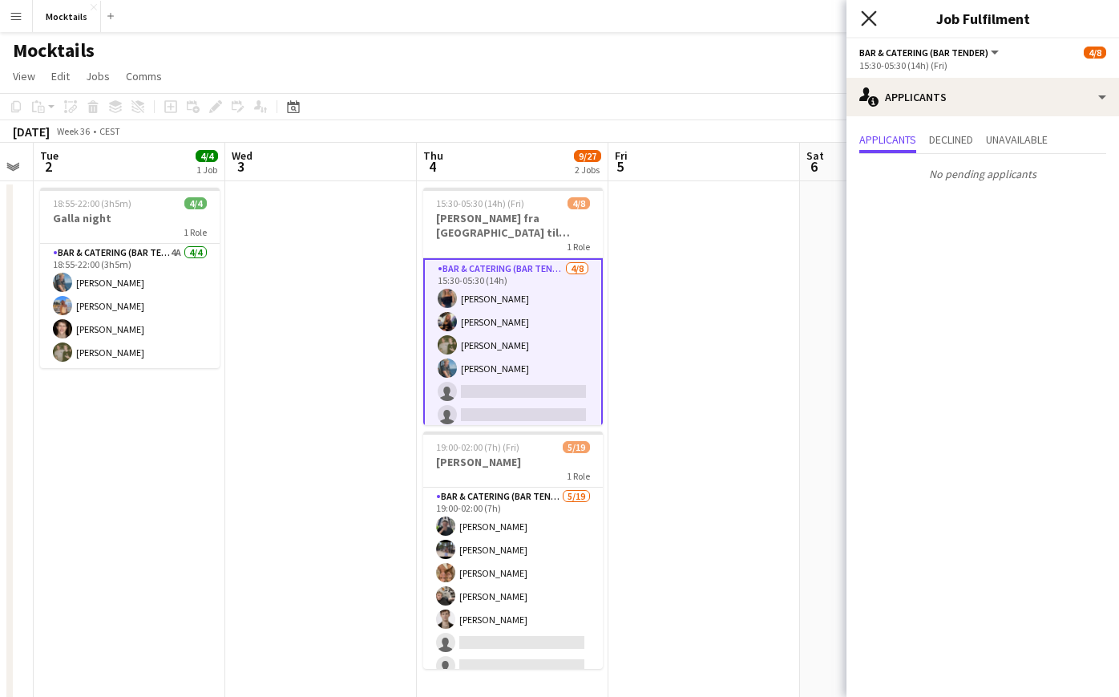
click at [871, 20] on icon at bounding box center [868, 17] width 15 height 15
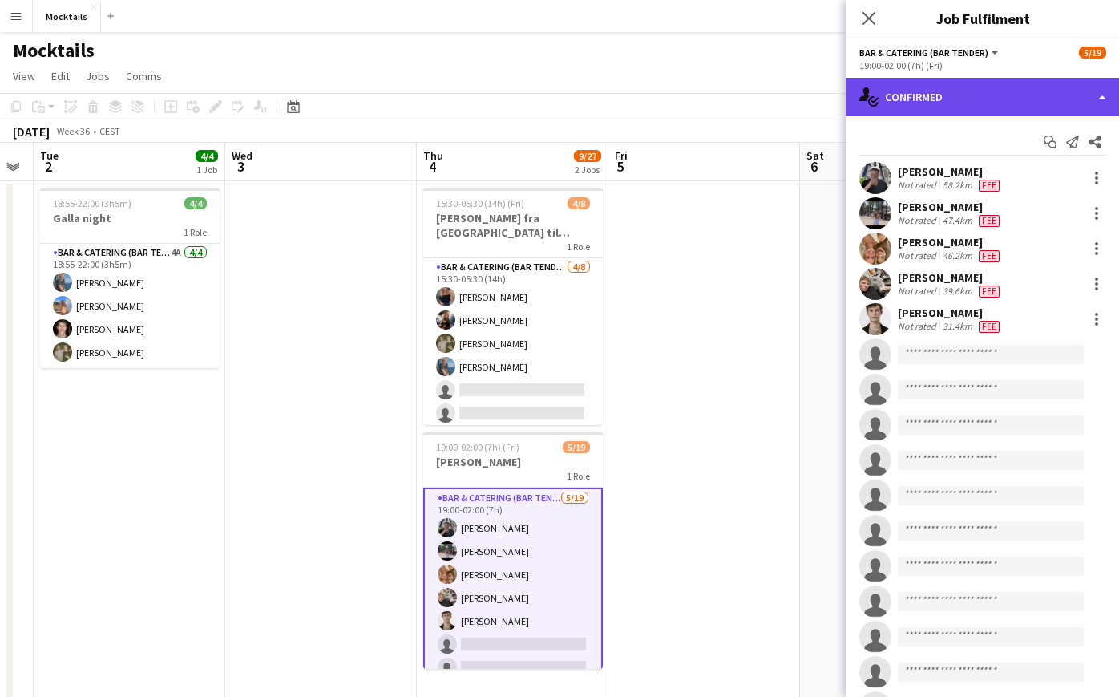
click at [952, 103] on div "single-neutral-actions-check-2 Confirmed" at bounding box center [983, 97] width 273 height 38
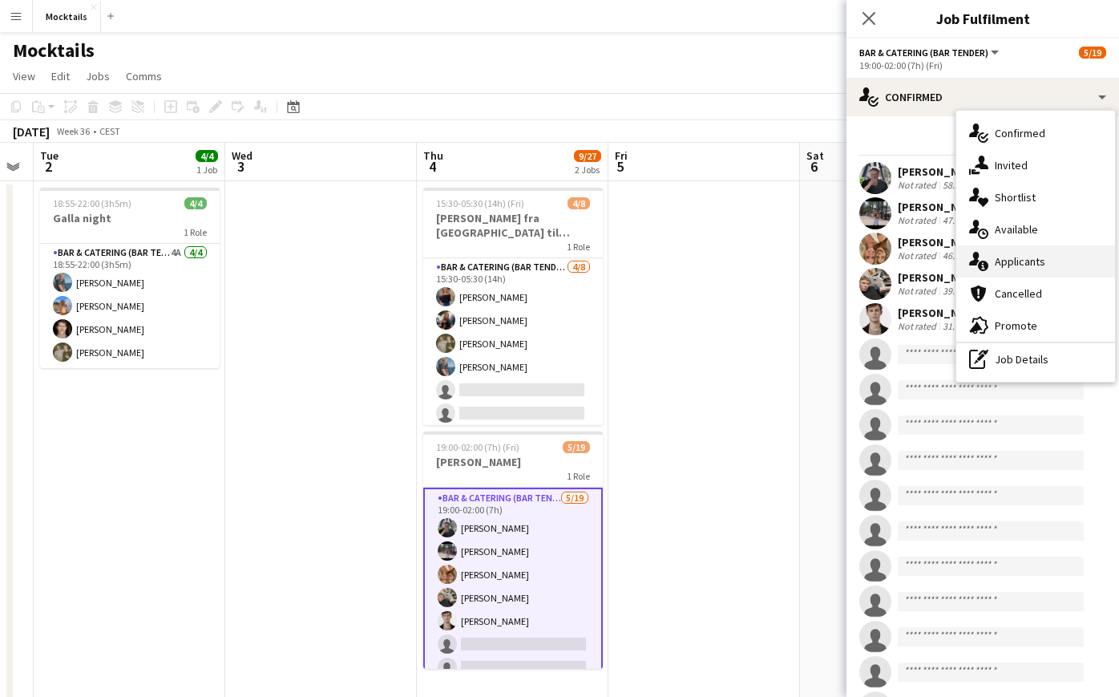
click at [1034, 261] on div "single-neutral-actions-information Applicants" at bounding box center [1035, 261] width 159 height 32
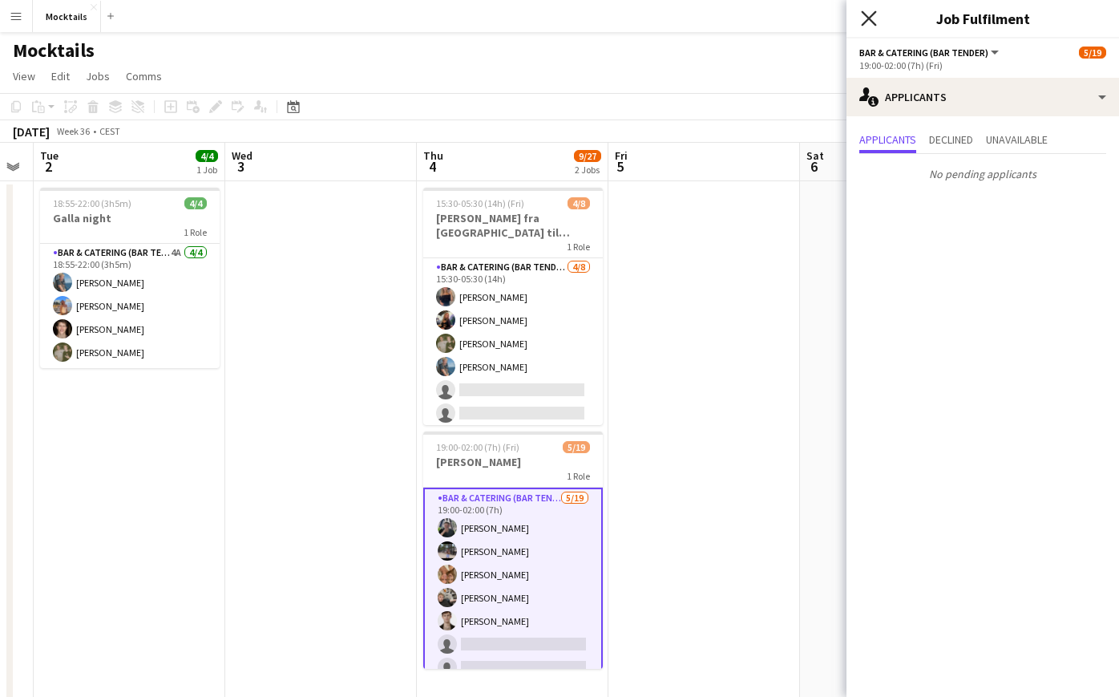
click at [870, 20] on icon at bounding box center [868, 17] width 15 height 15
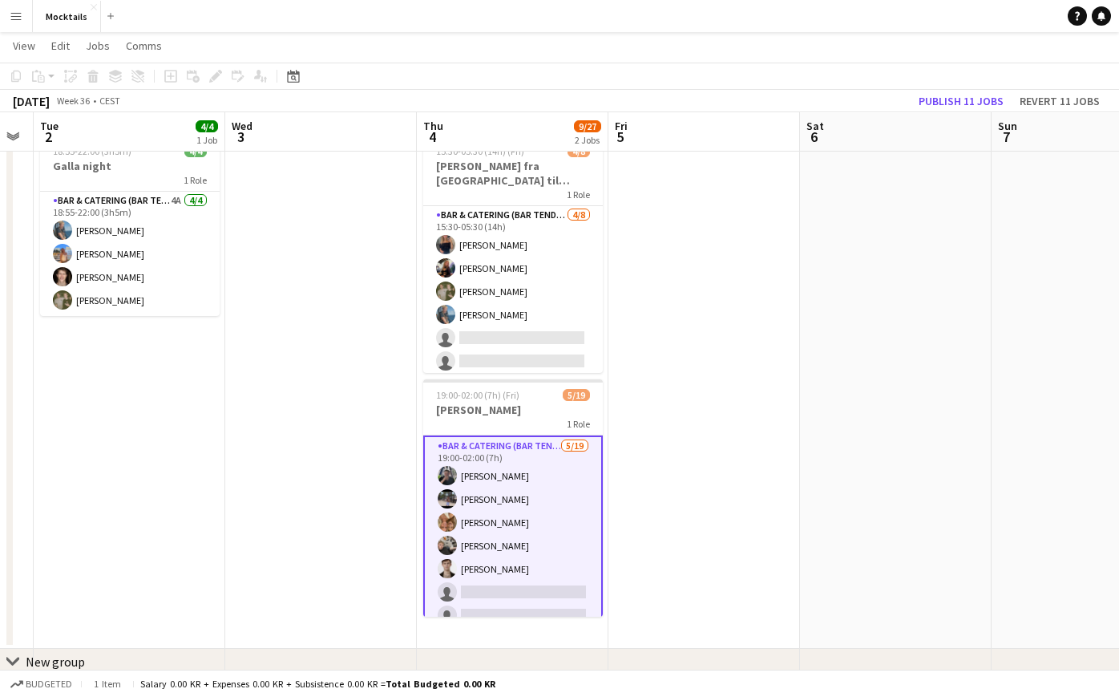
scroll to position [51, 0]
click at [631, 524] on app-date-cell at bounding box center [705, 388] width 192 height 520
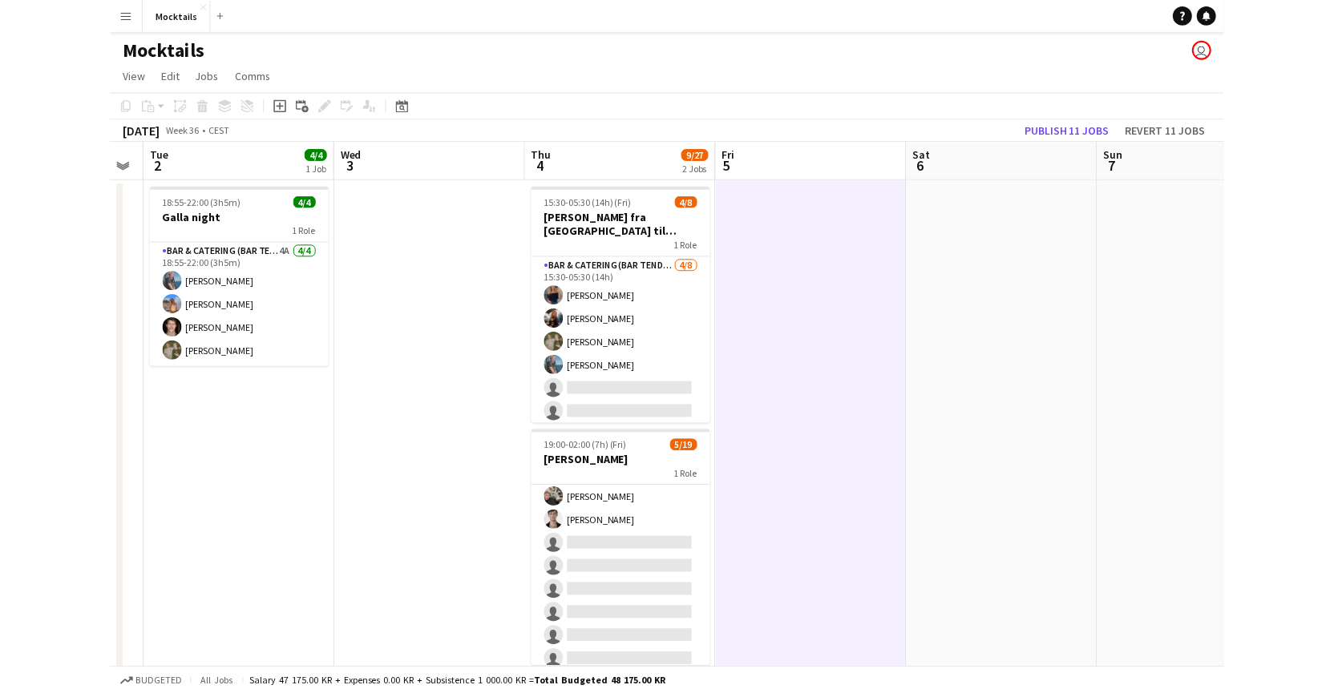
scroll to position [0, 0]
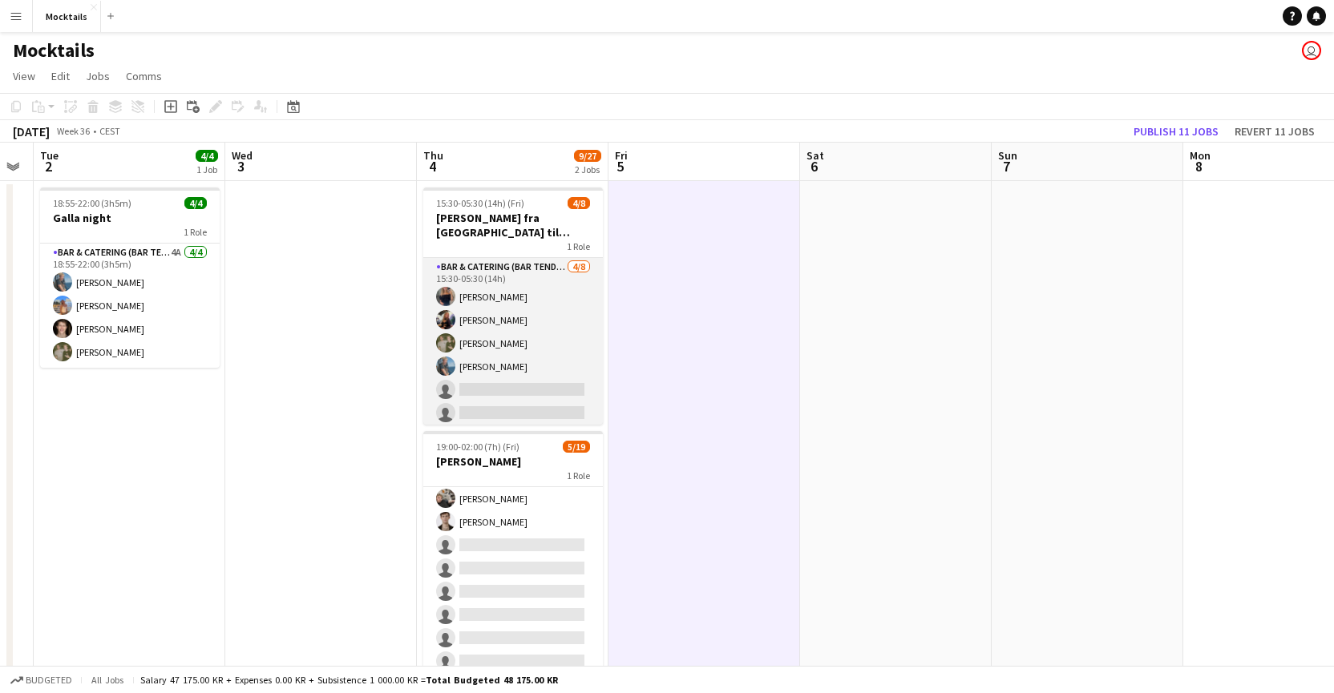
click at [591, 358] on app-card-role "Bar & Catering (Bar Tender) [DATE] 15:30-05:30 (14h) [PERSON_NAME] [PERSON_NAME…" at bounding box center [513, 366] width 180 height 217
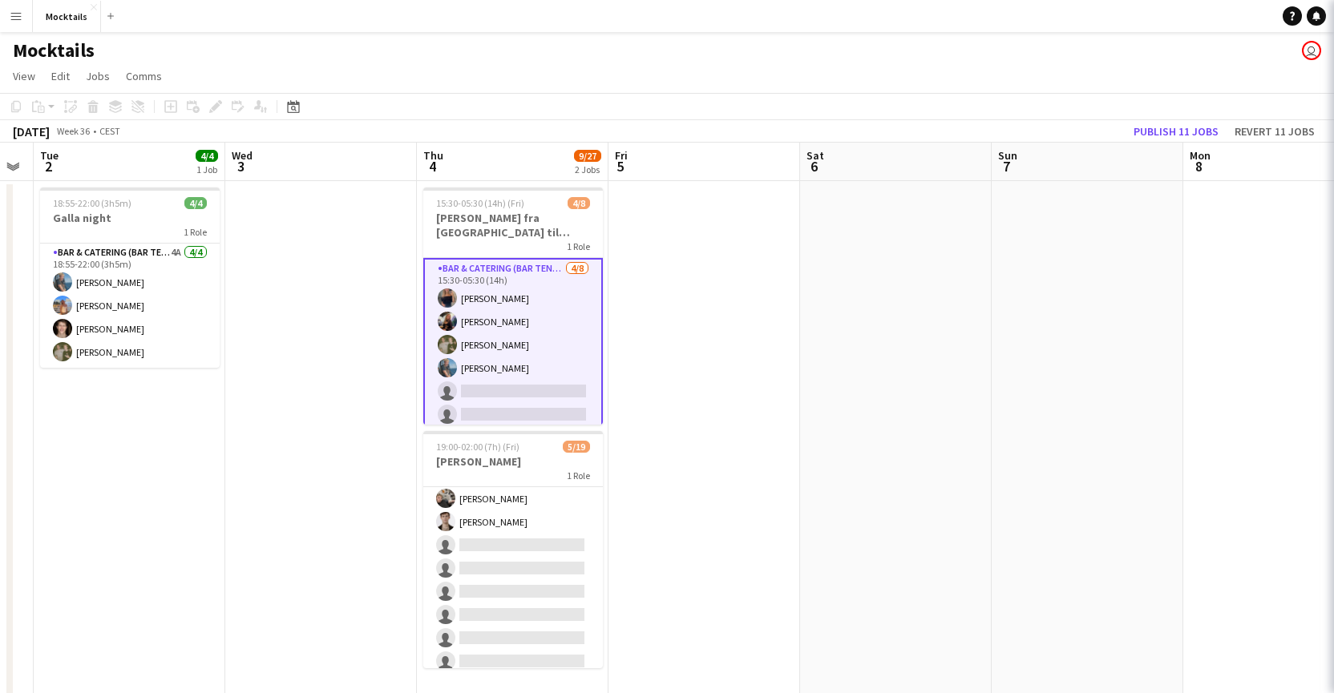
click at [550, 372] on app-card-role "Bar & Catering (Bar Tender) [DATE] 15:30-05:30 (14h) [PERSON_NAME] [PERSON_NAME…" at bounding box center [513, 368] width 180 height 220
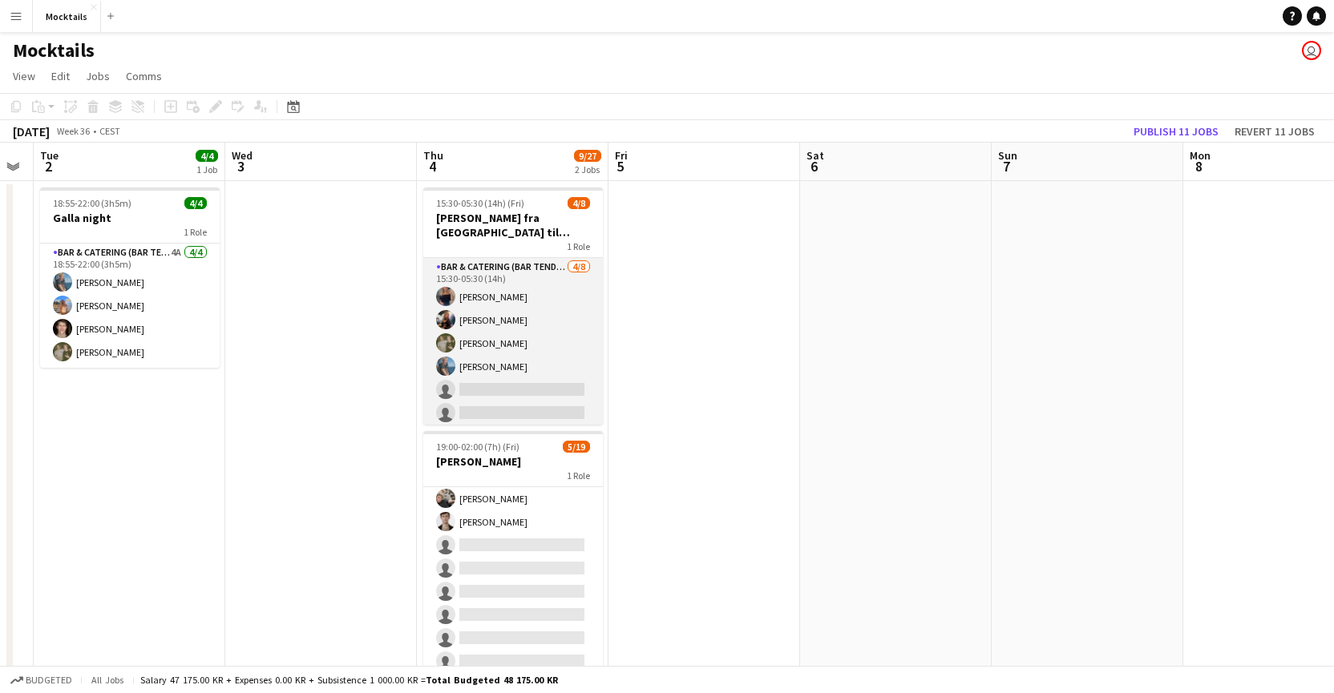
click at [550, 372] on app-card-role "Bar & Catering (Bar Tender) [DATE] 15:30-05:30 (14h) [PERSON_NAME] [PERSON_NAME…" at bounding box center [513, 366] width 180 height 217
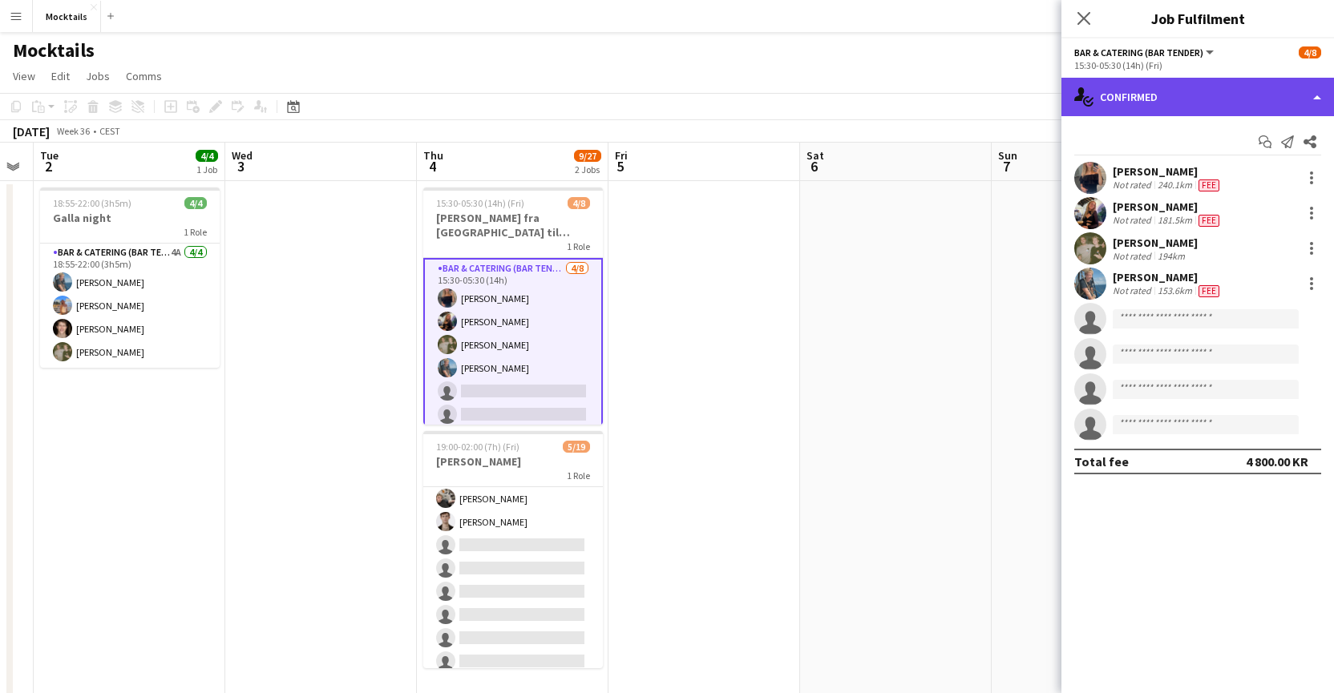
click at [1118, 90] on div "single-neutral-actions-check-2 Confirmed" at bounding box center [1197, 97] width 273 height 38
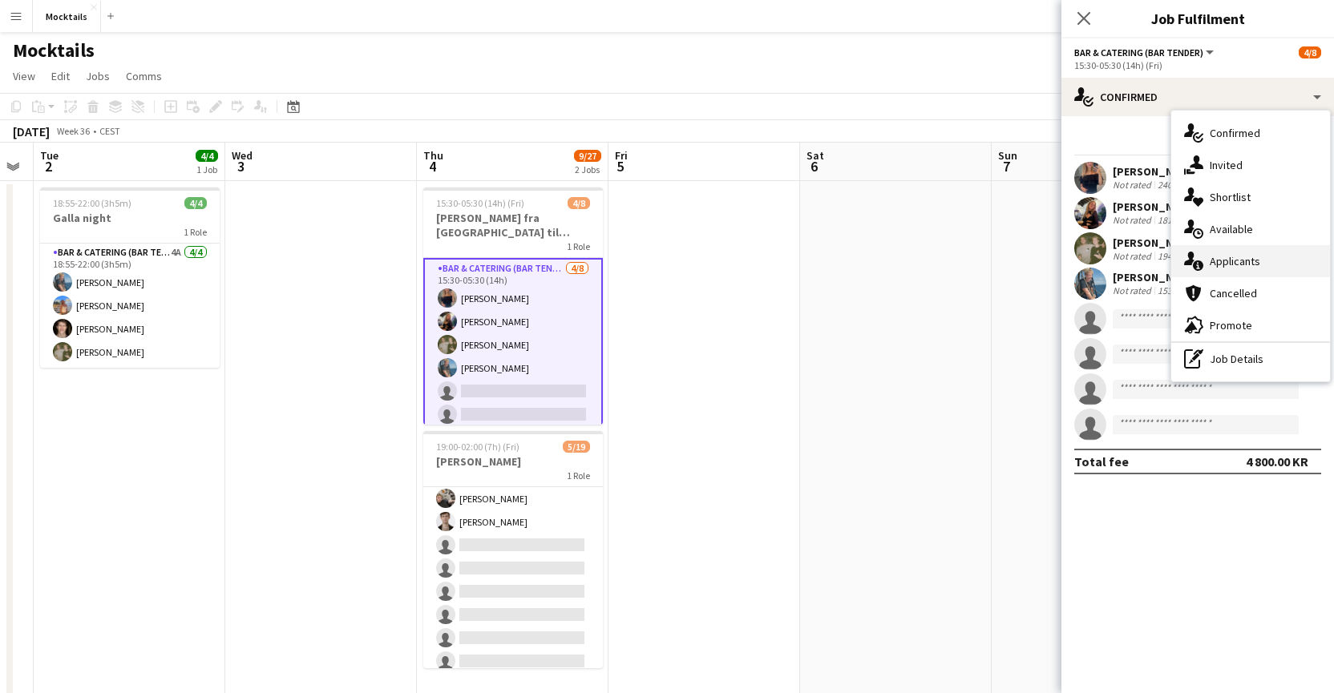
click at [1118, 269] on div "single-neutral-actions-information Applicants" at bounding box center [1250, 261] width 159 height 32
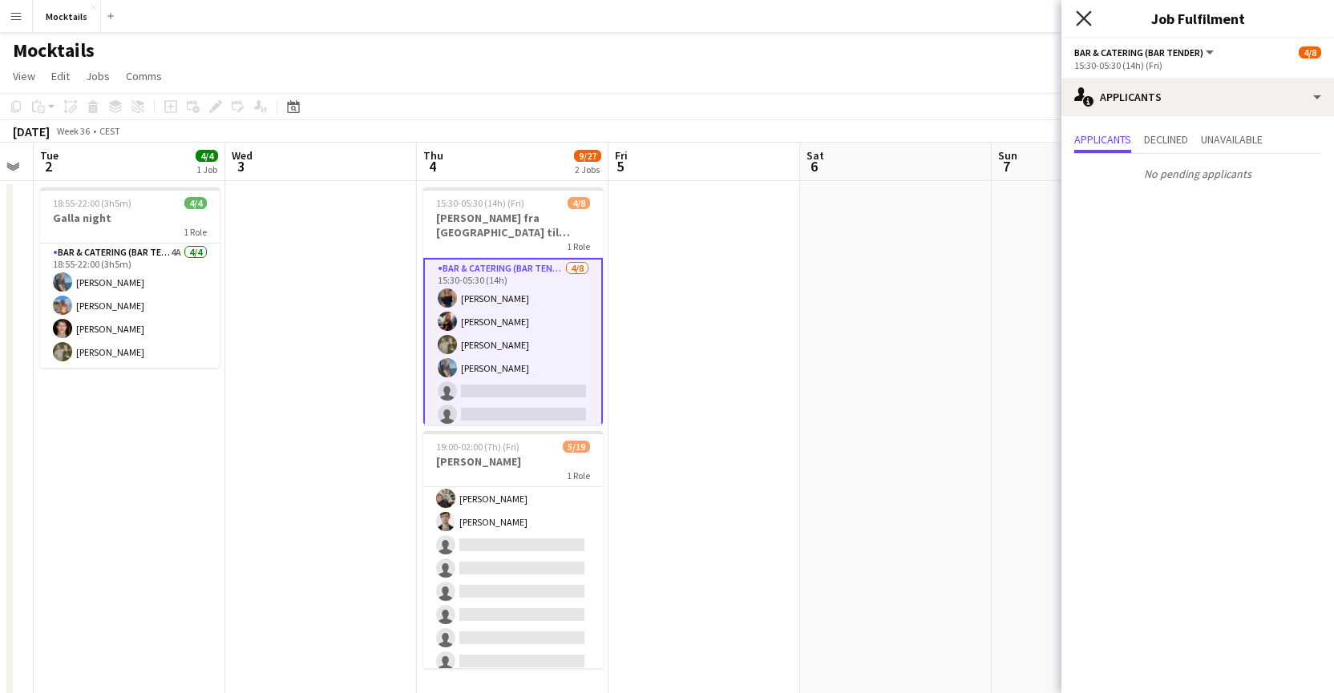
click at [1086, 16] on icon at bounding box center [1083, 17] width 15 height 15
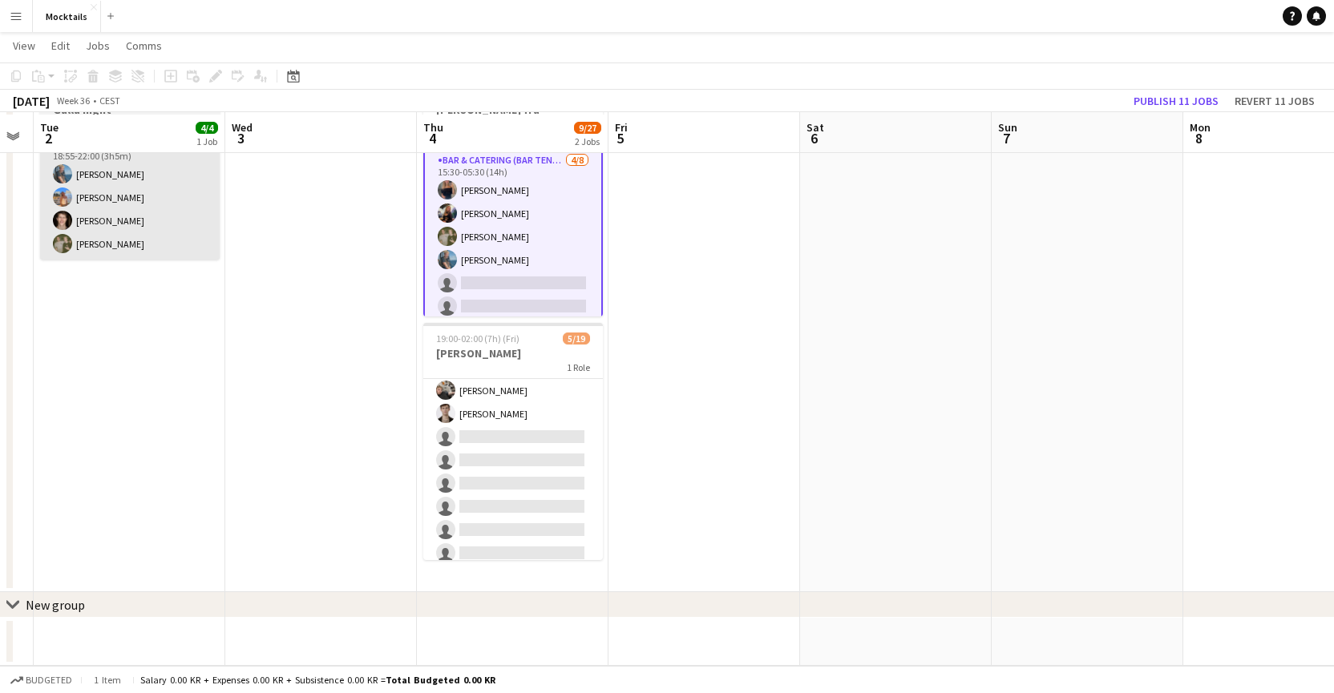
scroll to position [108, 0]
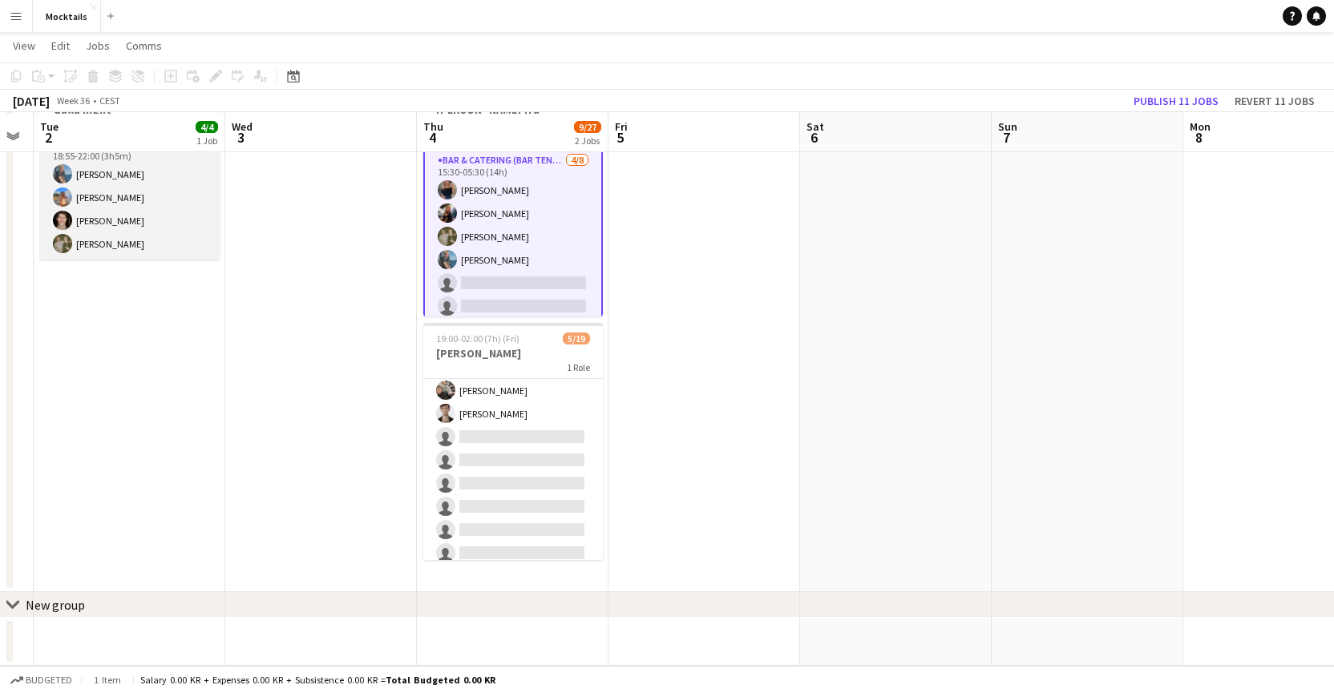
click at [142, 182] on app-card-role "Bar & Catering (Bar Tender) 4A [DATE] 18:55-22:00 (3h5m) [PERSON_NAME] Ann-[PER…" at bounding box center [130, 197] width 180 height 124
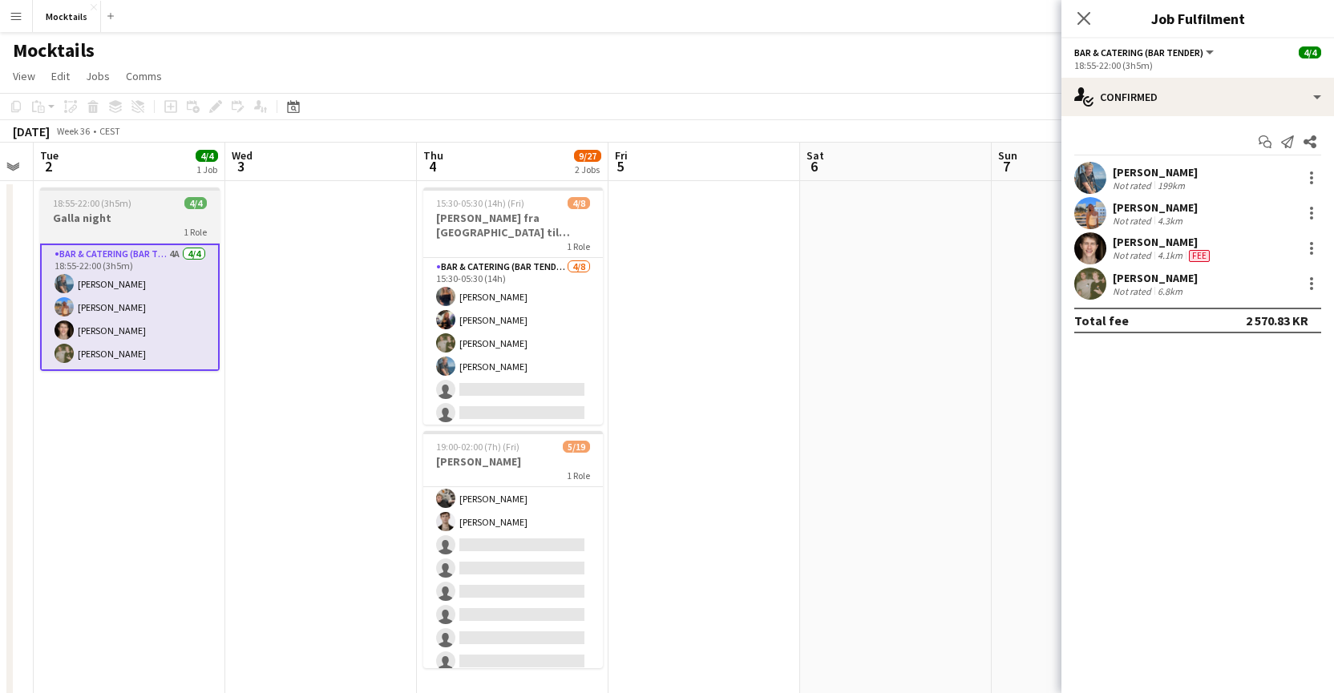
scroll to position [0, 0]
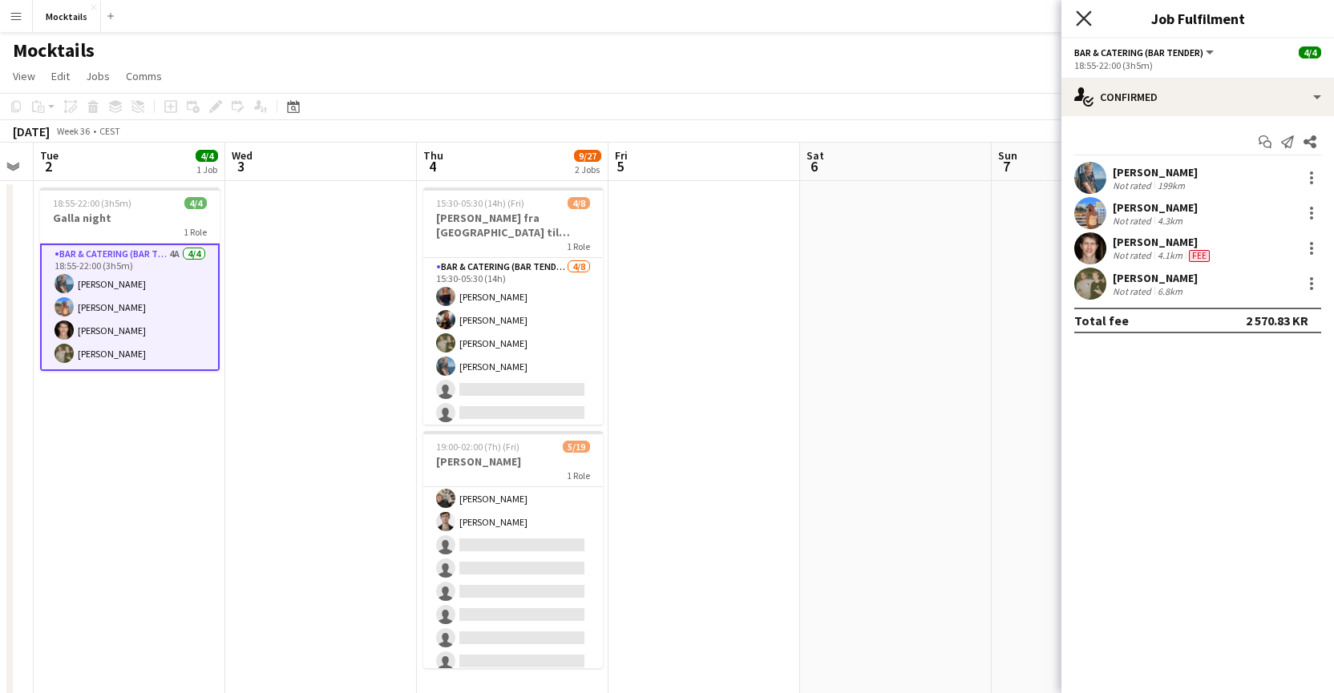
click at [1083, 16] on icon "Close pop-in" at bounding box center [1083, 17] width 15 height 15
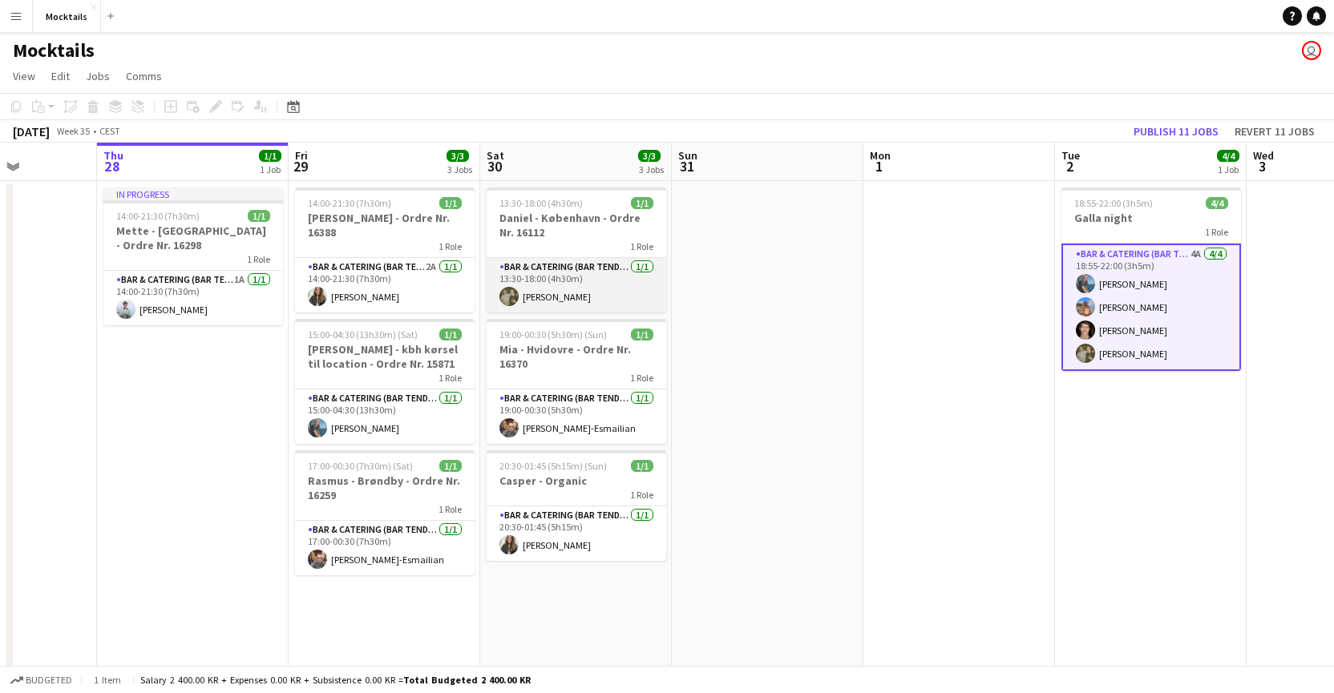
scroll to position [0, 443]
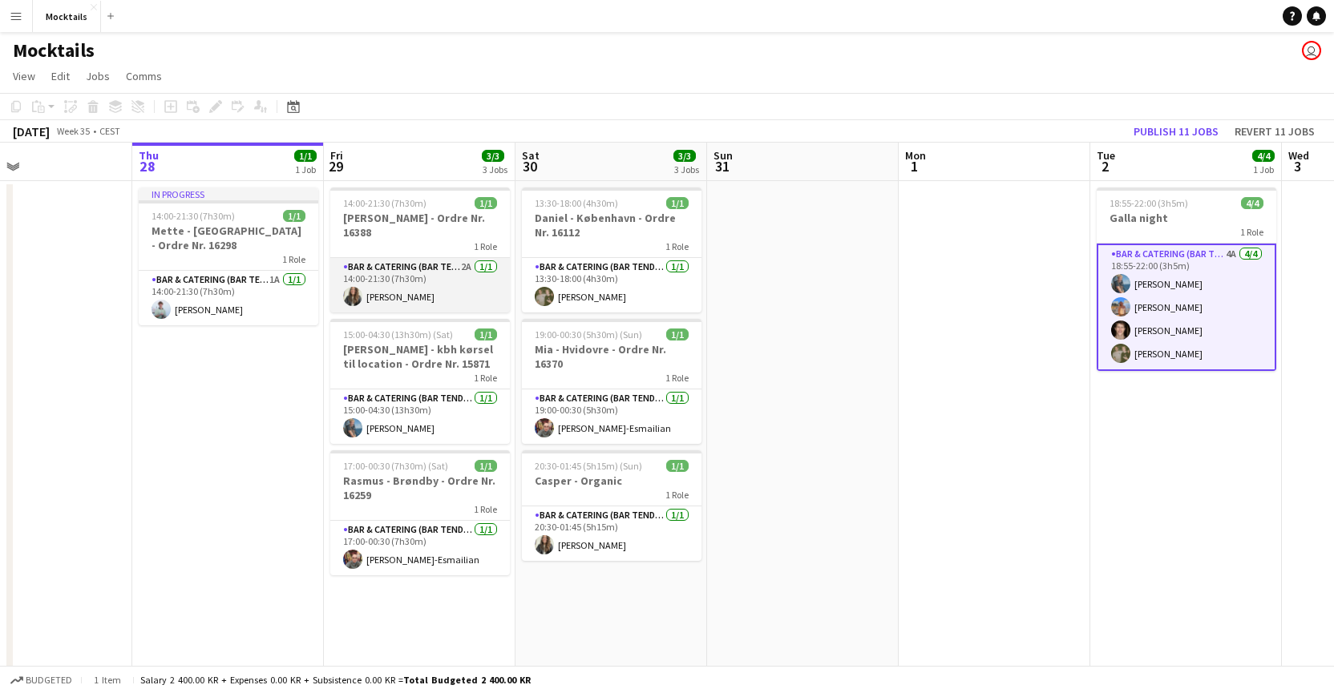
click at [411, 292] on app-card-role "Bar & Catering (Bar Tender) 2A [DATE] 14:00-21:30 (7h30m) [PERSON_NAME]" at bounding box center [420, 285] width 180 height 55
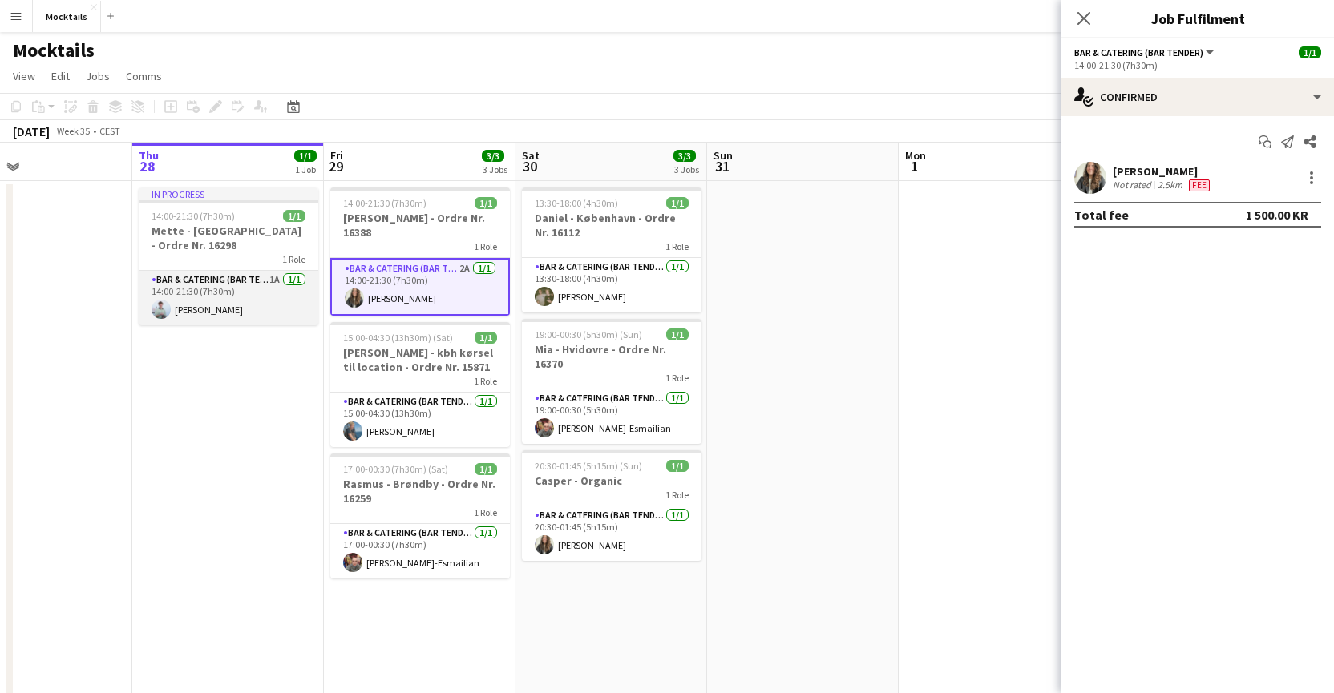
click at [252, 301] on app-card-role "Bar & Catering (Bar Tender) 1A [DATE] 14:00-21:30 (7h30m) [PERSON_NAME]" at bounding box center [229, 298] width 180 height 55
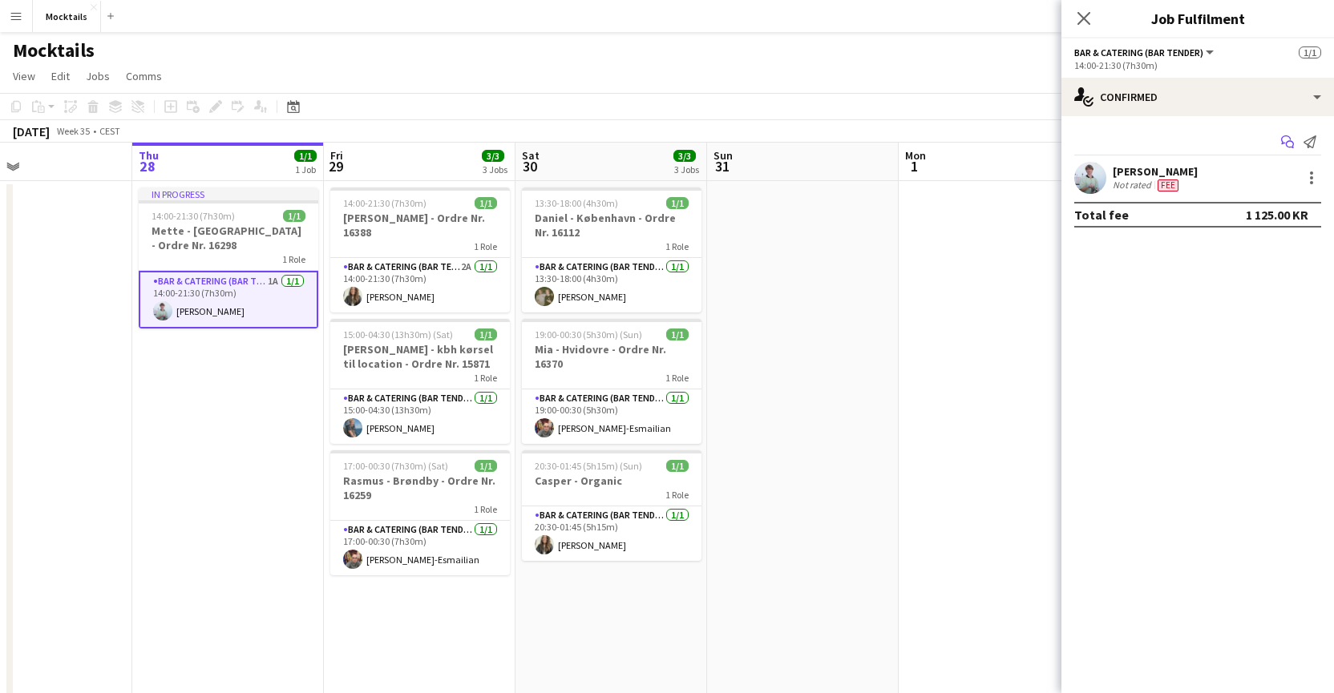
click at [1118, 143] on icon "Start chat" at bounding box center [1287, 141] width 13 height 13
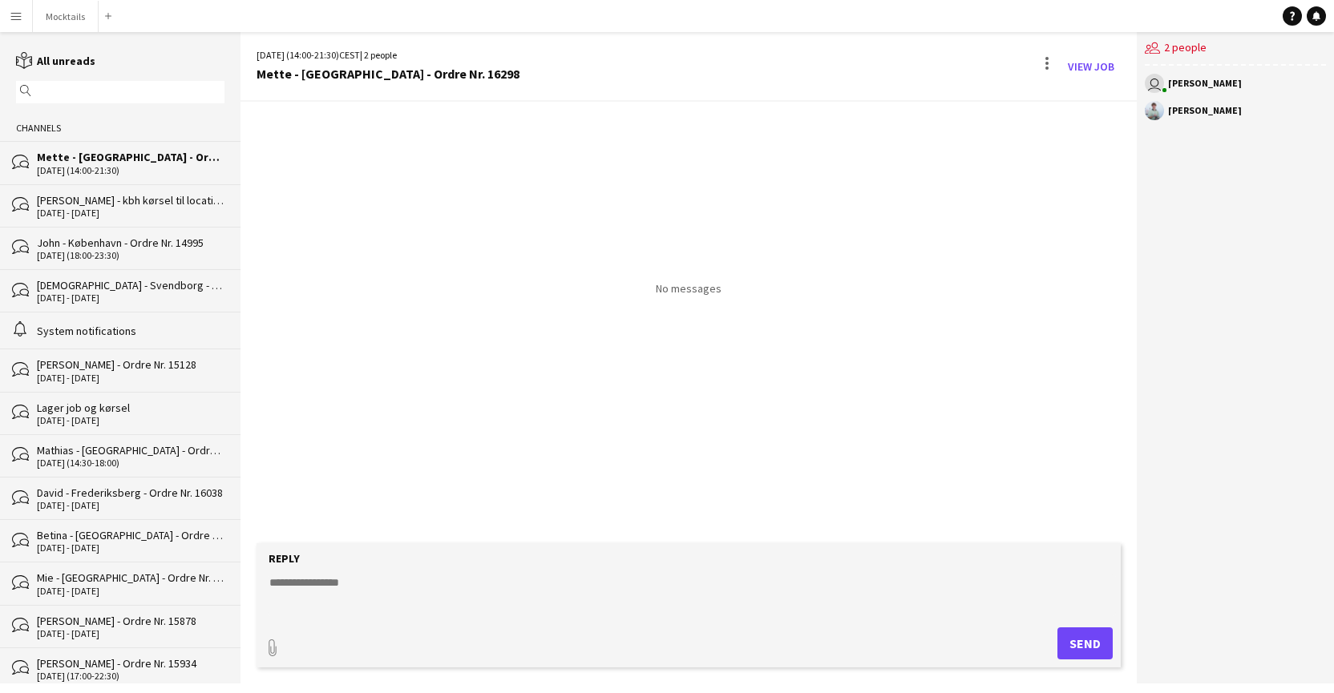
click at [421, 588] on textarea at bounding box center [692, 596] width 849 height 42
click at [582, 588] on textarea "**********" at bounding box center [692, 596] width 849 height 42
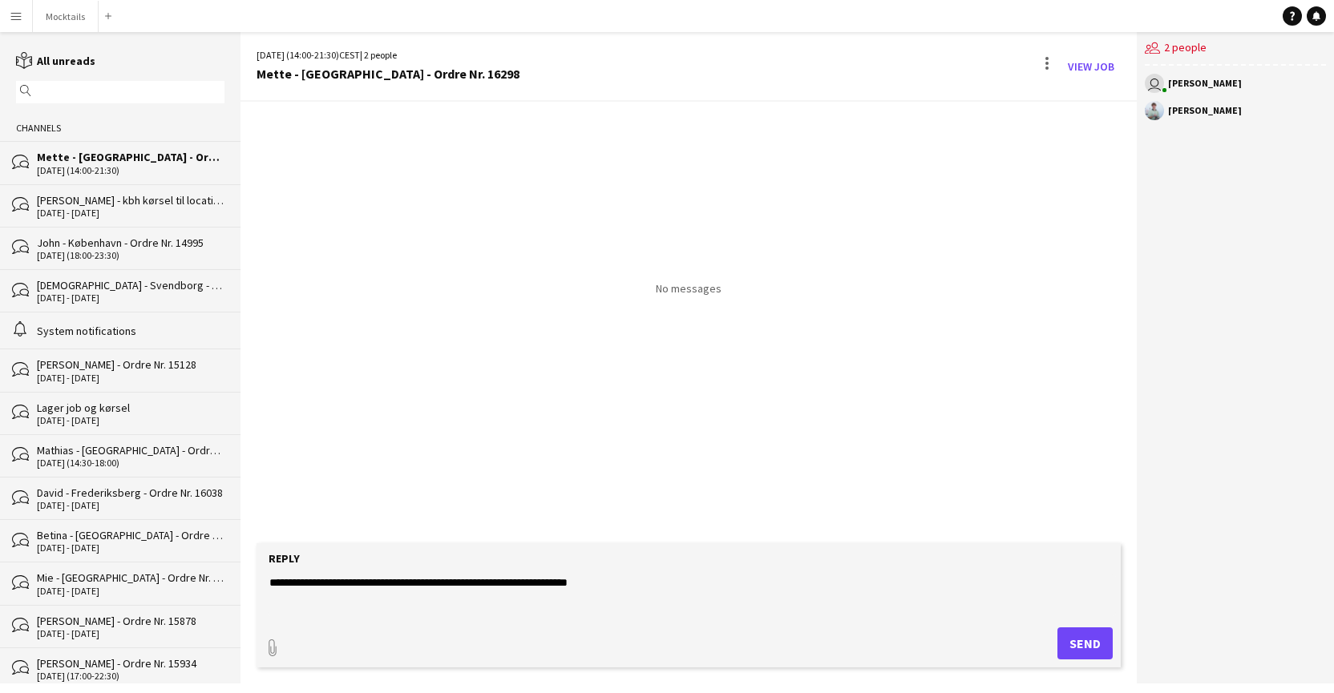
type textarea "**********"
click at [1078, 647] on button "Send" at bounding box center [1084, 644] width 55 height 32
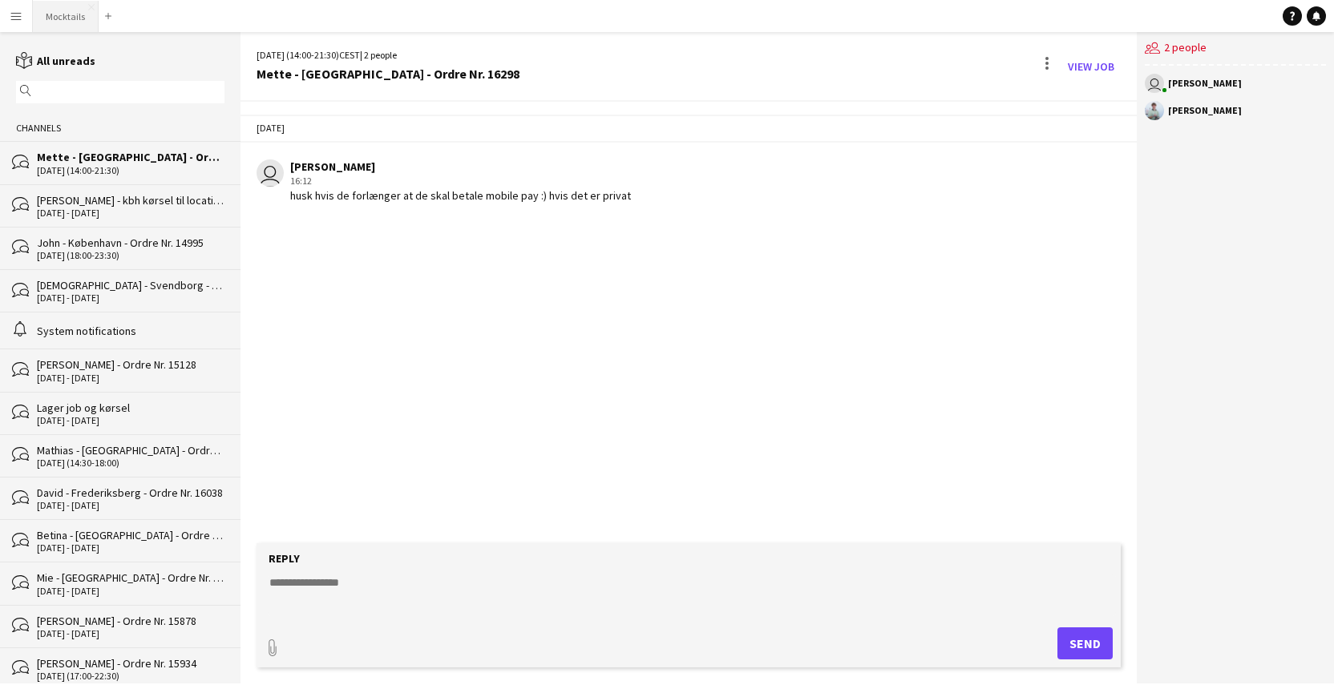
click at [71, 16] on button "Mocktails Close" at bounding box center [66, 16] width 66 height 31
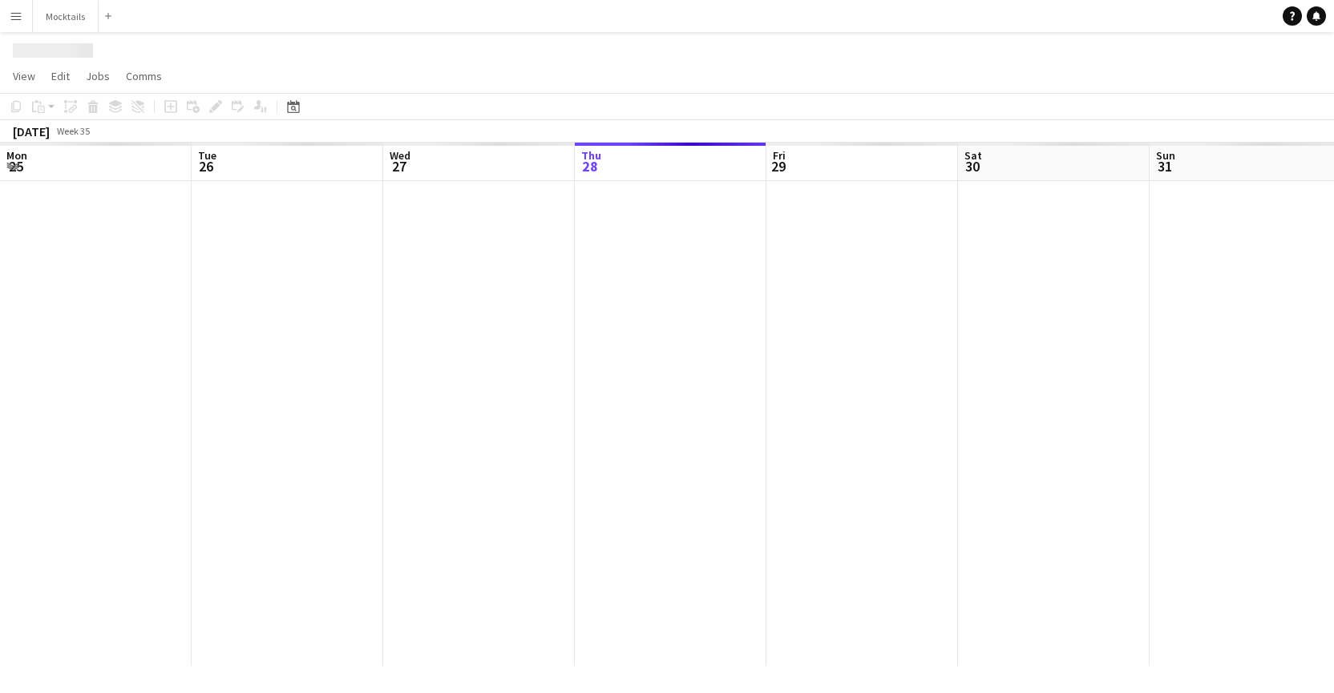
scroll to position [0, 383]
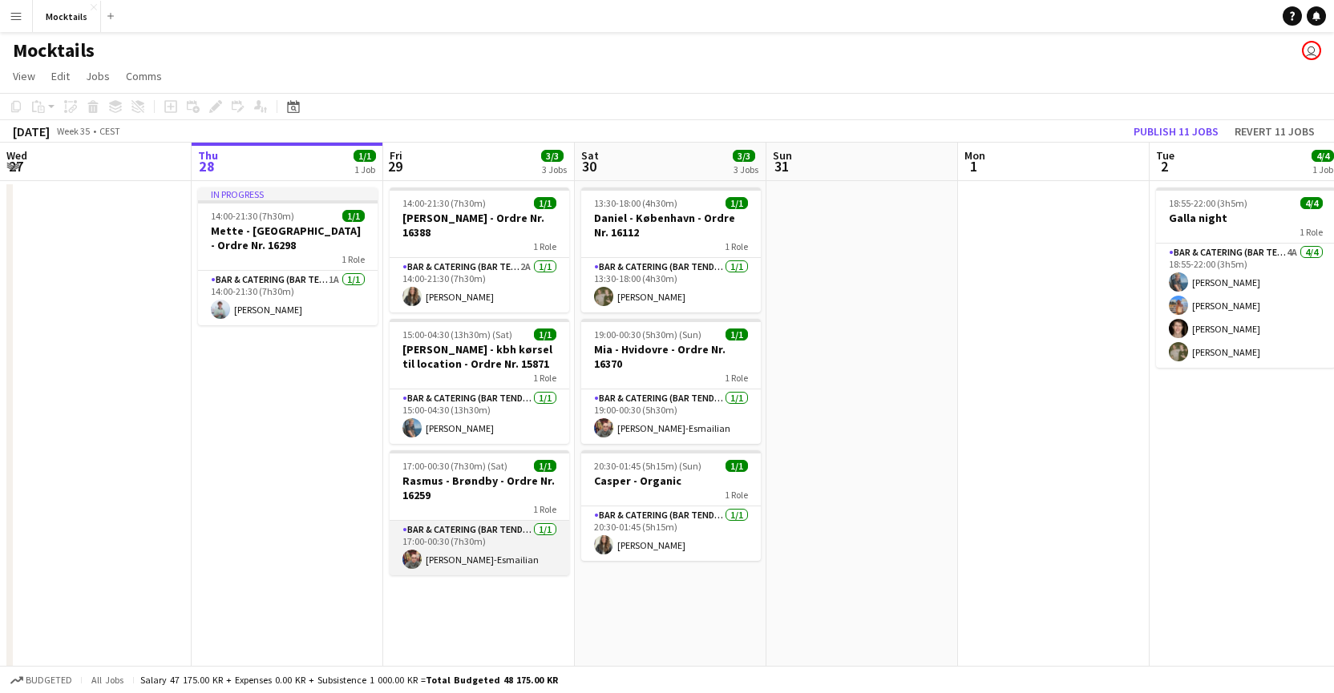
click at [479, 548] on app-card-role "Bar & Catering (Bar Tender) [DATE] 17:00-00:30 (7h30m) [PERSON_NAME]-Esmailian" at bounding box center [480, 548] width 180 height 55
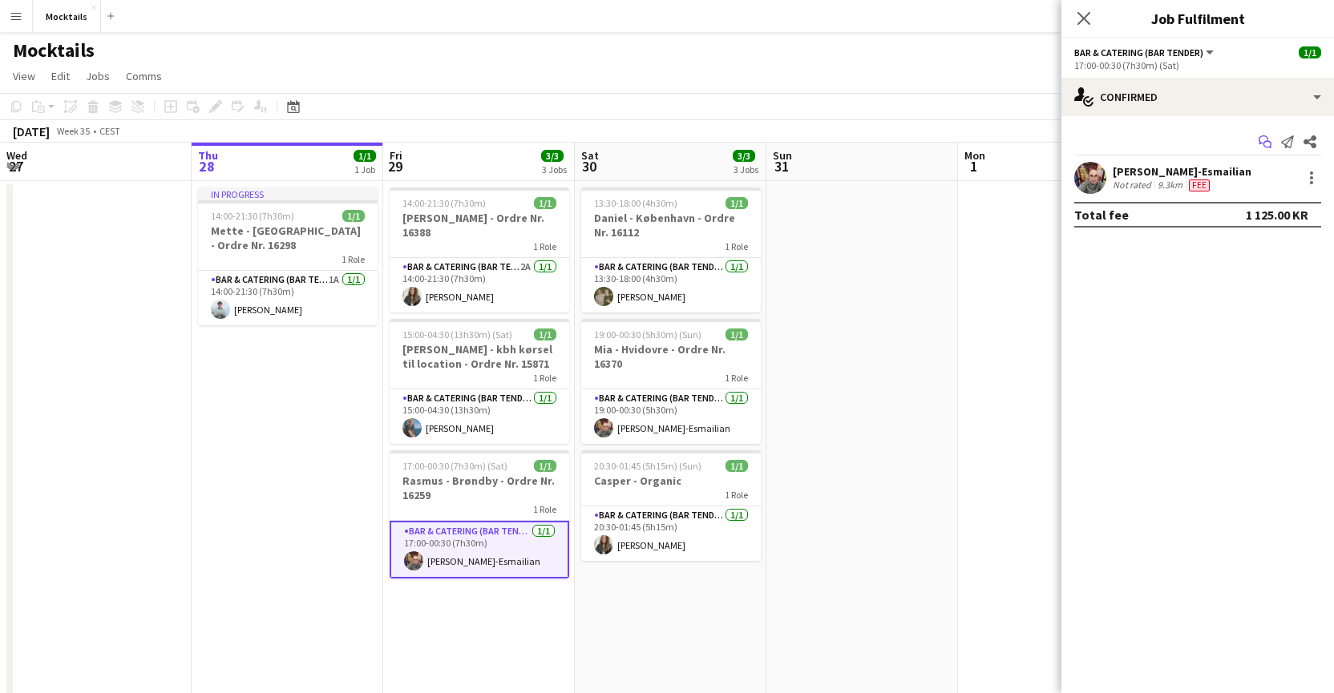
click at [1118, 141] on icon "Start chat" at bounding box center [1265, 141] width 13 height 13
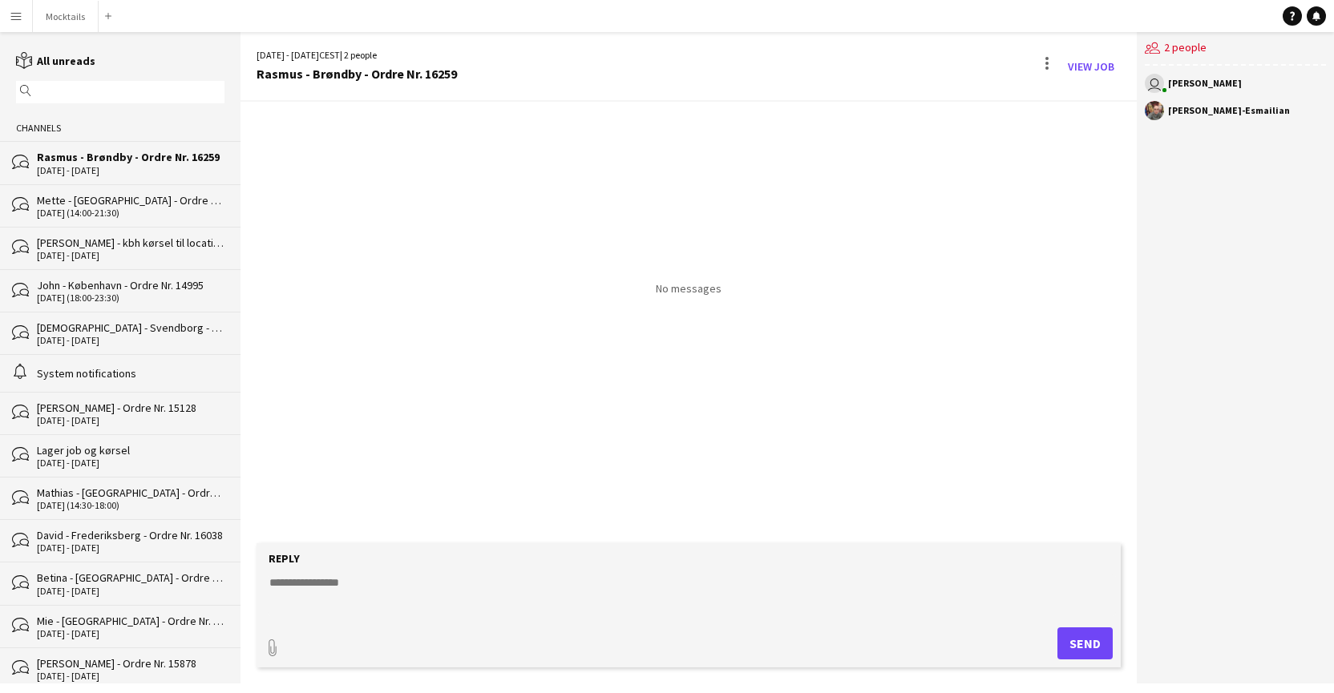
click at [743, 588] on textarea at bounding box center [692, 596] width 849 height 42
paste textarea "**********"
type textarea "**********"
click at [1097, 645] on button "Send" at bounding box center [1084, 644] width 55 height 32
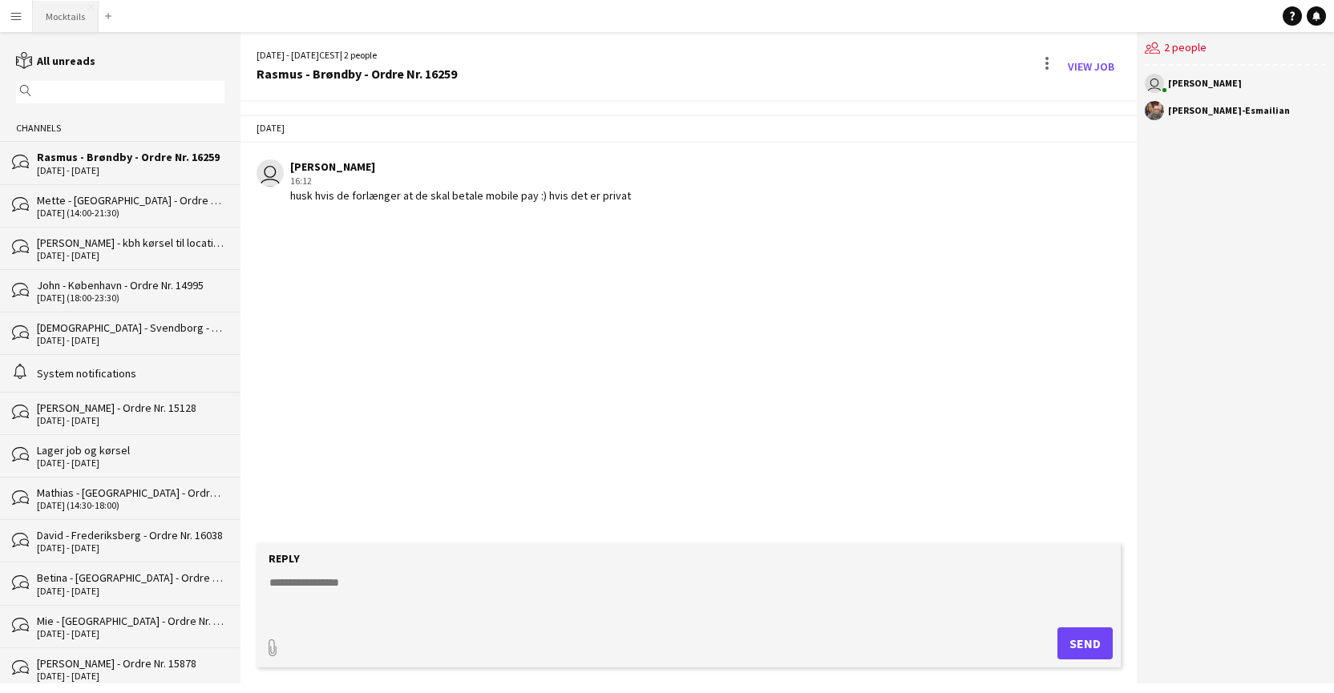
click at [70, 16] on button "Mocktails Close" at bounding box center [66, 16] width 66 height 31
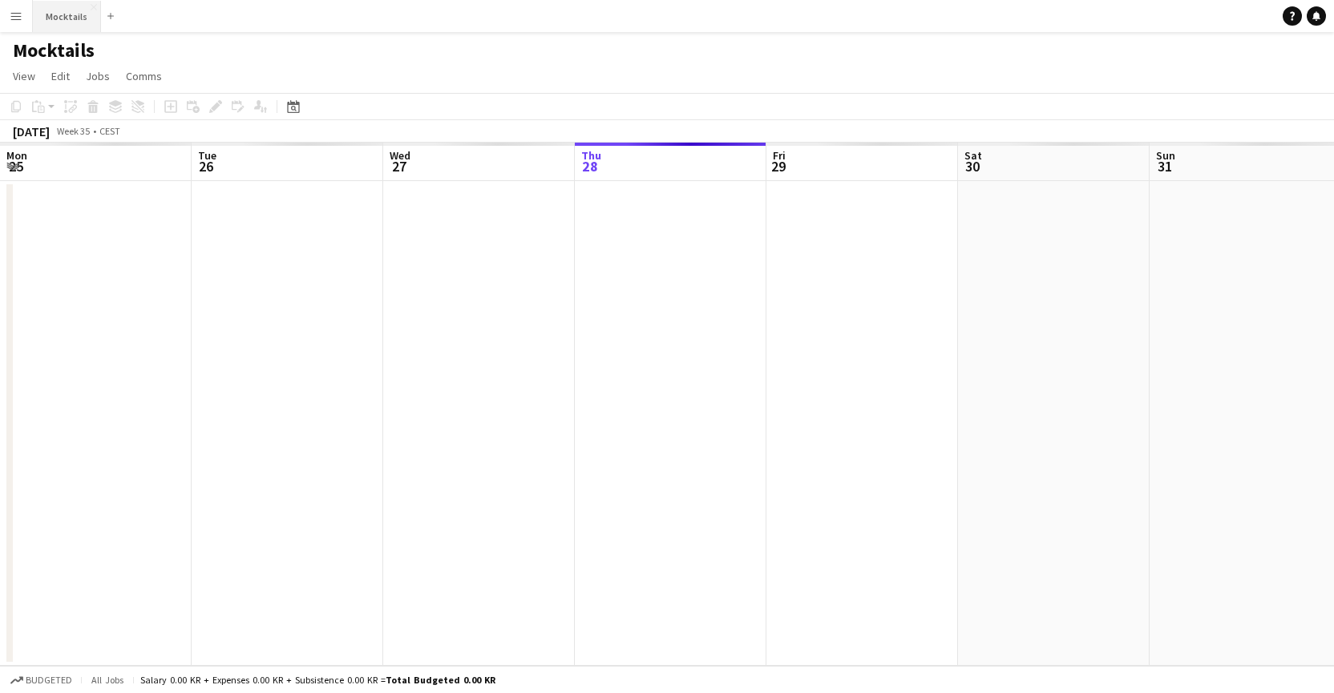
scroll to position [0, 383]
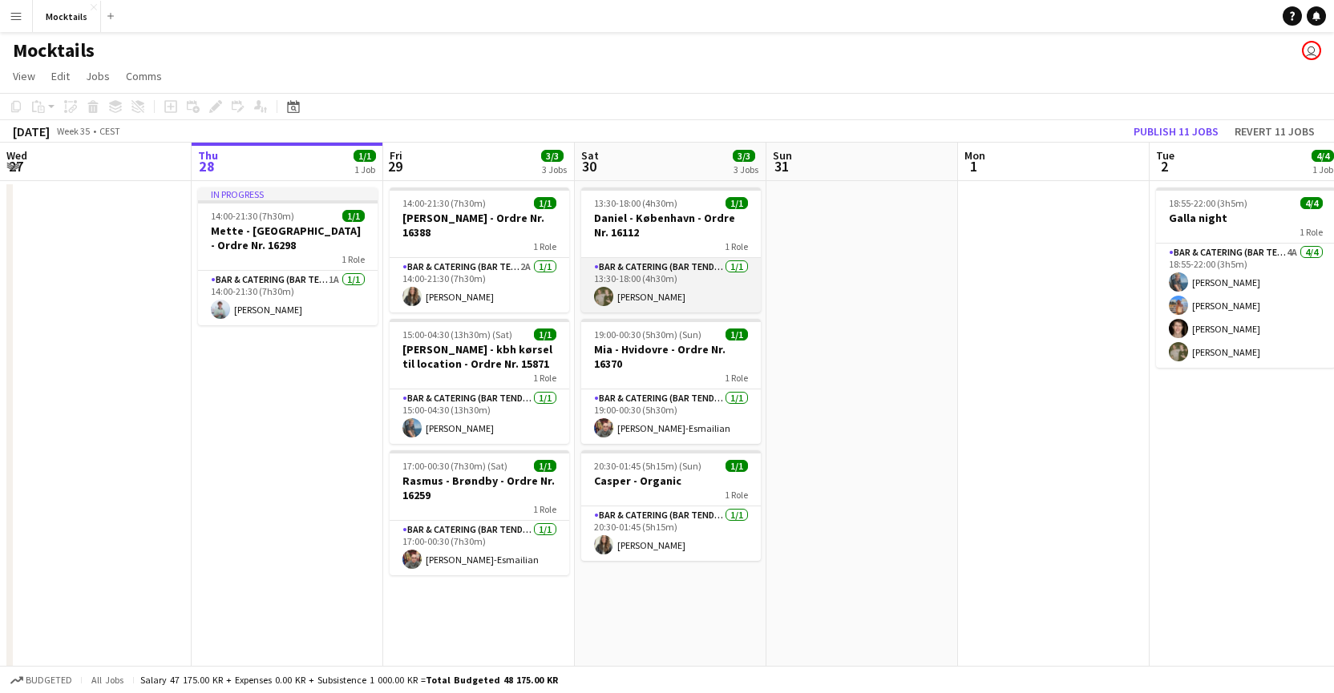
click at [681, 301] on app-card-role "Bar & Catering (Bar Tender) [DATE] 13:30-18:00 (4h30m) [PERSON_NAME]" at bounding box center [671, 285] width 180 height 55
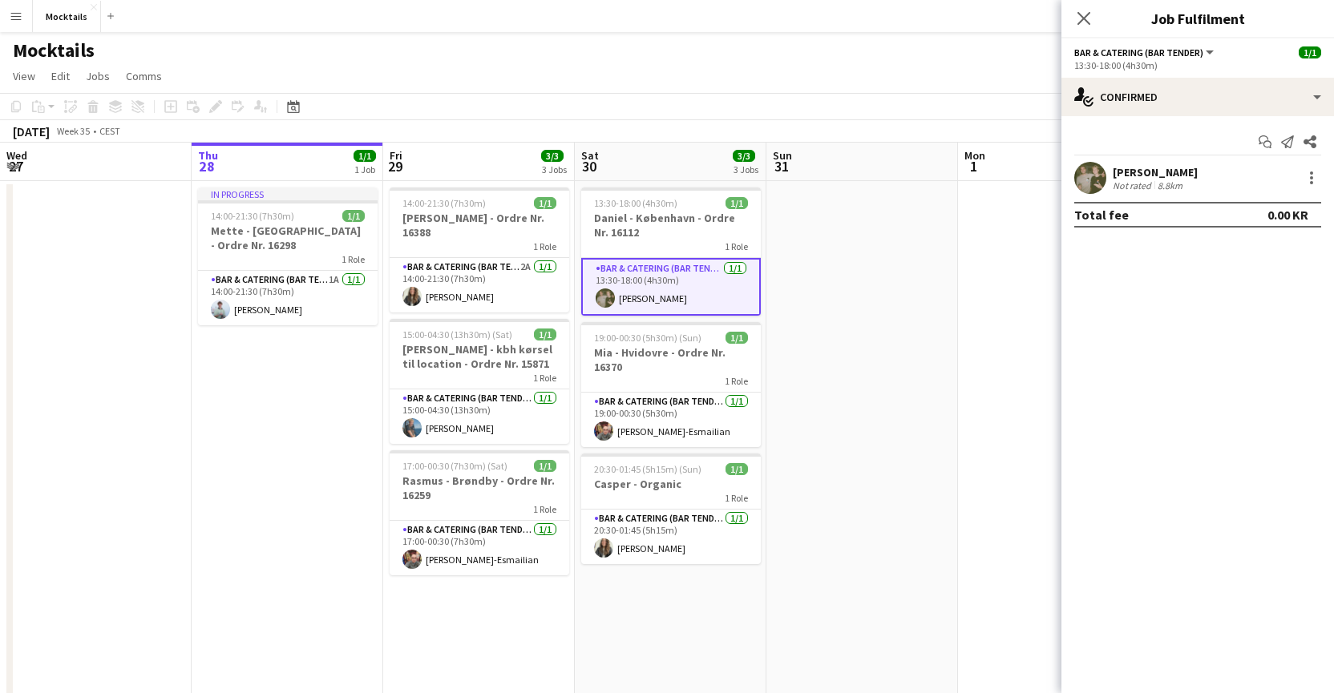
click at [808, 306] on app-date-cell at bounding box center [862, 441] width 192 height 520
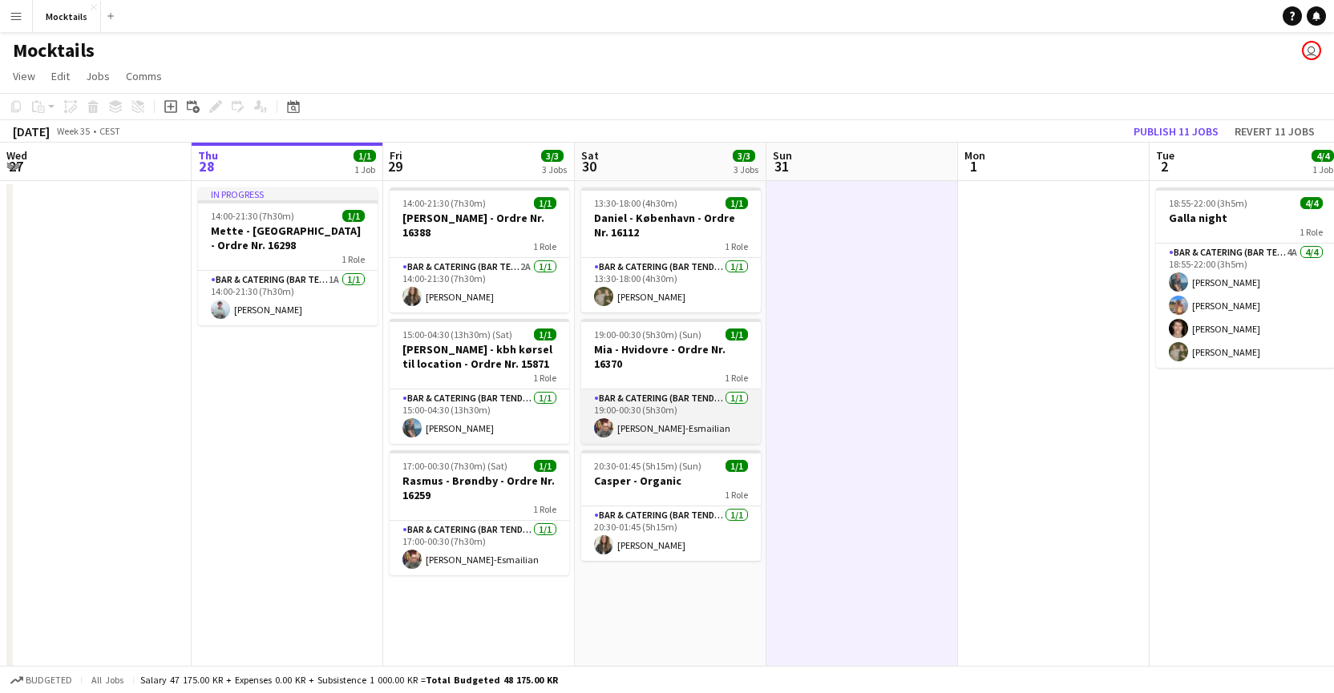
click at [667, 427] on app-card-role "Bar & Catering (Bar Tender) [DATE] 19:00-00:30 (5h30m) [PERSON_NAME]-Esmailian" at bounding box center [671, 417] width 180 height 55
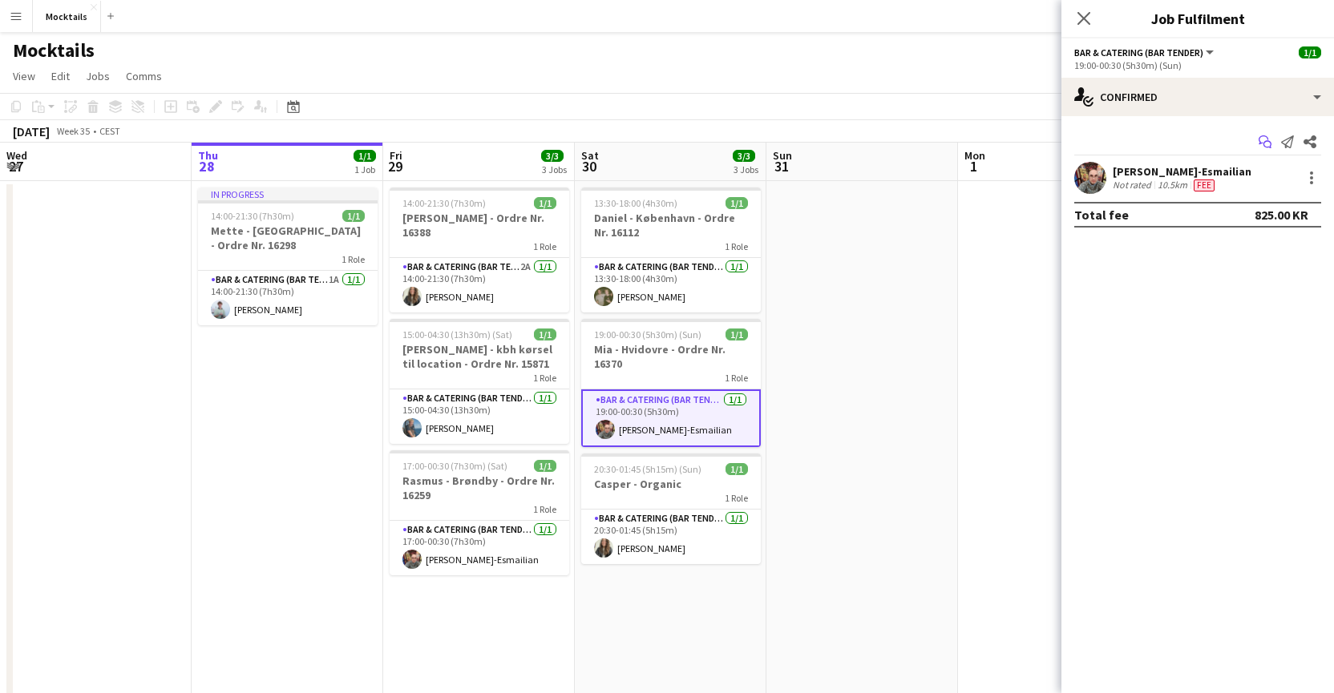
click at [1118, 142] on icon at bounding box center [1268, 145] width 8 height 8
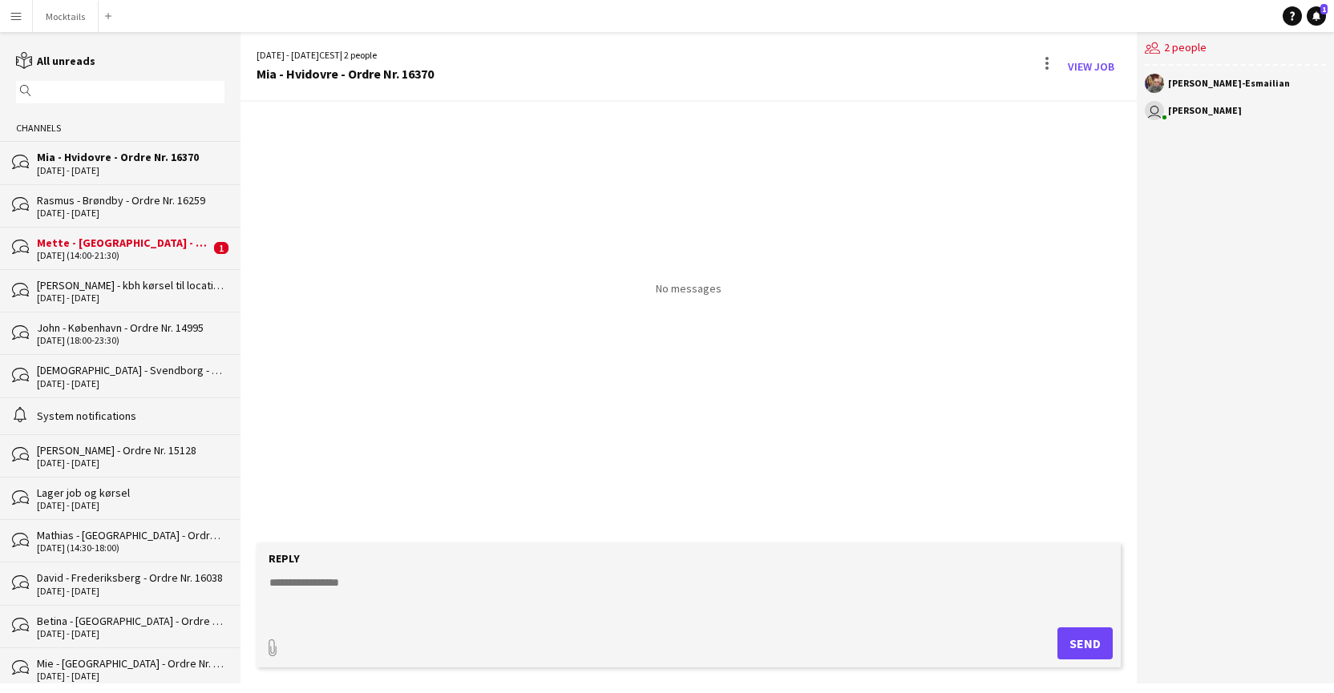
click at [84, 244] on div "Mette - [GEOGRAPHIC_DATA] - Ordre Nr. 16298" at bounding box center [123, 243] width 173 height 14
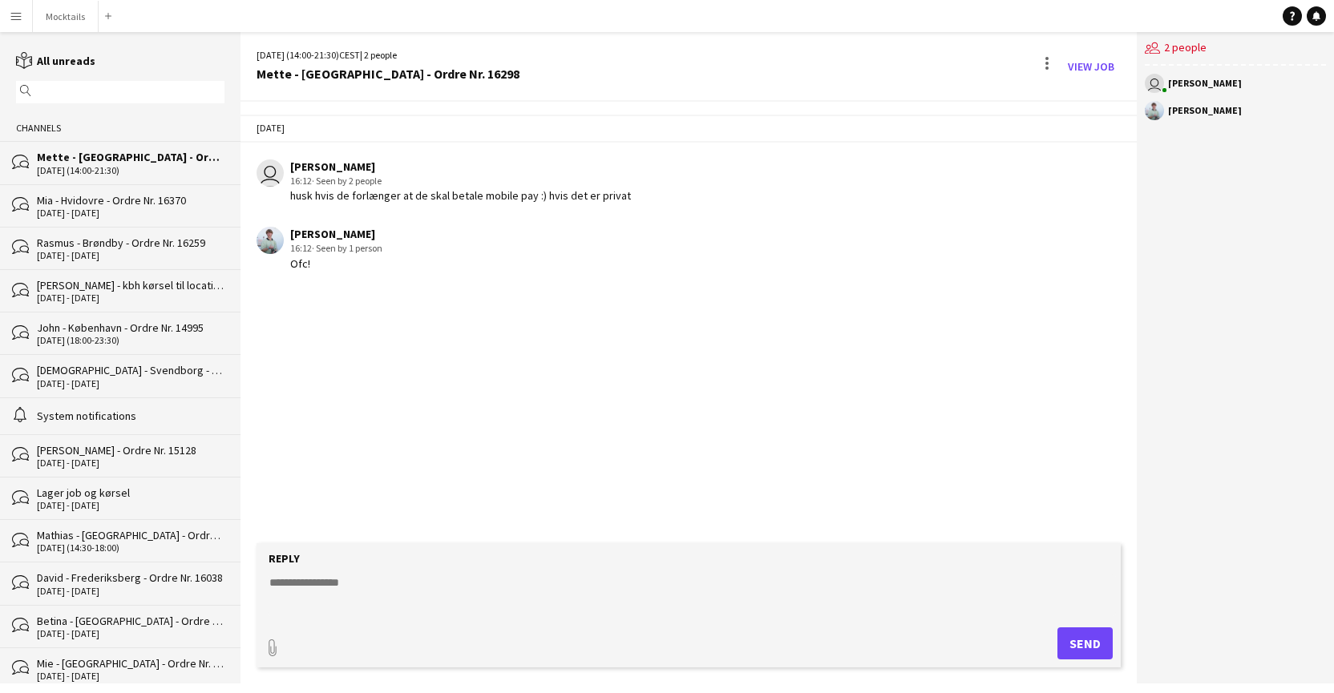
click at [377, 398] on div "[DATE] user [PERSON_NAME] 16:12 · Seen by 2 people husk hvis de forlænger at de…" at bounding box center [689, 323] width 897 height 442
drag, startPoint x: 438, startPoint y: 192, endPoint x: 593, endPoint y: 289, distance: 183.7
click at [593, 289] on div "[DATE] user [PERSON_NAME] 16:12 · Seen by 2 people husk hvis de forlænger at de…" at bounding box center [689, 323] width 897 height 442
click at [68, 18] on button "Mocktails Close" at bounding box center [66, 16] width 66 height 31
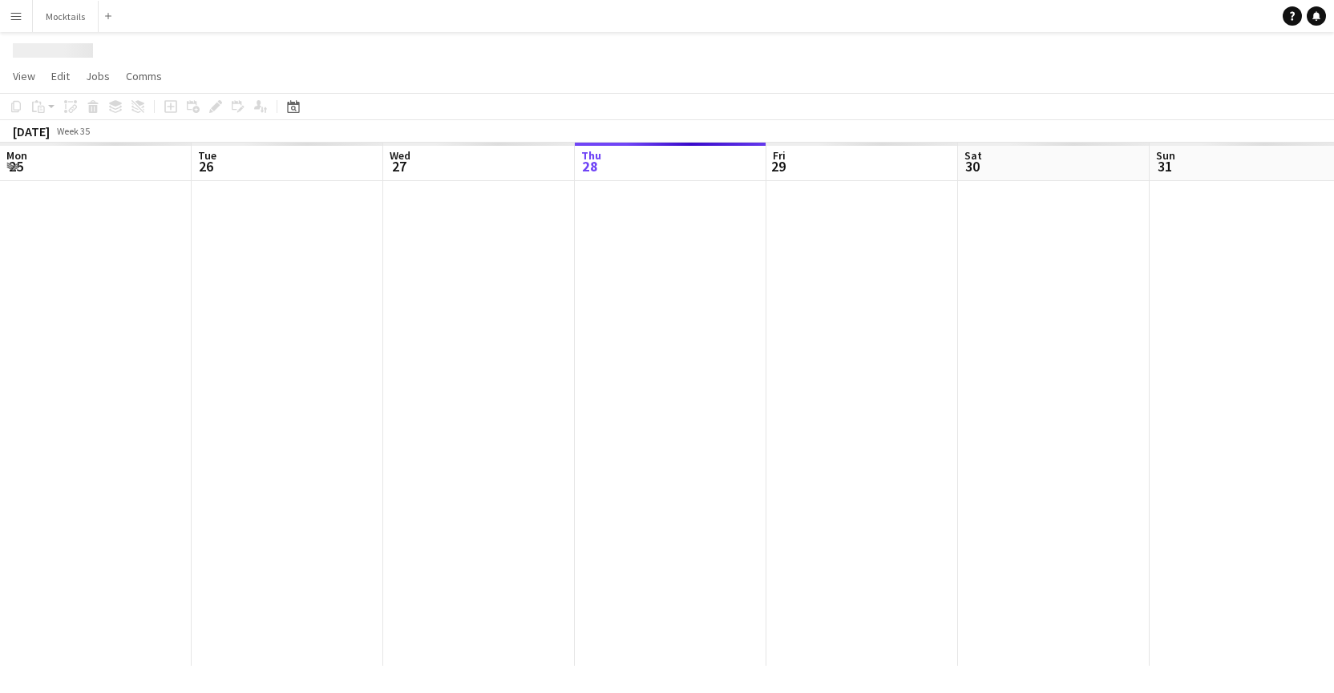
scroll to position [0, 383]
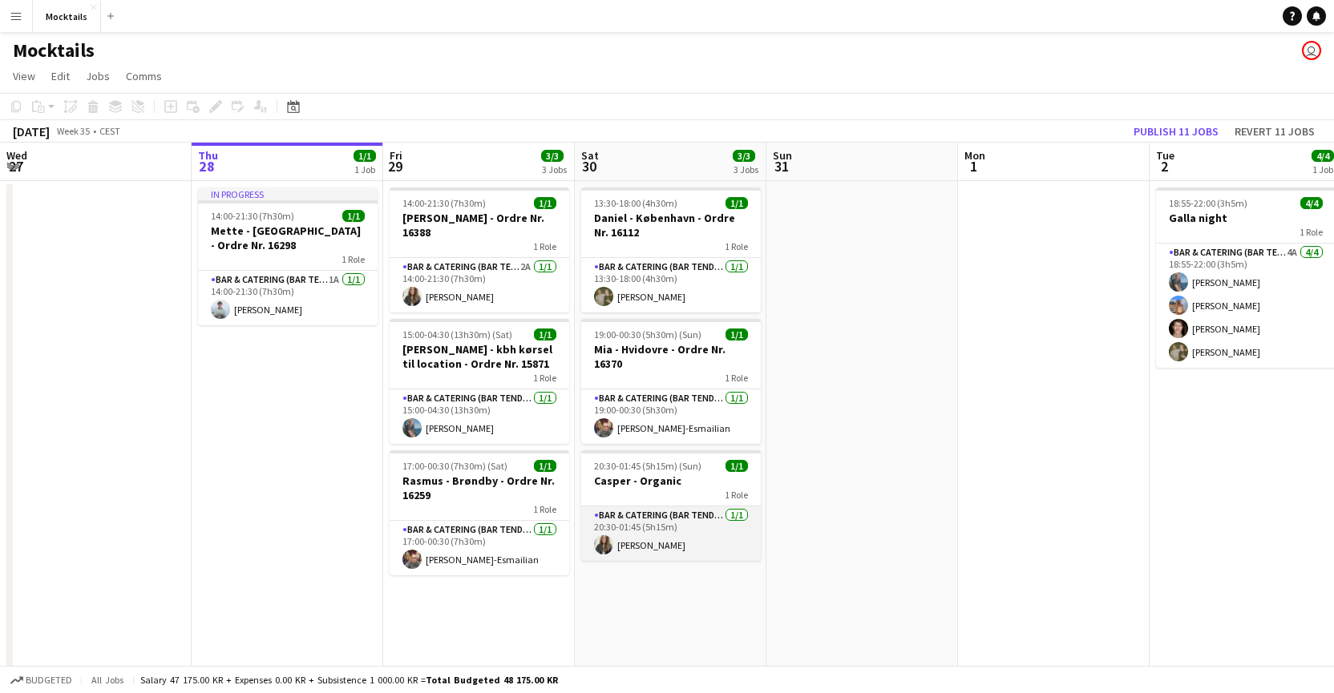
click at [679, 542] on app-card-role "Bar & Catering (Bar Tender) [DATE] 20:30-01:45 (5h15m) [PERSON_NAME]" at bounding box center [671, 534] width 180 height 55
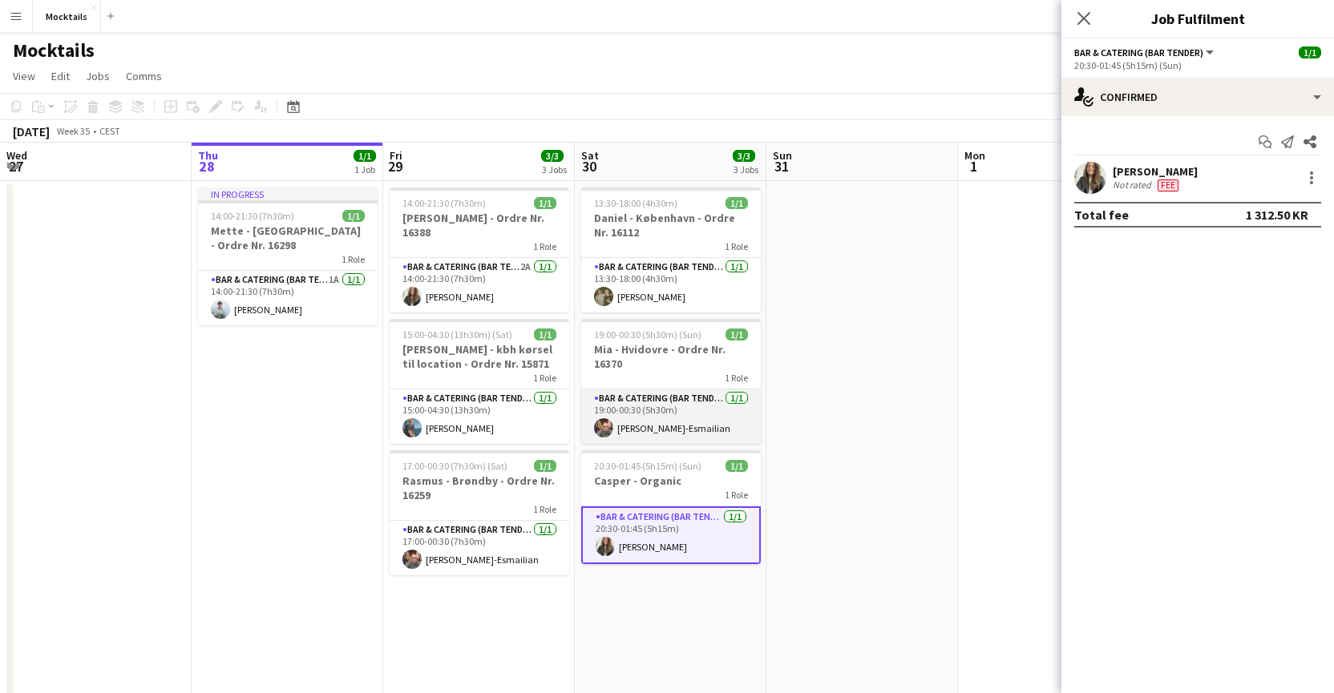
click at [686, 421] on app-card-role "Bar & Catering (Bar Tender) [DATE] 19:00-00:30 (5h30m) [PERSON_NAME]-Esmailian" at bounding box center [671, 417] width 180 height 55
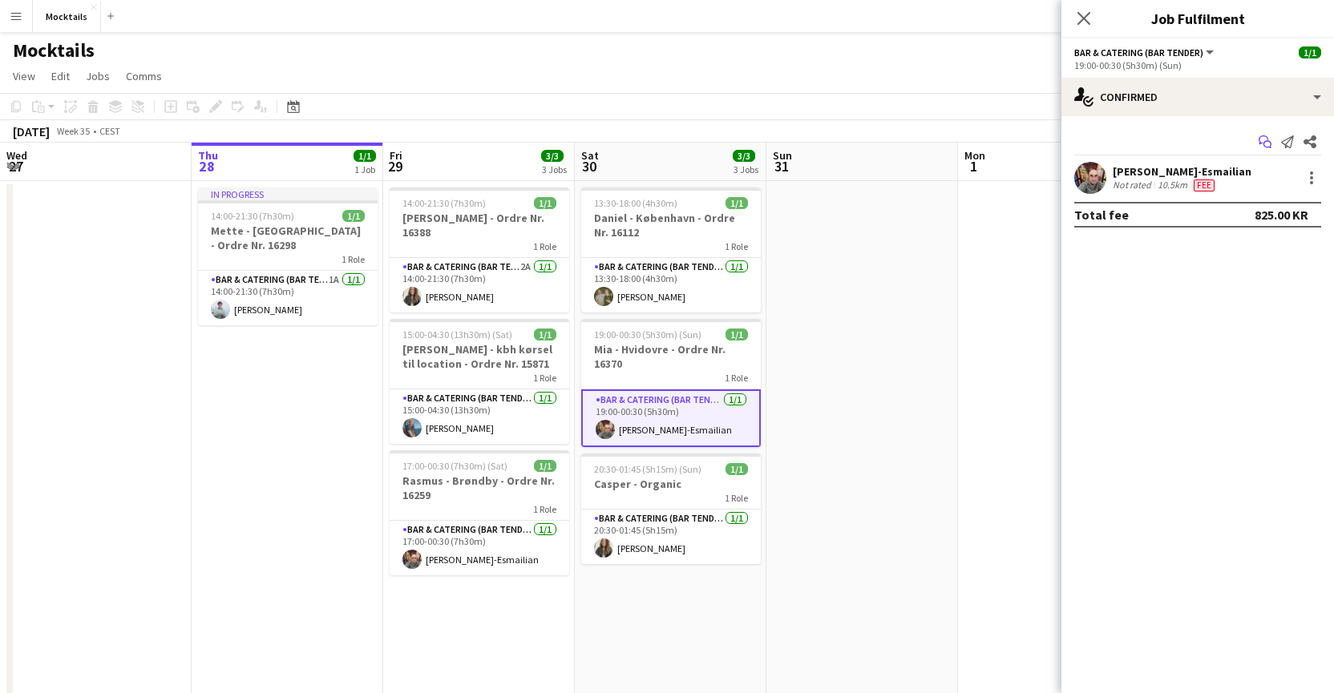
click at [1118, 135] on icon "Start chat" at bounding box center [1265, 141] width 13 height 13
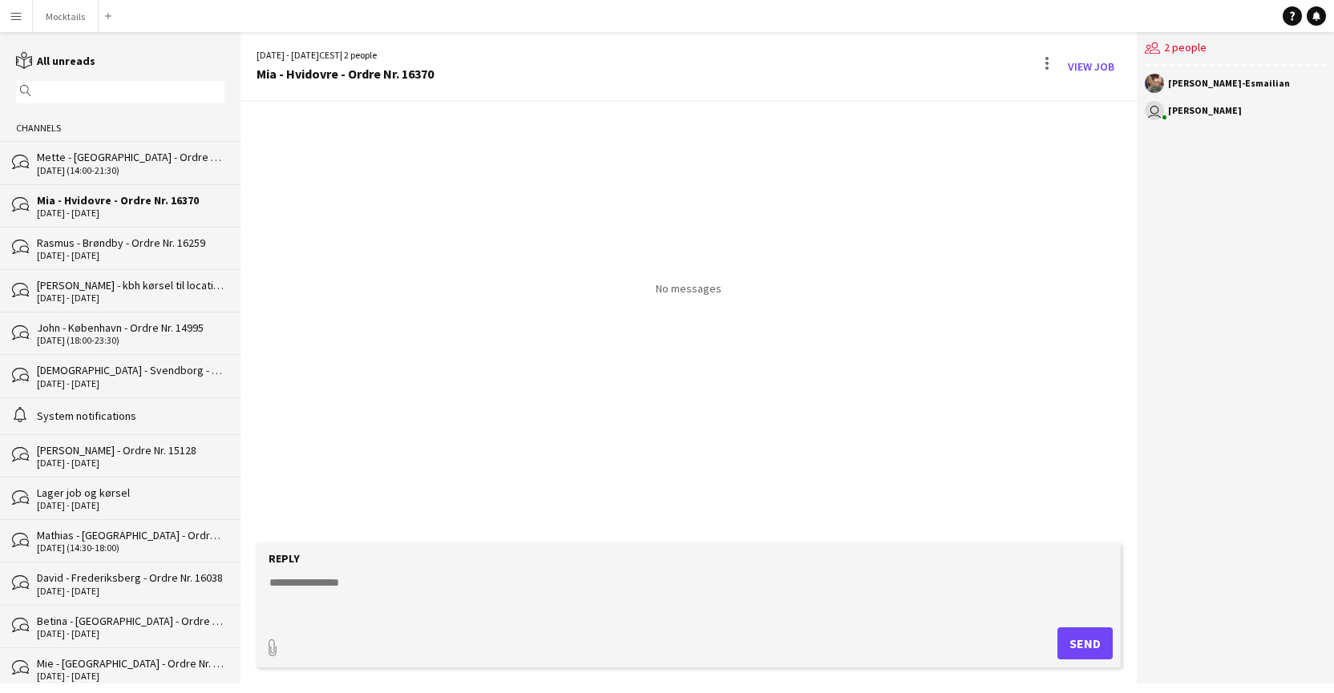
click at [386, 586] on textarea at bounding box center [692, 596] width 849 height 42
paste textarea "**********"
type textarea "**********"
click at [1079, 641] on button "Send" at bounding box center [1084, 644] width 55 height 32
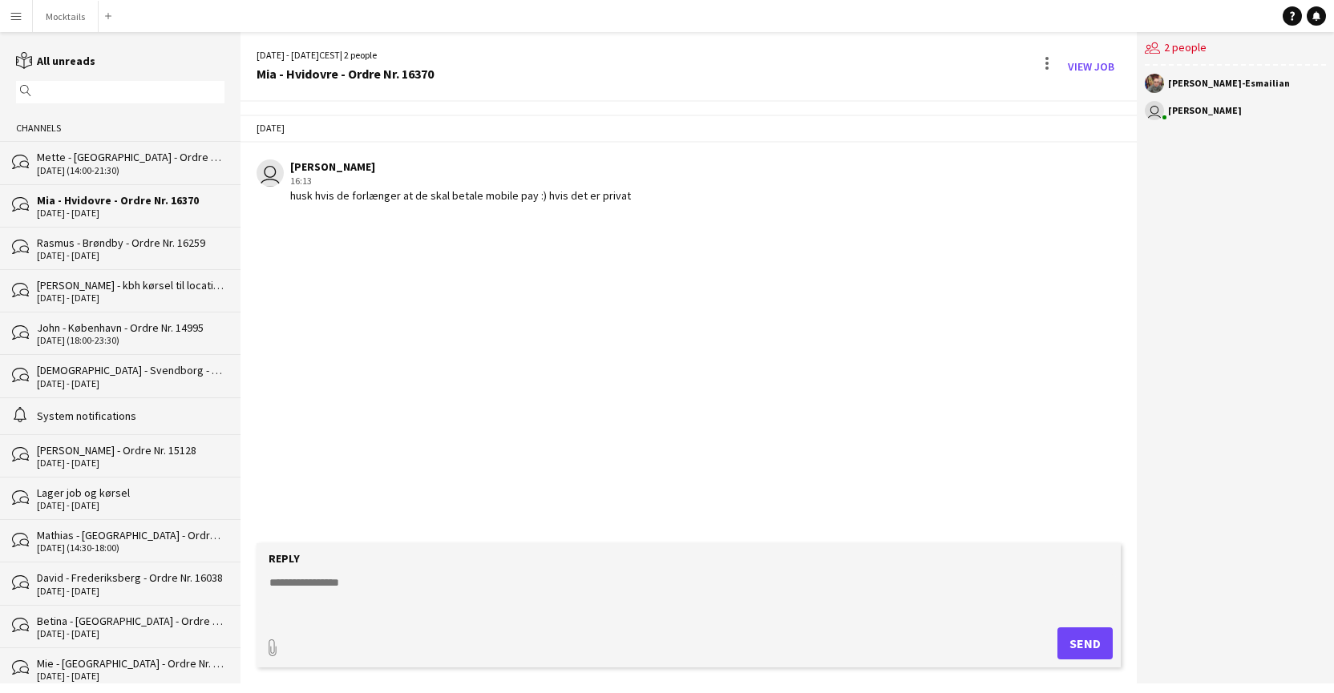
click at [325, 591] on textarea at bounding box center [692, 596] width 849 height 42
type textarea "**********"
click at [1073, 641] on button "Send" at bounding box center [1084, 644] width 55 height 32
click at [70, 24] on button "Mocktails Close" at bounding box center [66, 16] width 66 height 31
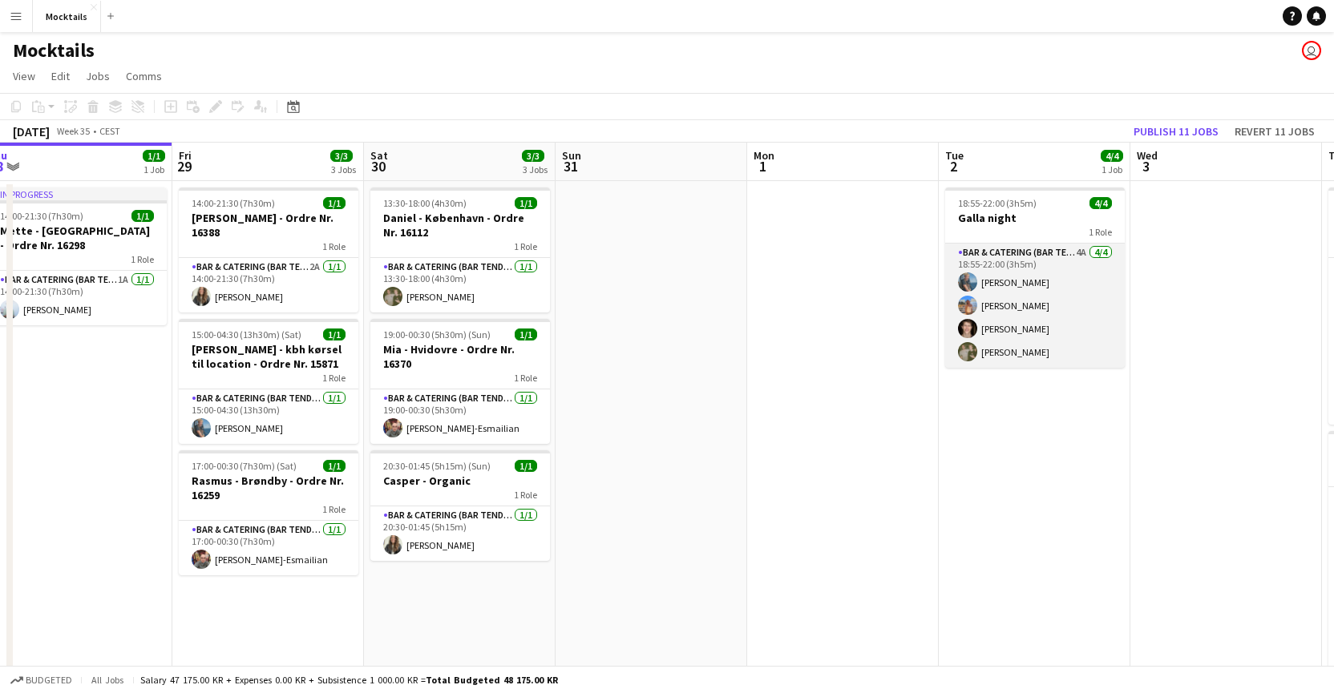
click at [1053, 348] on app-card-role "Bar & Catering (Bar Tender) 4A [DATE] 18:55-22:00 (3h5m) [PERSON_NAME] Ann-[PER…" at bounding box center [1035, 306] width 180 height 124
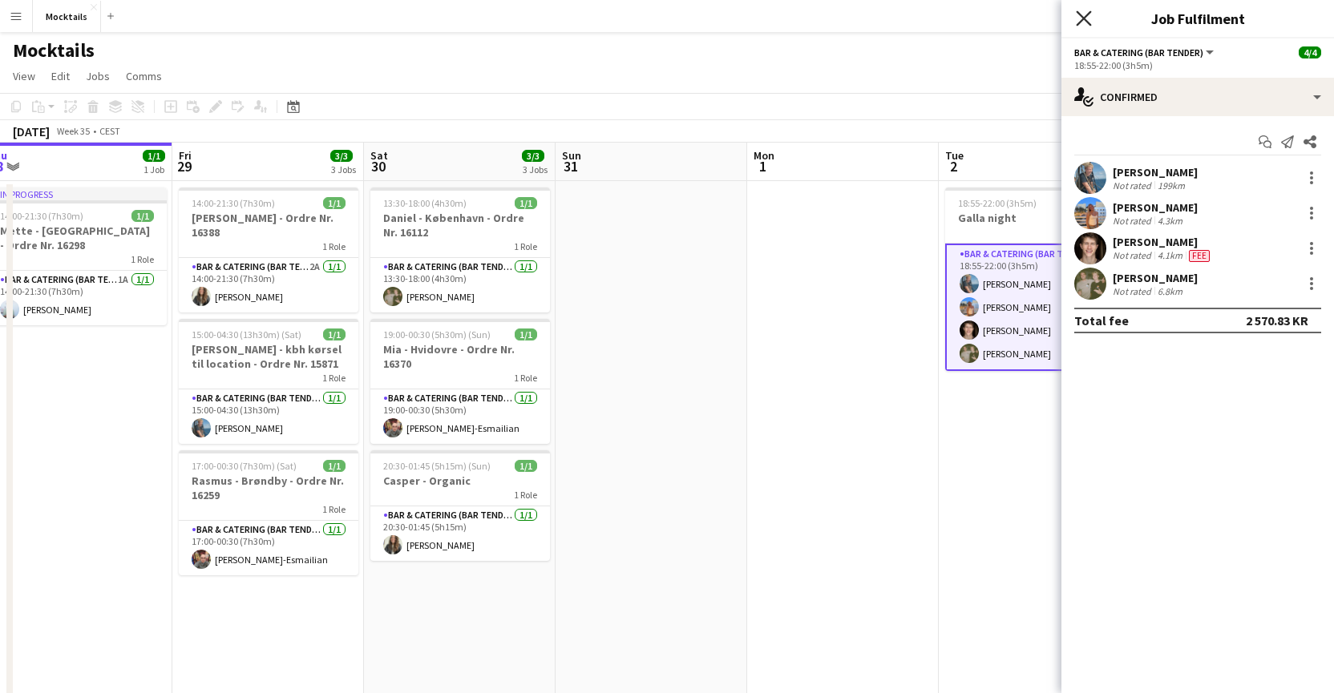
click at [1083, 17] on icon at bounding box center [1083, 17] width 15 height 15
